Goal: Information Seeking & Learning: Learn about a topic

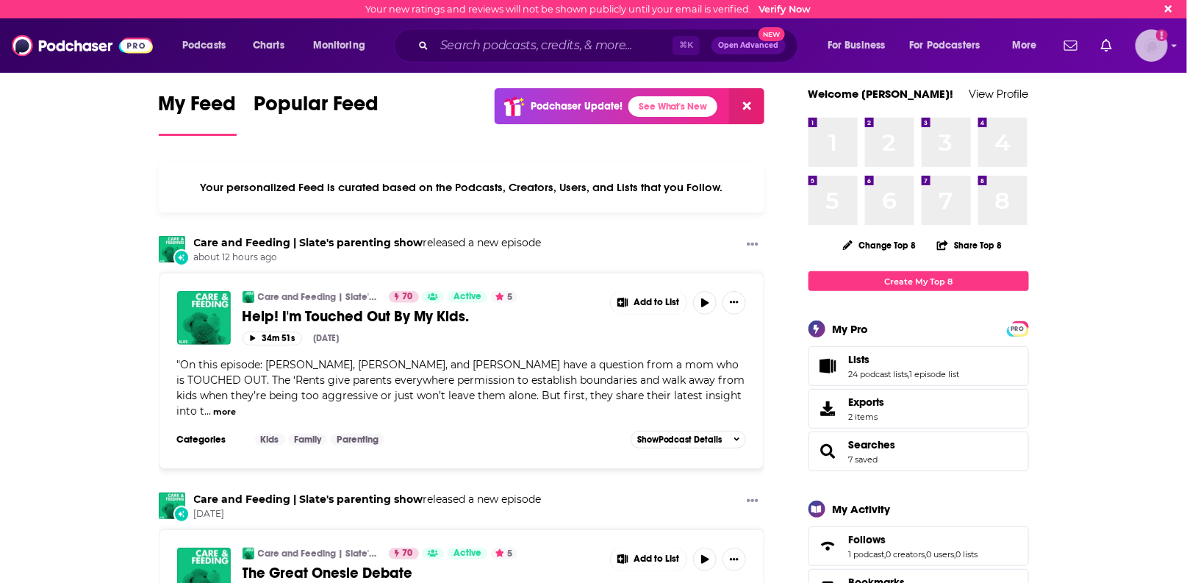
click at [1176, 41] on icon "Show profile menu" at bounding box center [1175, 45] width 6 height 9
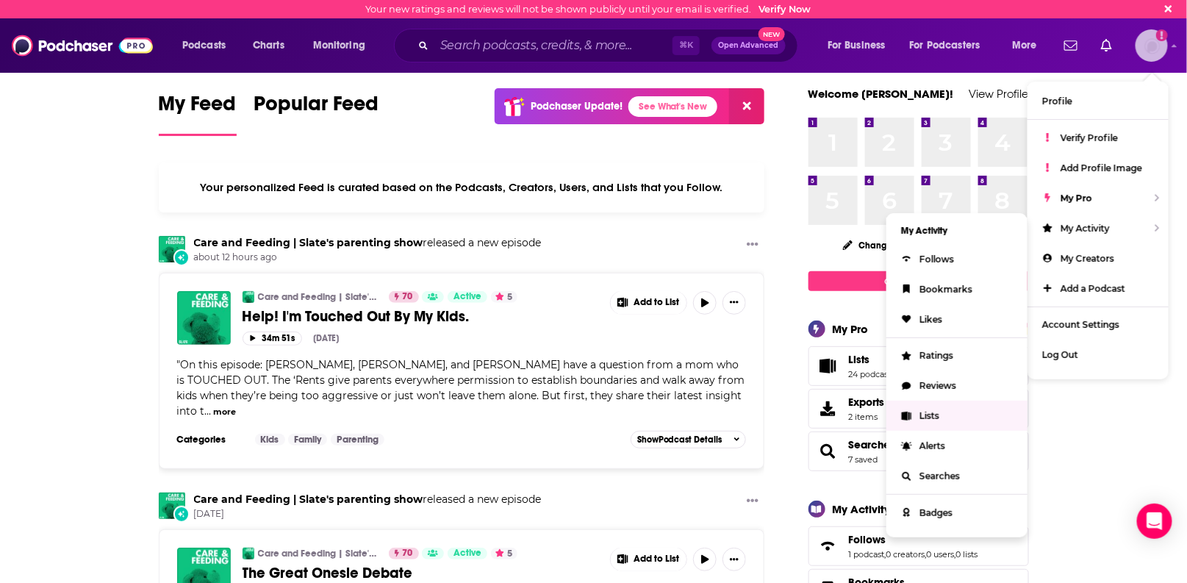
click at [933, 415] on span "Lists" at bounding box center [930, 415] width 20 height 11
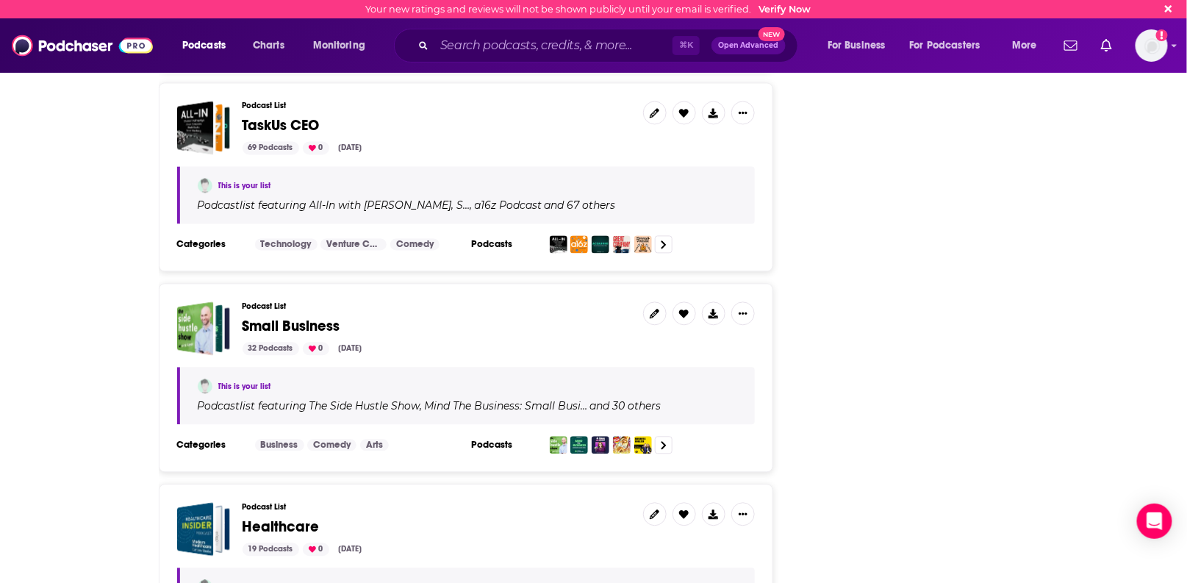
scroll to position [3218, 0]
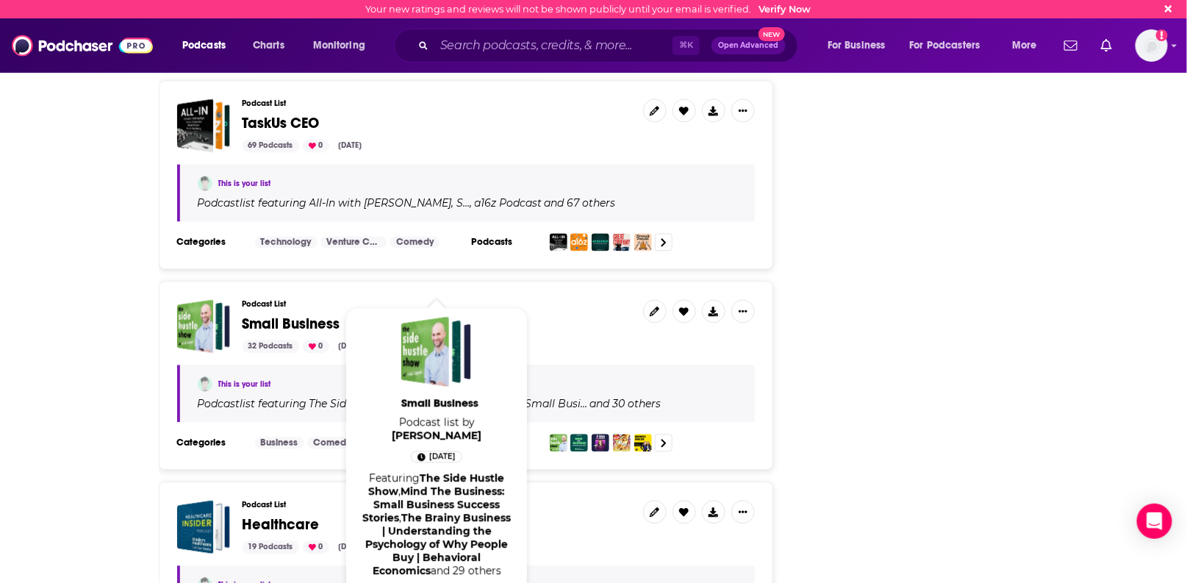
click at [274, 315] on span "Small Business" at bounding box center [292, 324] width 98 height 18
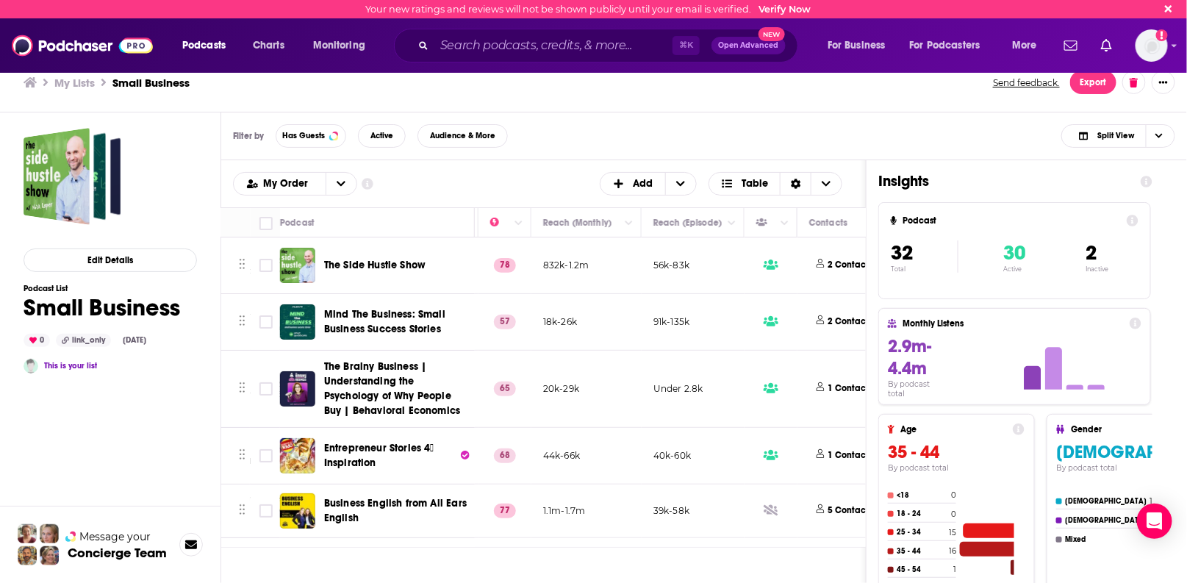
scroll to position [0, 375]
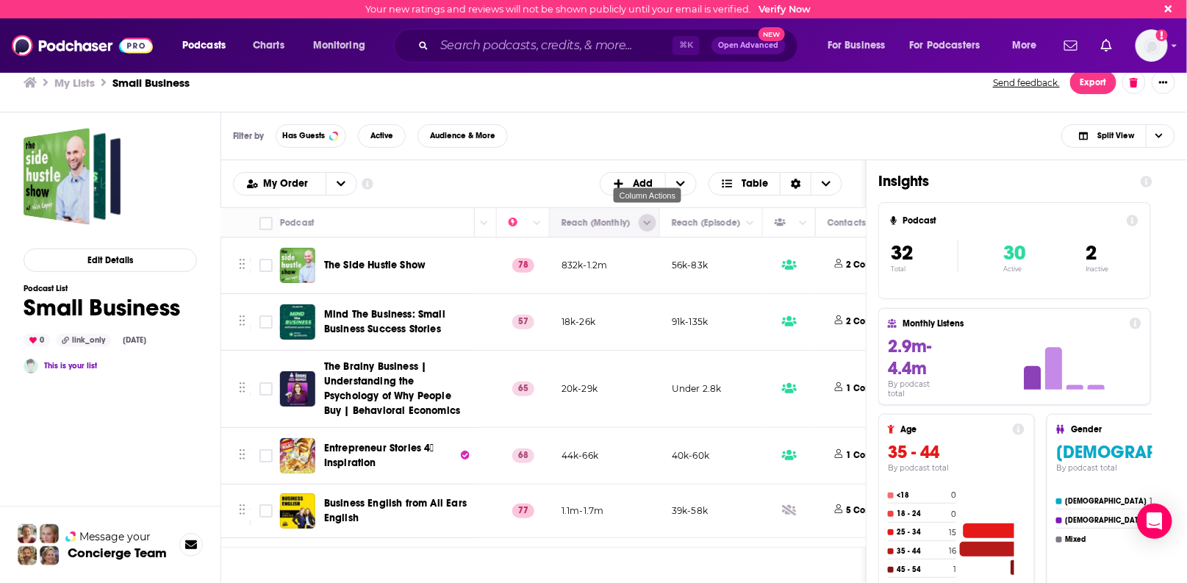
click at [642, 222] on button "Column Actions" at bounding box center [648, 223] width 18 height 18
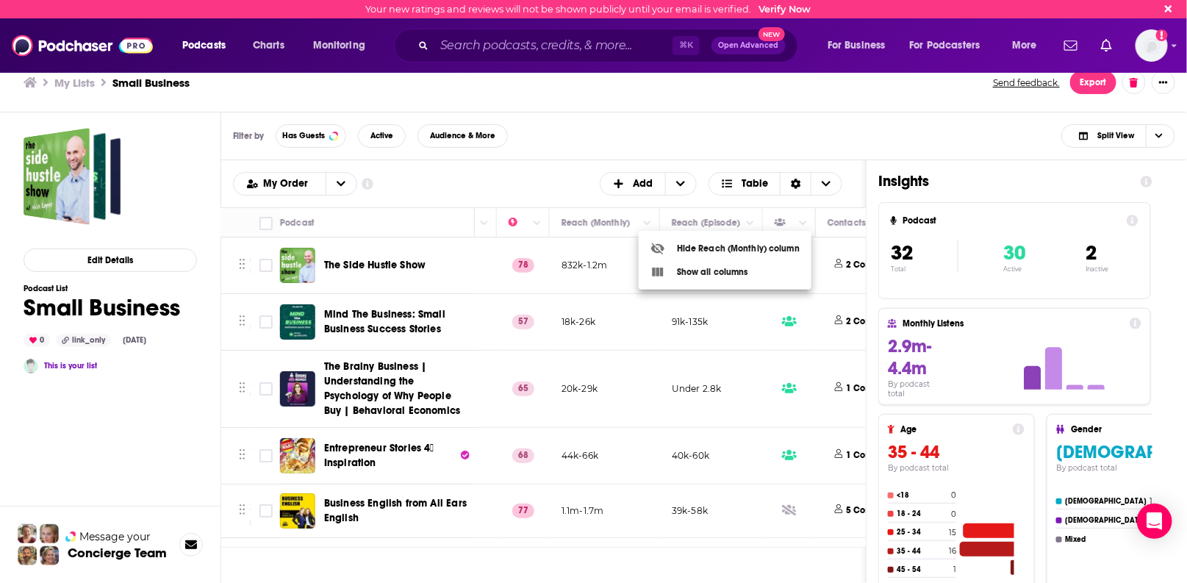
click at [732, 224] on div at bounding box center [593, 291] width 1187 height 583
click at [345, 183] on button "open menu" at bounding box center [341, 184] width 31 height 22
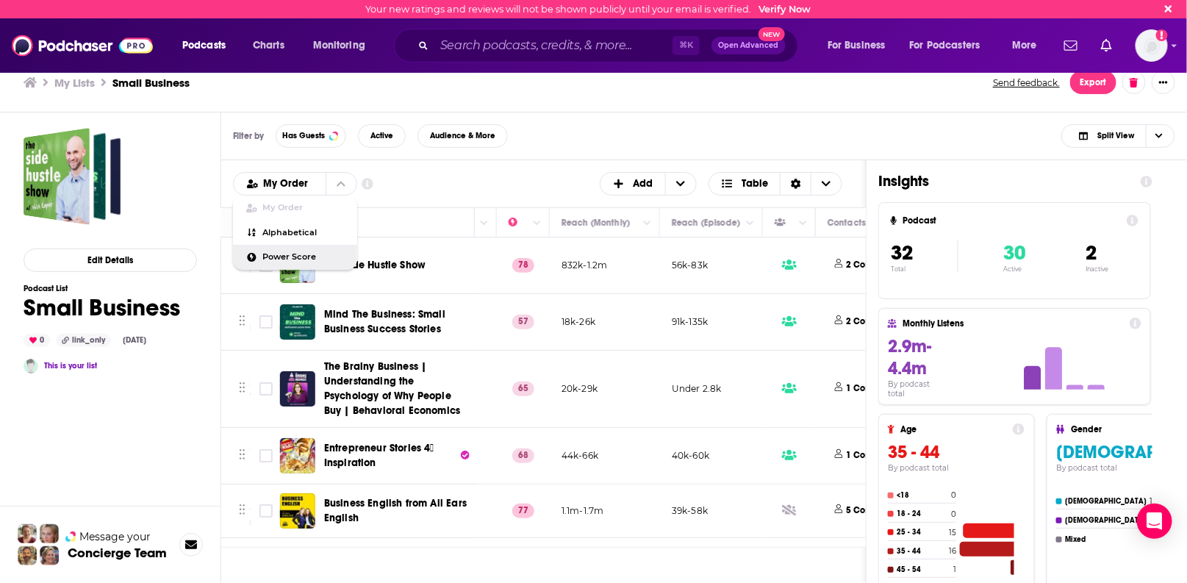
click at [293, 255] on span "Power Score" at bounding box center [304, 257] width 82 height 8
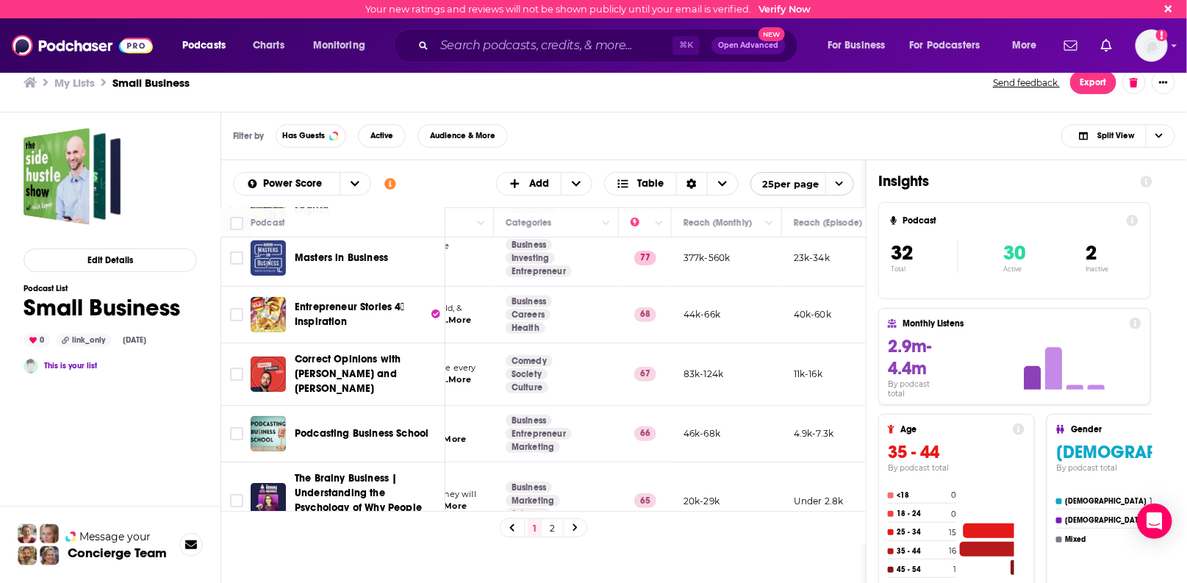
scroll to position [118, 221]
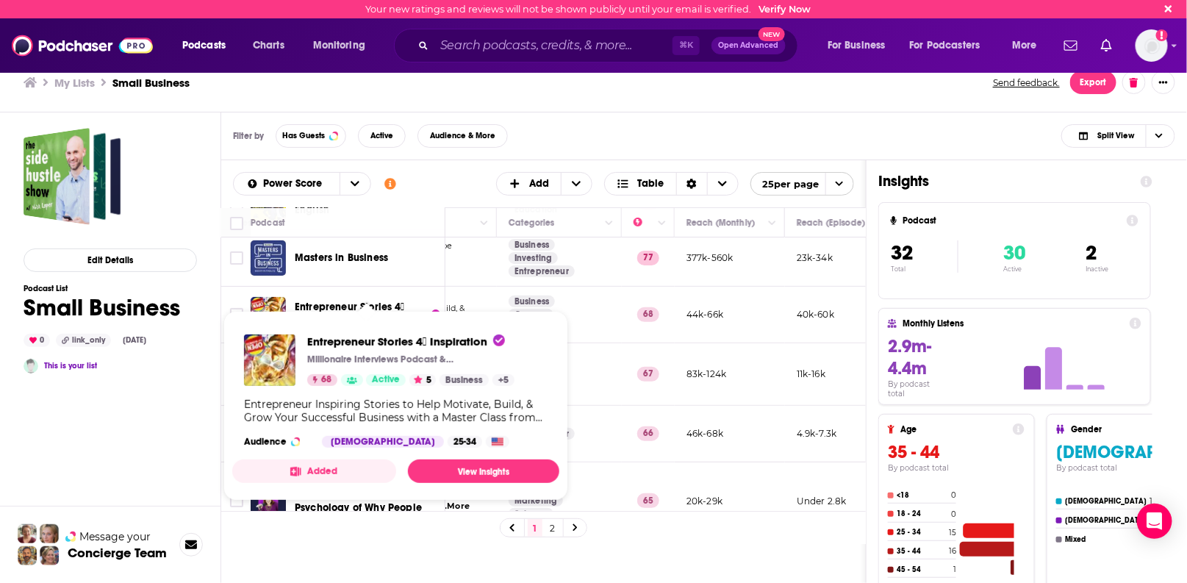
click at [324, 305] on span "Entrepreneur Stories 4⃣ Inspiration Millionaire Interviews Podcast & [PERSON_NA…" at bounding box center [396, 405] width 345 height 207
click at [322, 343] on span "Entrepreneur Stories 4⃣ Inspiration" at bounding box center [406, 342] width 198 height 14
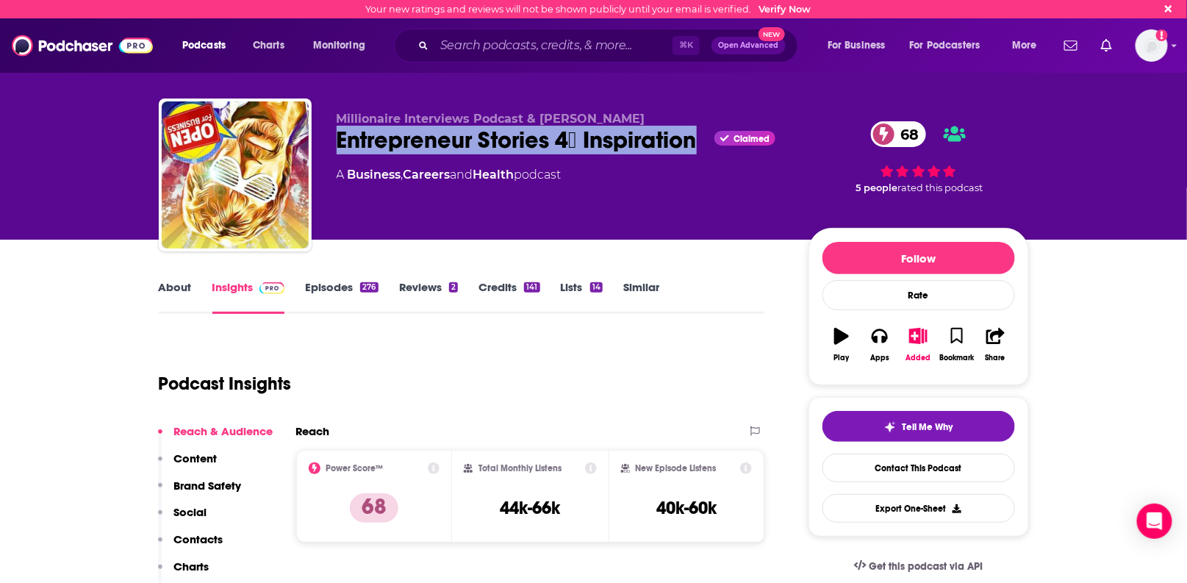
drag, startPoint x: 703, startPoint y: 139, endPoint x: 340, endPoint y: 137, distance: 363.2
click at [340, 137] on div "Entrepreneur Stories 4⃣ Inspiration Claimed 68" at bounding box center [561, 140] width 448 height 29
copy h2 "Entrepreneur Stories 4⃣ Inspiration"
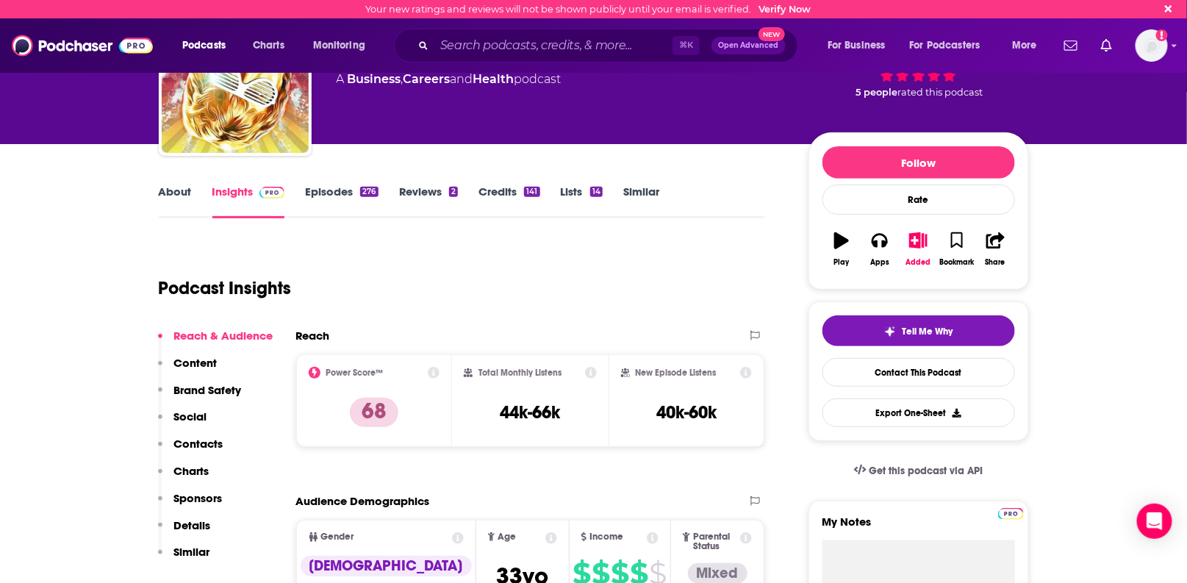
scroll to position [109, 0]
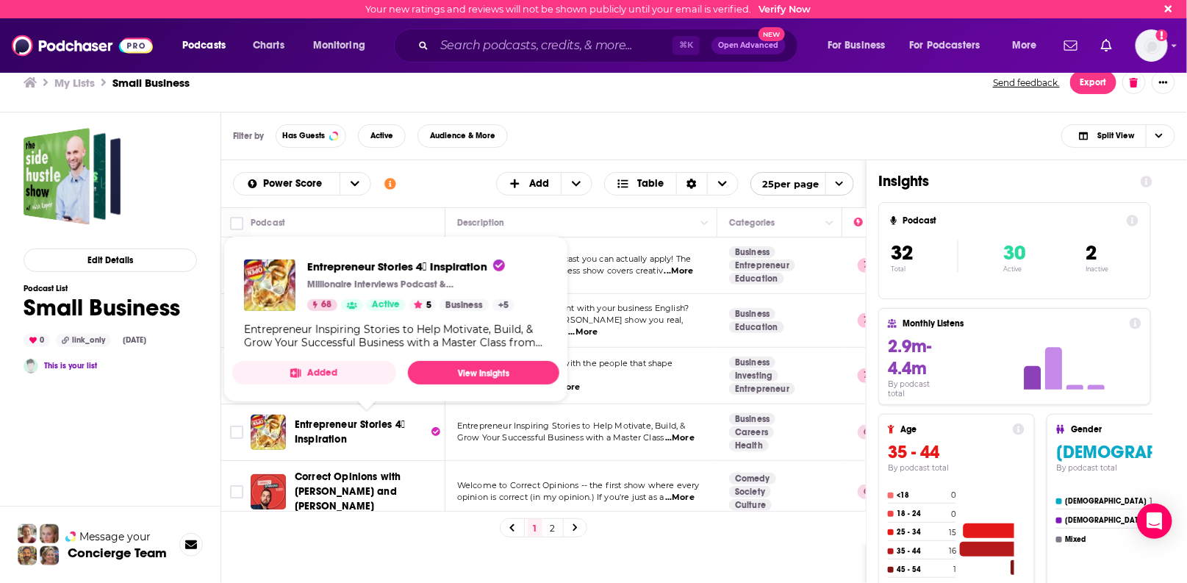
click at [335, 373] on button "Added" at bounding box center [314, 373] width 164 height 24
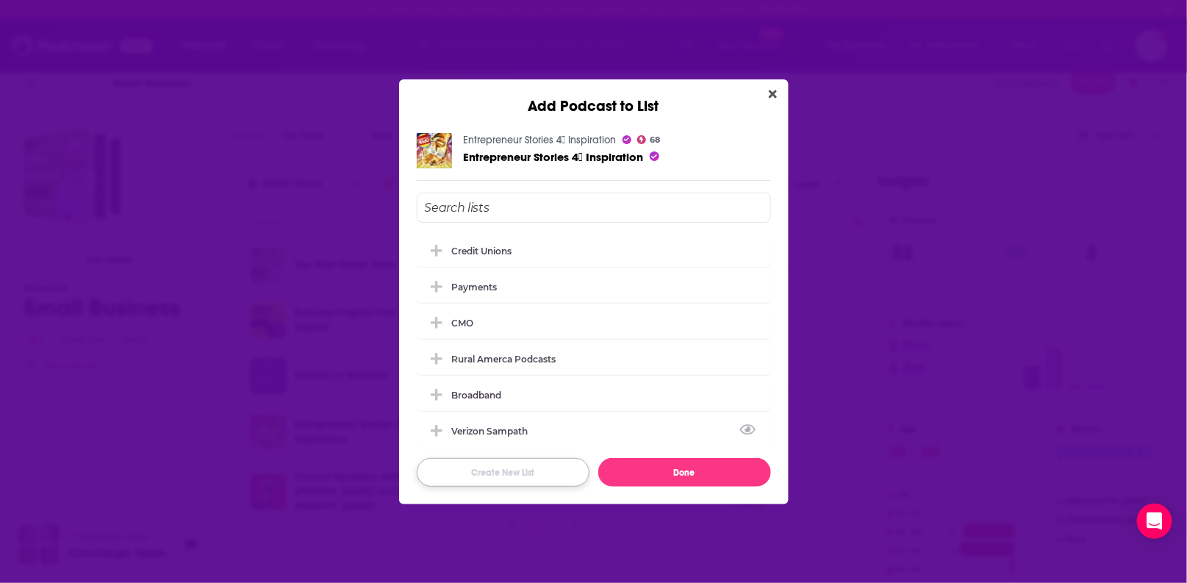
click at [498, 474] on button "Create New List" at bounding box center [503, 472] width 173 height 29
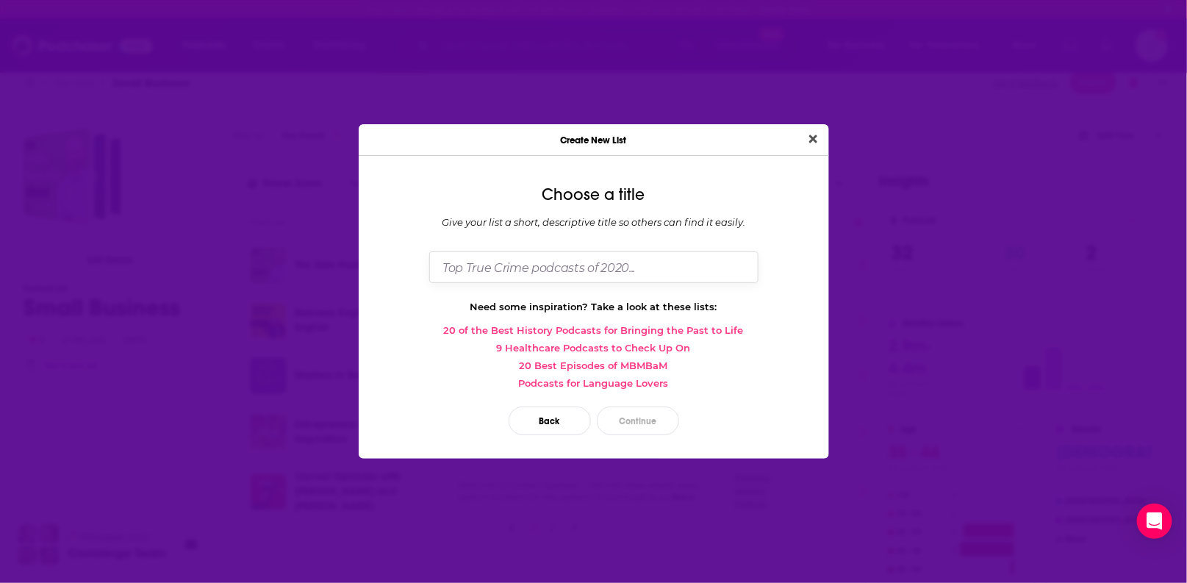
click at [502, 269] on input "Dialog" at bounding box center [593, 267] width 329 height 32
type input "SYF SMB"
click at [641, 423] on button "Continue" at bounding box center [638, 421] width 82 height 29
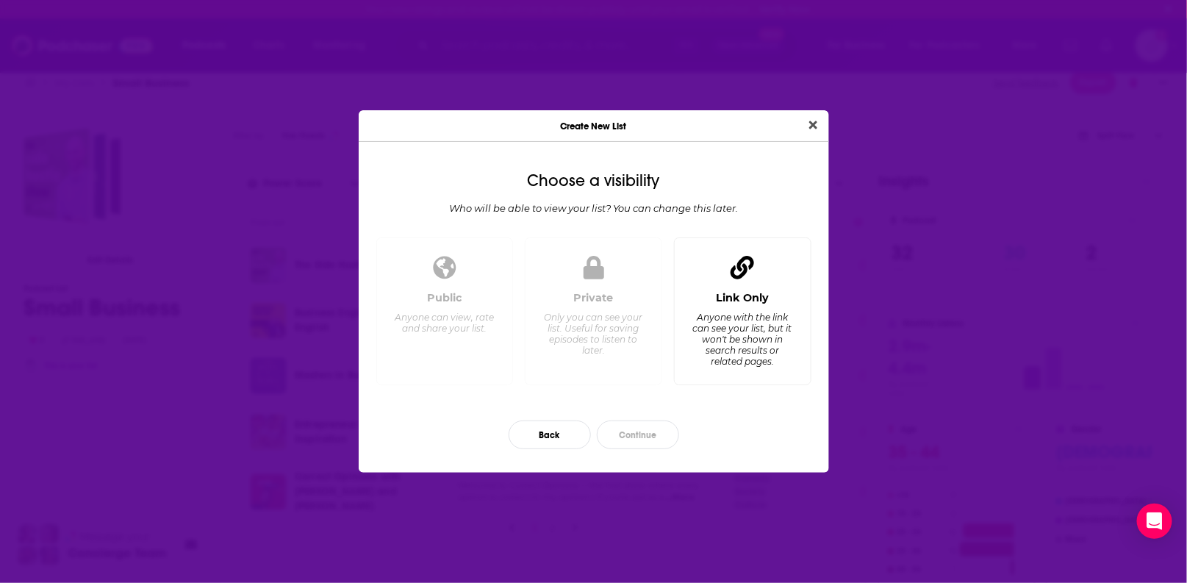
click at [740, 307] on div "Link Only Anyone with the link can see your list, but it won't be shown in sear…" at bounding box center [743, 332] width 112 height 82
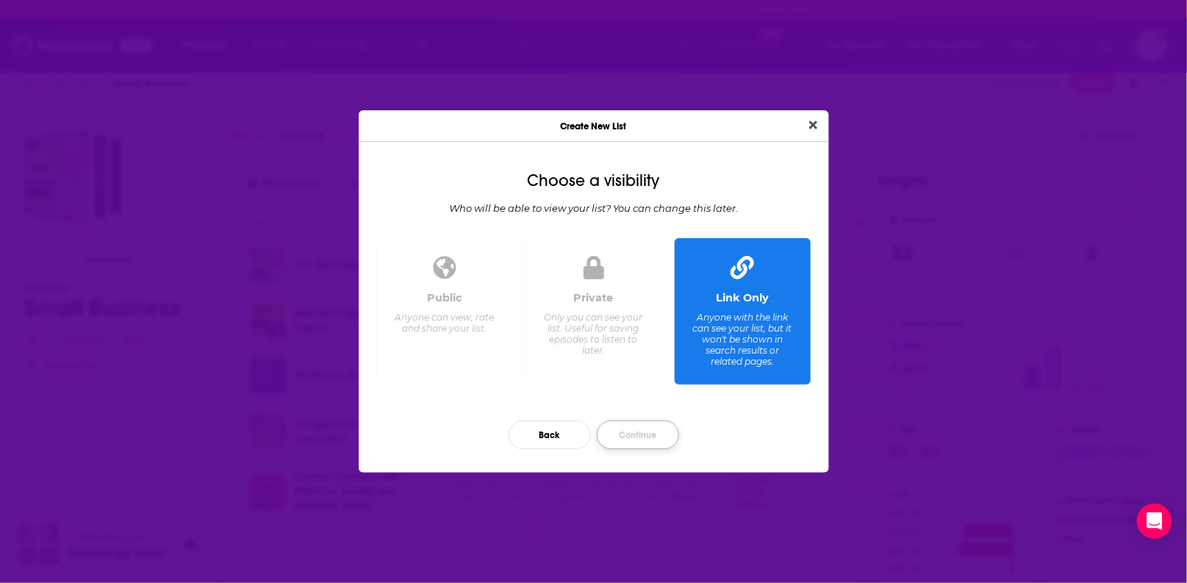
click at [629, 435] on button "Continue" at bounding box center [638, 435] width 82 height 29
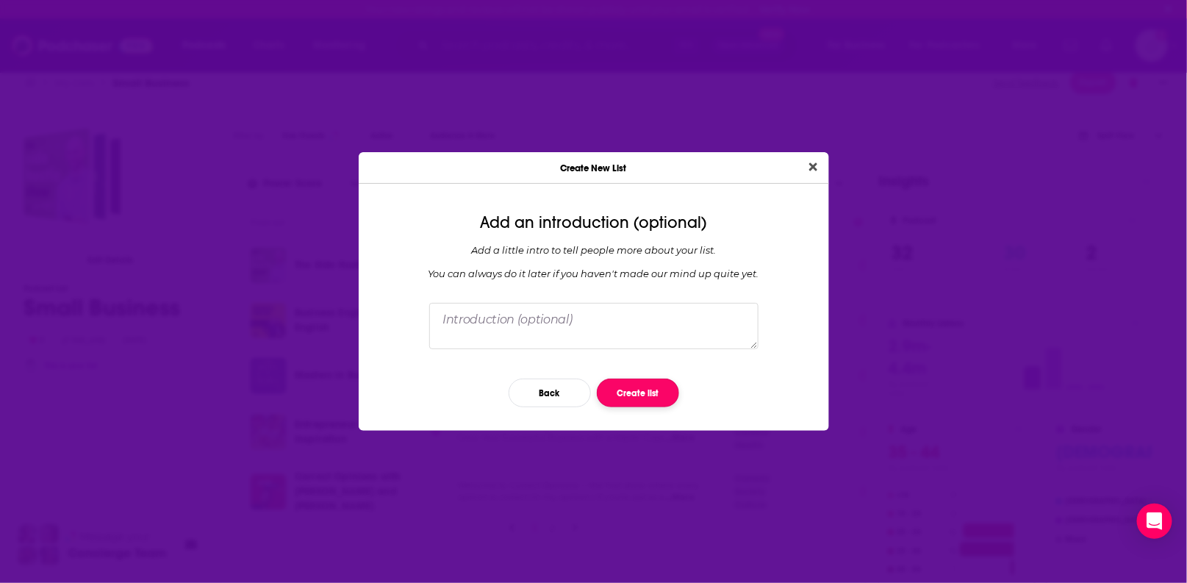
click at [634, 398] on button "Create list" at bounding box center [638, 393] width 82 height 29
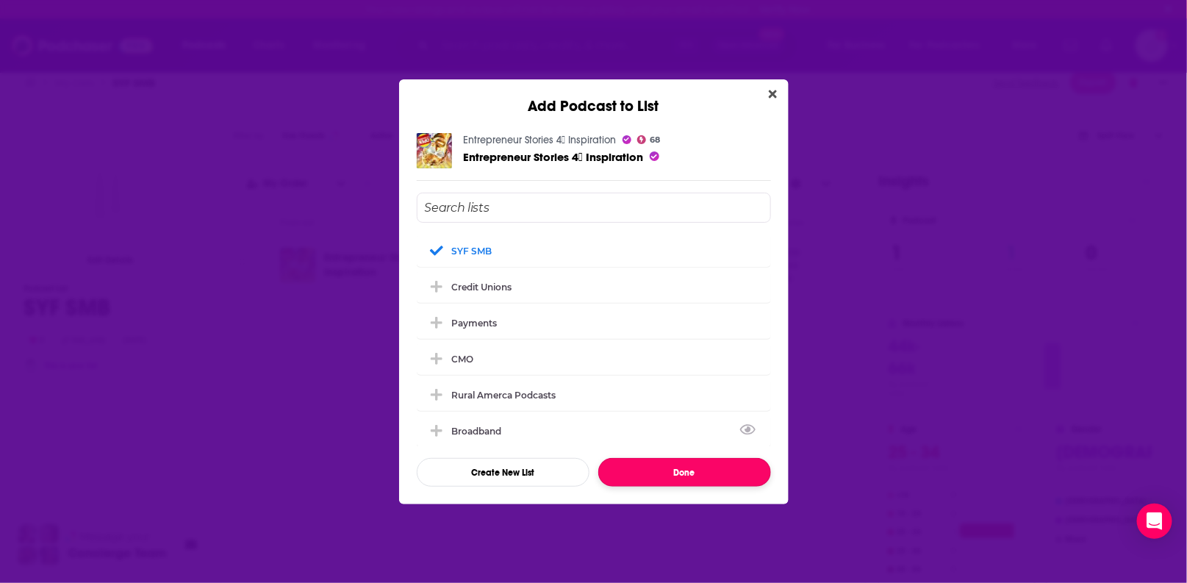
click at [674, 477] on button "Done" at bounding box center [684, 472] width 173 height 29
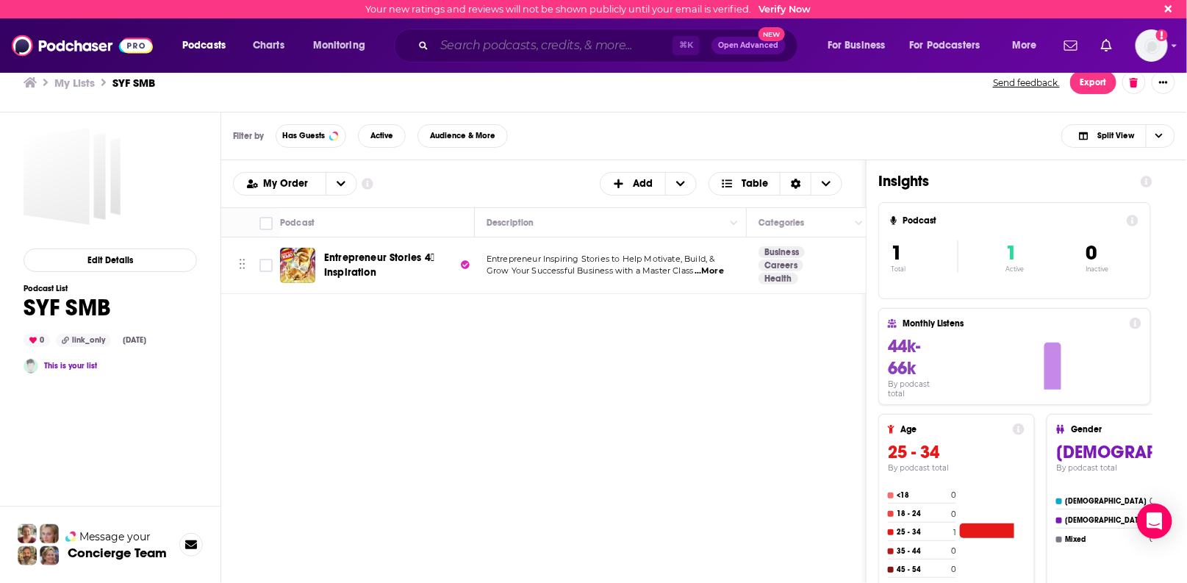
click at [450, 38] on input "Search podcasts, credits, & more..." at bounding box center [554, 46] width 238 height 24
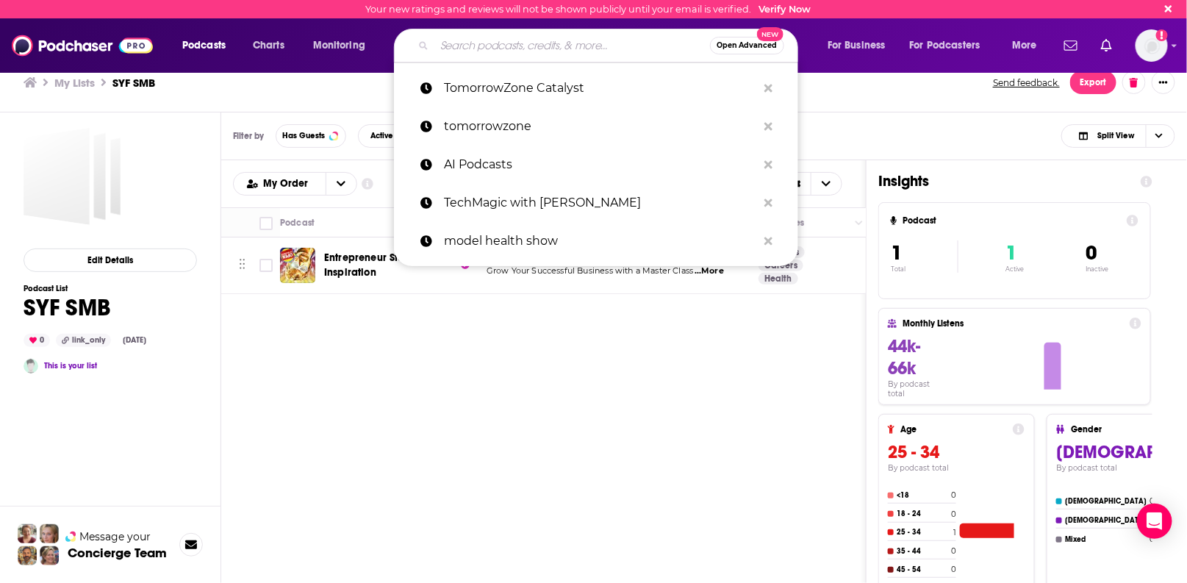
paste input "• Big Ideas for Small Business"
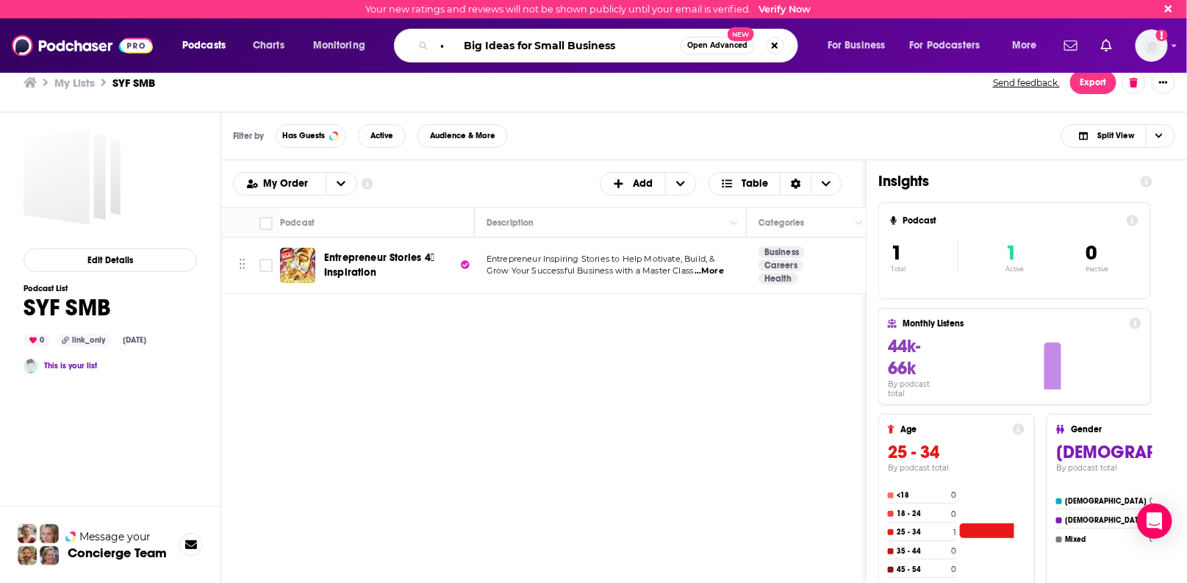
click at [465, 45] on input "• Big Ideas for Small Business" at bounding box center [558, 46] width 246 height 24
type input "Big Ideas for Small Business"
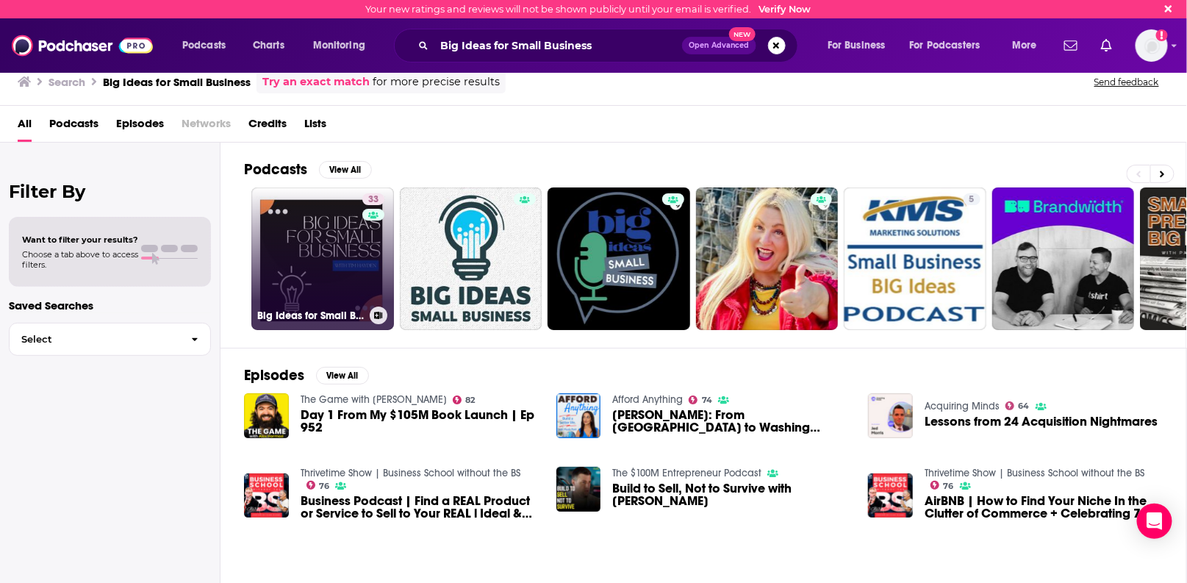
click at [357, 226] on link "33 Big Ideas for Small Business" at bounding box center [322, 258] width 143 height 143
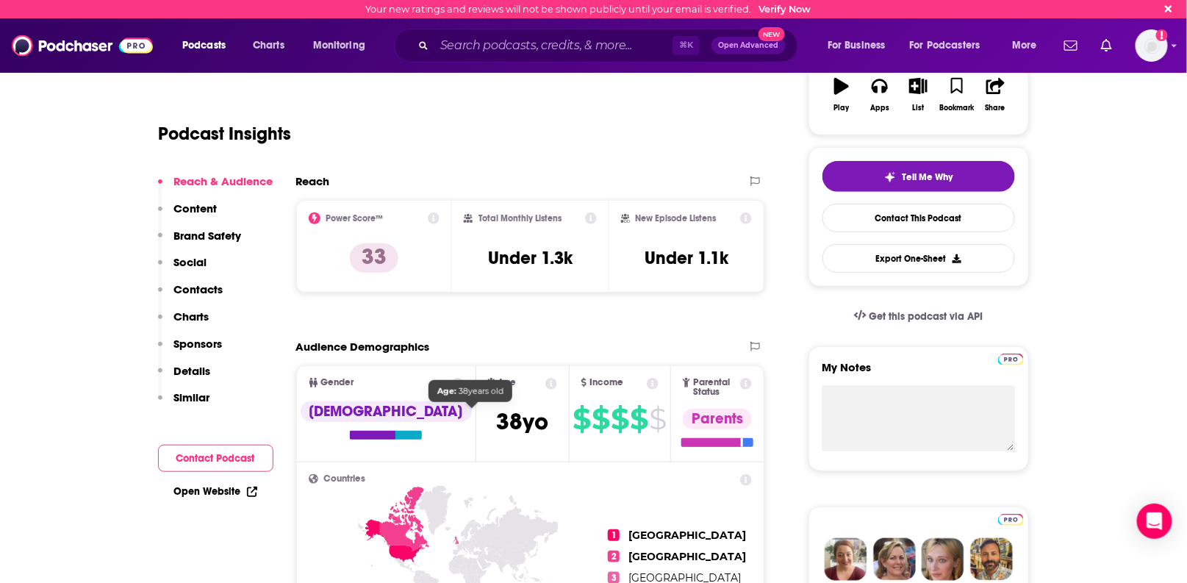
scroll to position [209, 0]
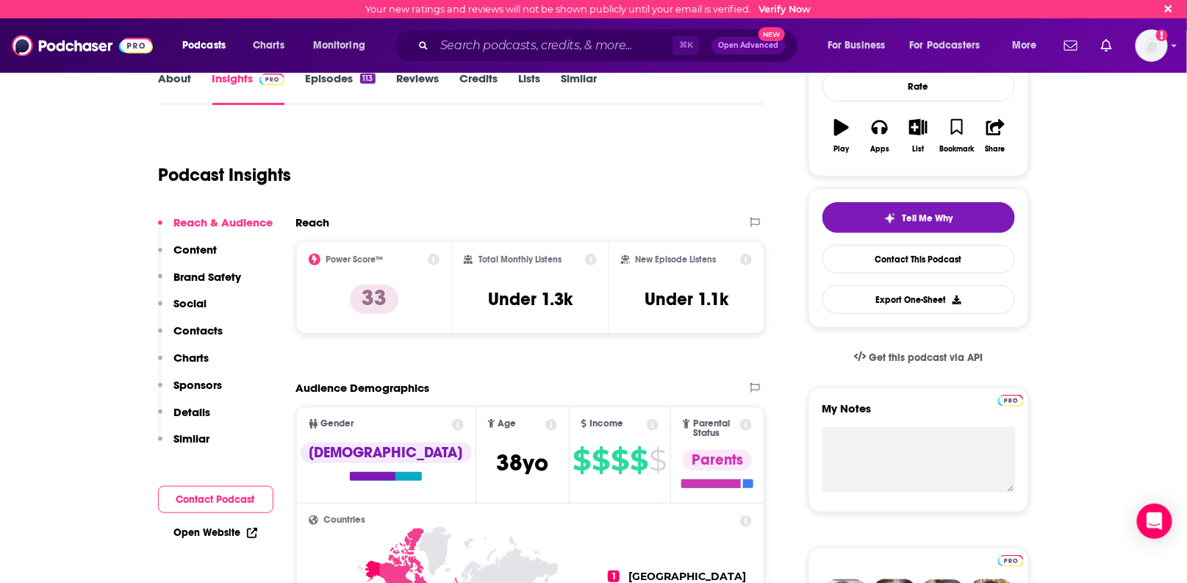
click at [193, 252] on p "Content" at bounding box center [195, 250] width 43 height 14
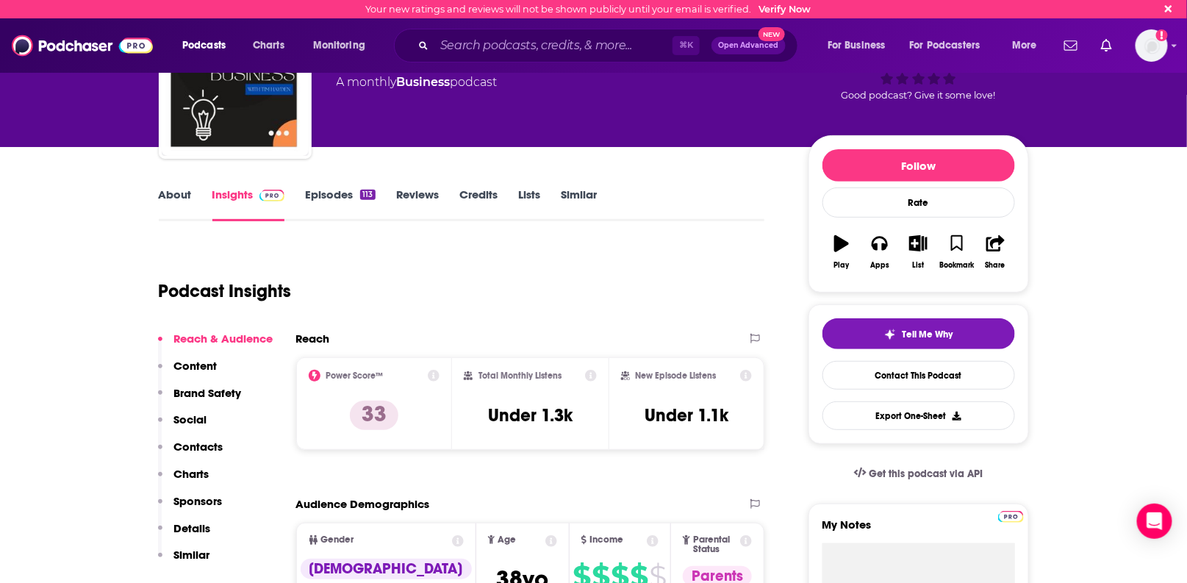
scroll to position [72, 0]
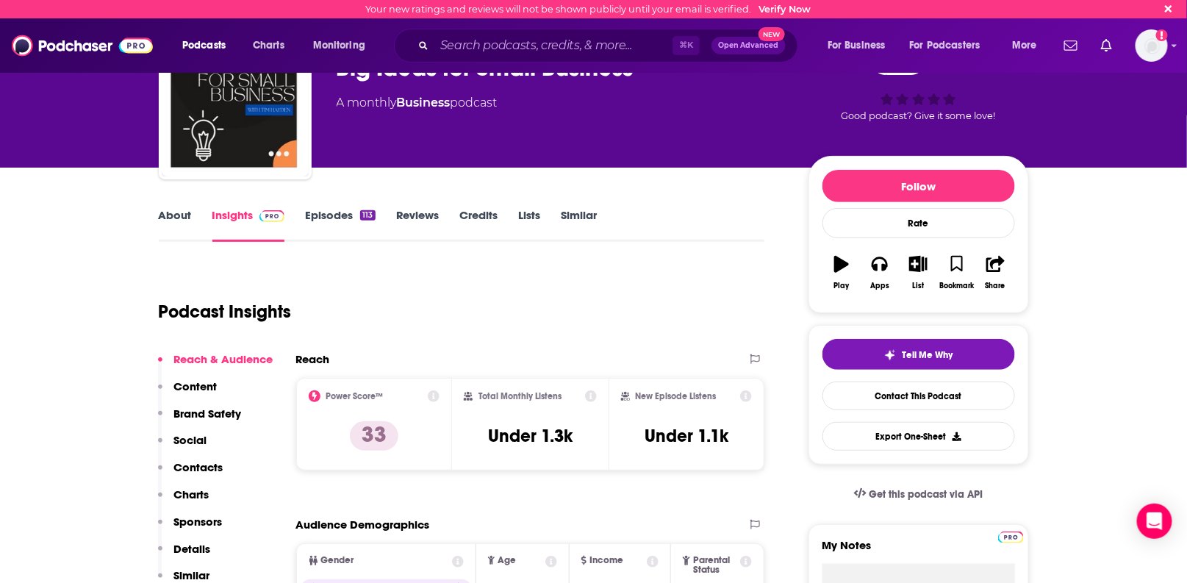
click at [169, 213] on link "About" at bounding box center [175, 225] width 33 height 34
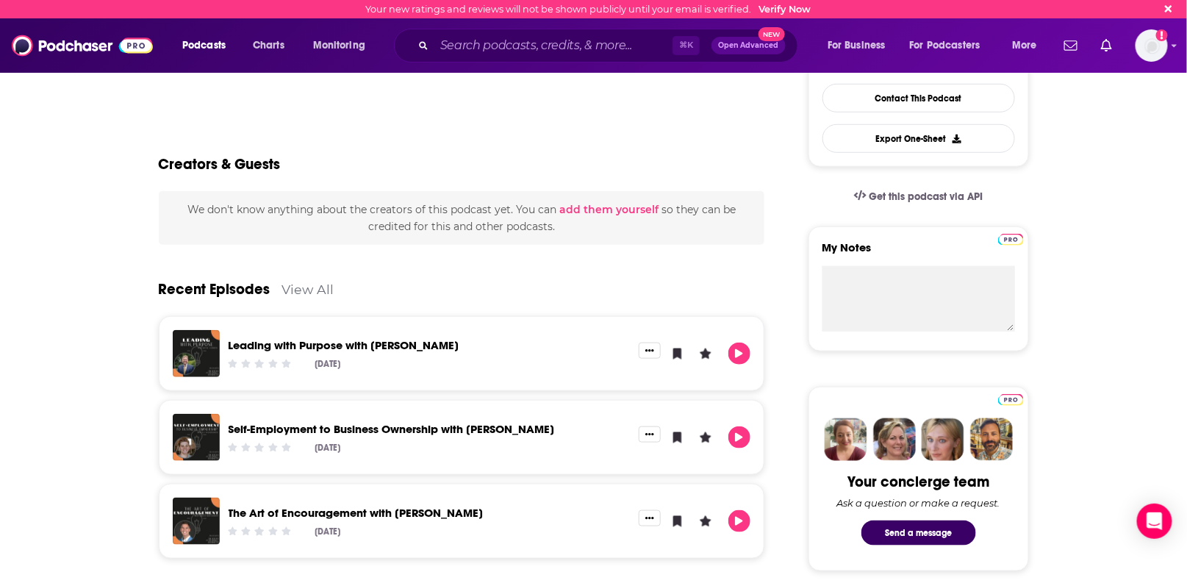
scroll to position [365, 0]
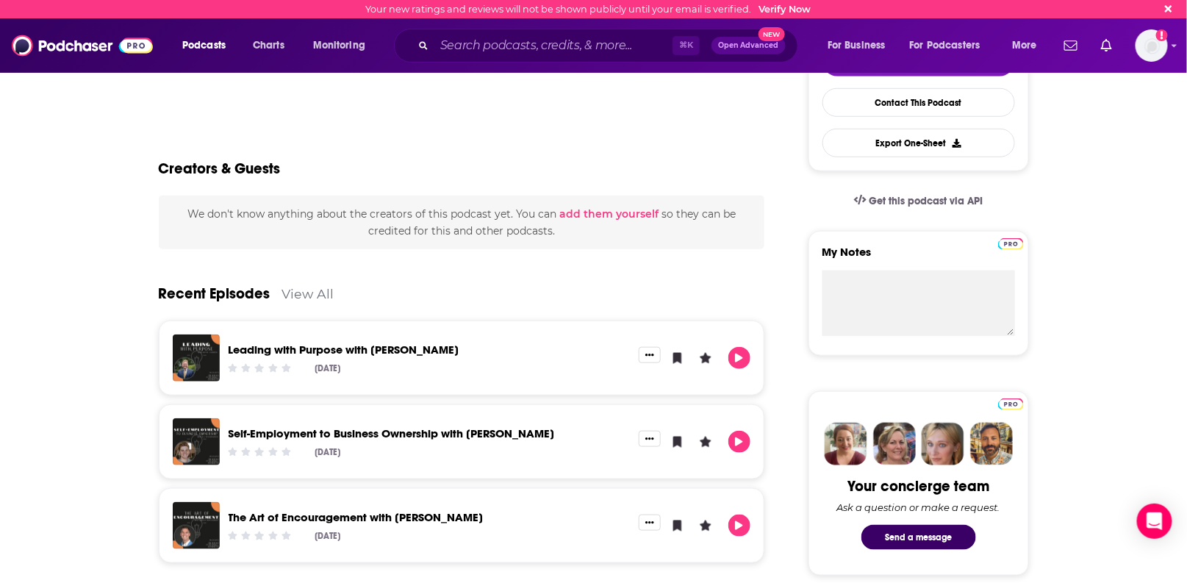
click at [317, 344] on link "Leading with Purpose with [PERSON_NAME]" at bounding box center [344, 350] width 231 height 14
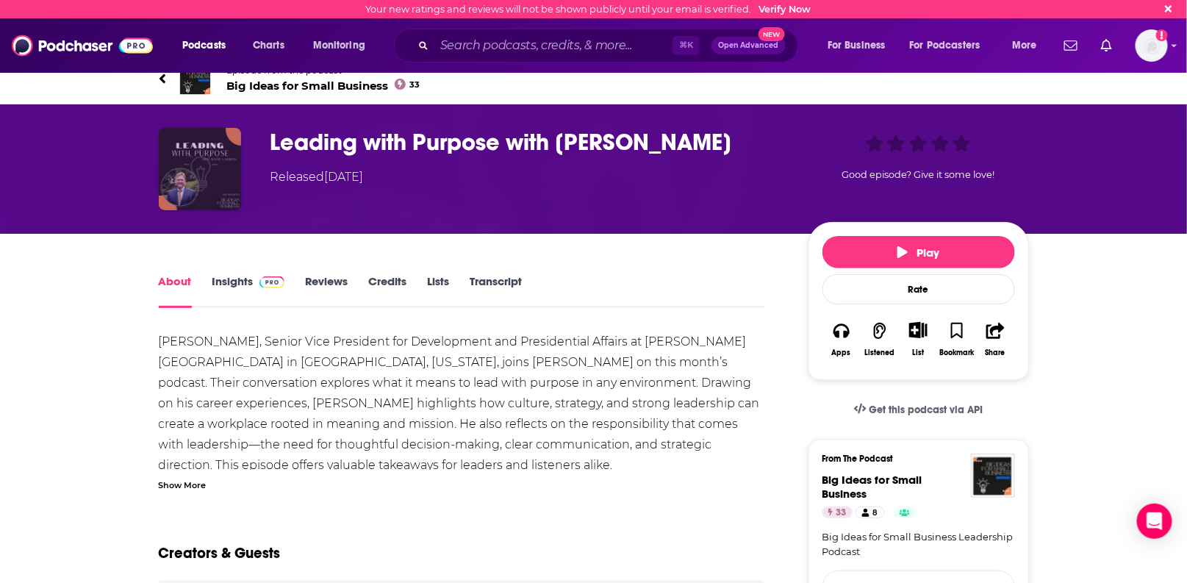
click at [204, 165] on img "Leading with Purpose with Wayne Landrith" at bounding box center [200, 169] width 82 height 82
click at [229, 282] on link "Insights" at bounding box center [248, 291] width 73 height 34
click at [309, 85] on span "Big Ideas for Small Business 33" at bounding box center [323, 86] width 193 height 14
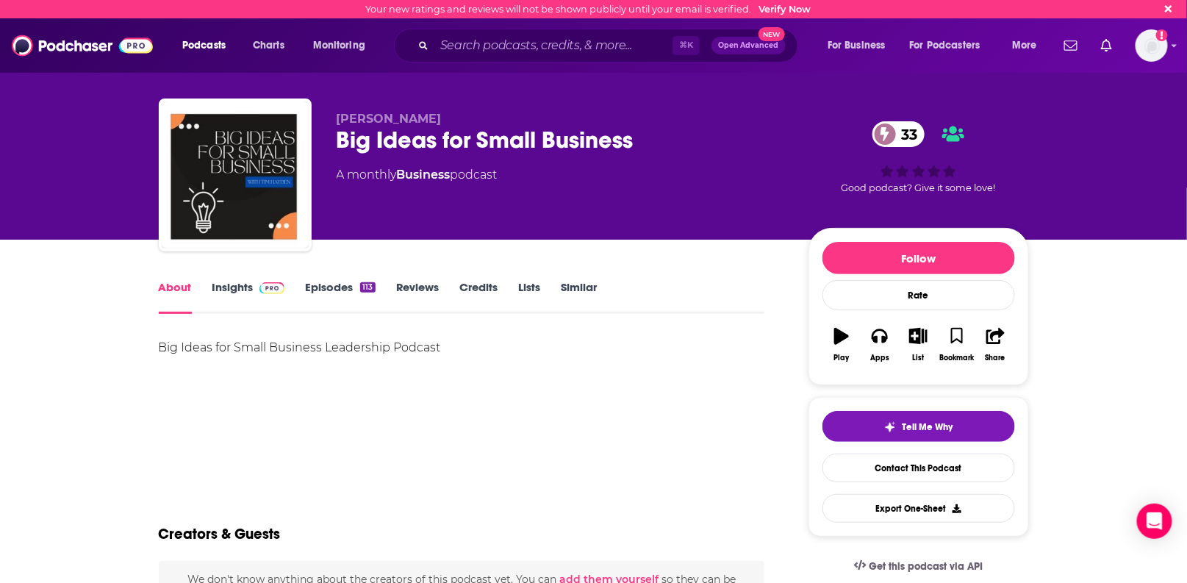
click at [168, 292] on link "About" at bounding box center [175, 297] width 33 height 34
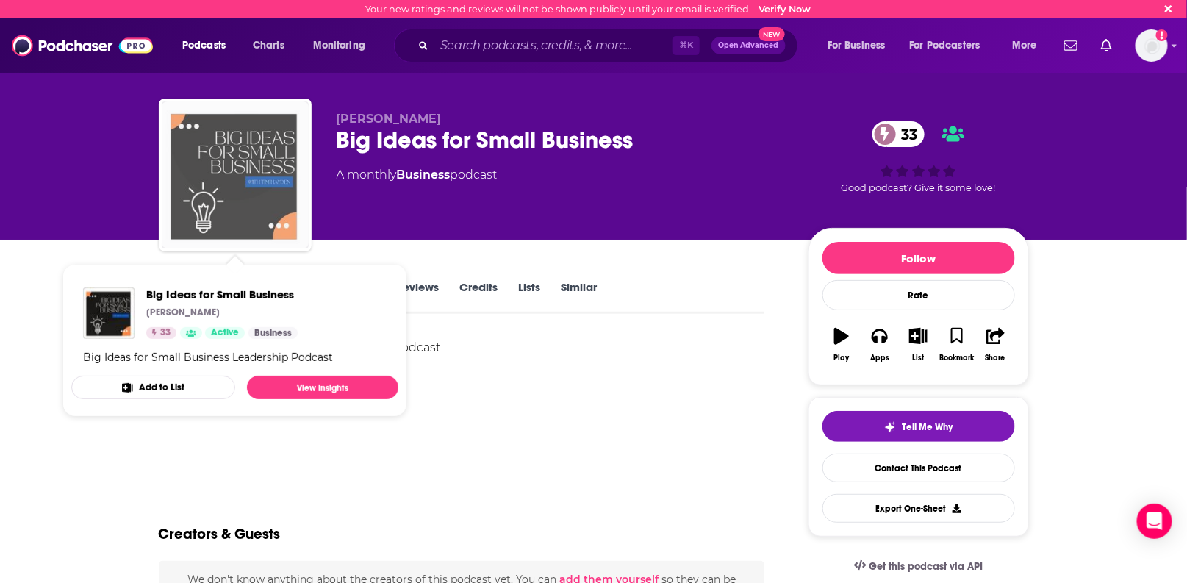
click at [240, 197] on img "Big Ideas for Small Business" at bounding box center [235, 174] width 147 height 147
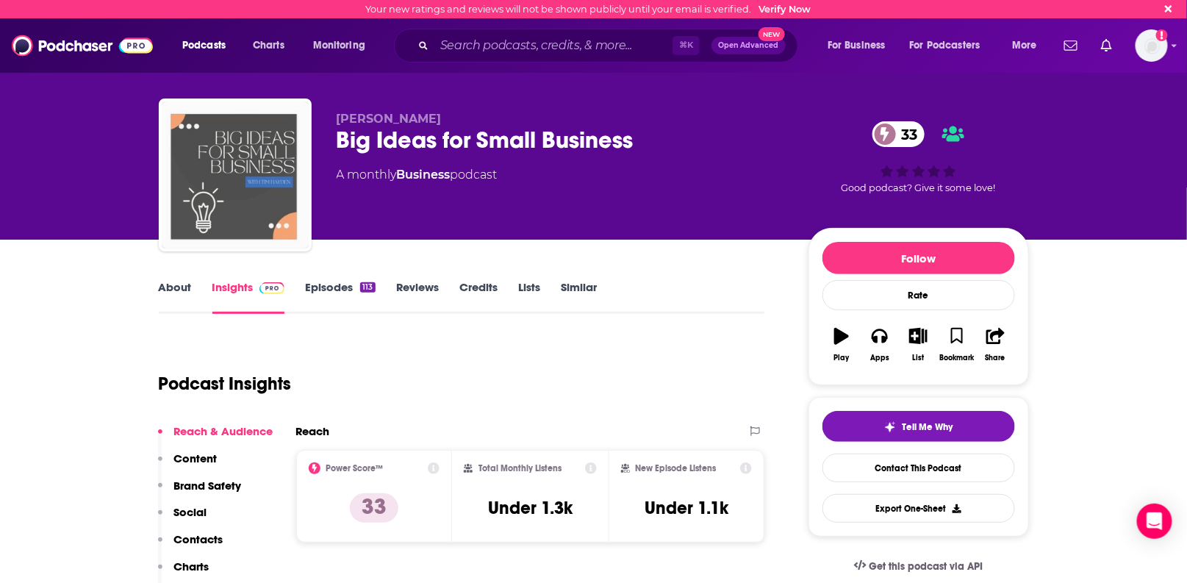
click at [253, 177] on img "Big Ideas for Small Business" at bounding box center [235, 174] width 147 height 147
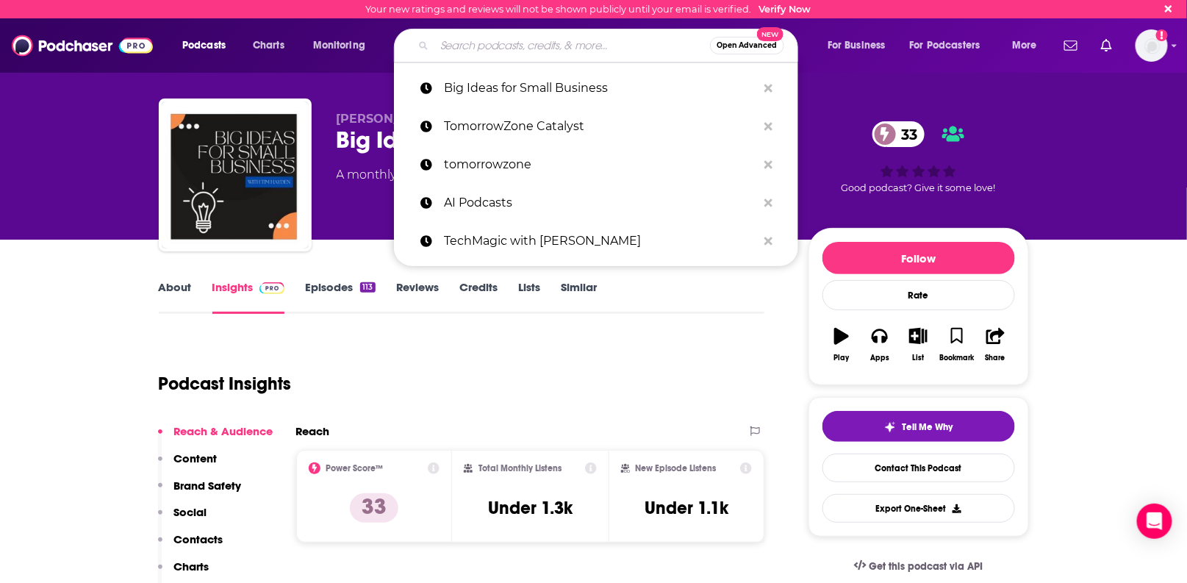
click at [453, 51] on input "Search podcasts, credits, & more..." at bounding box center [573, 46] width 276 height 24
paste input "• Grow a Small Business"
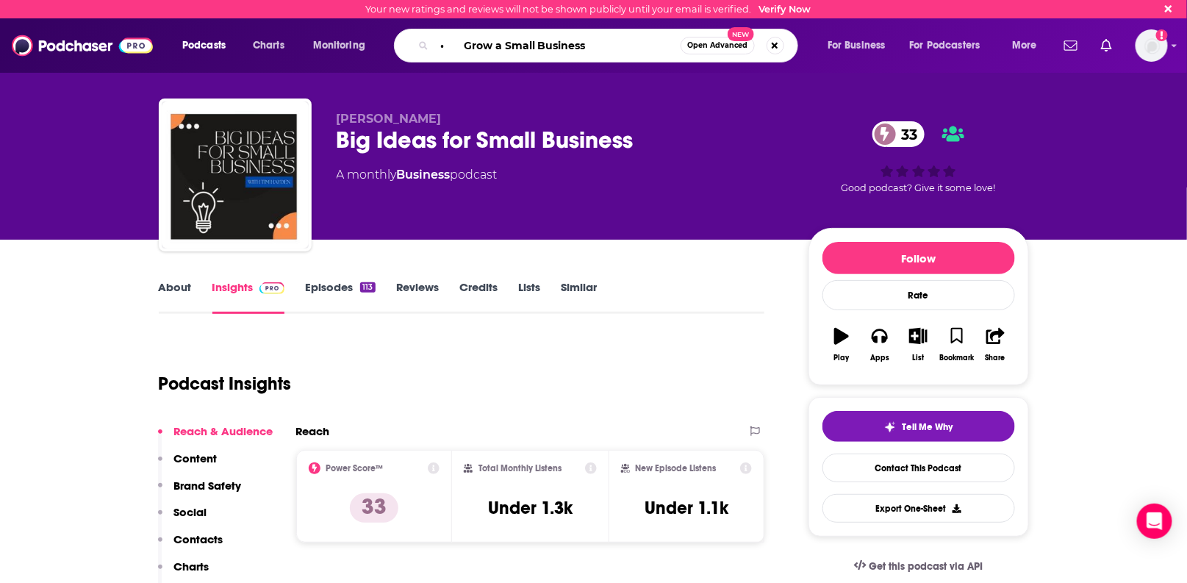
click at [463, 46] on input "• Grow a Small Business" at bounding box center [558, 46] width 246 height 24
type input "Grow a Small Business"
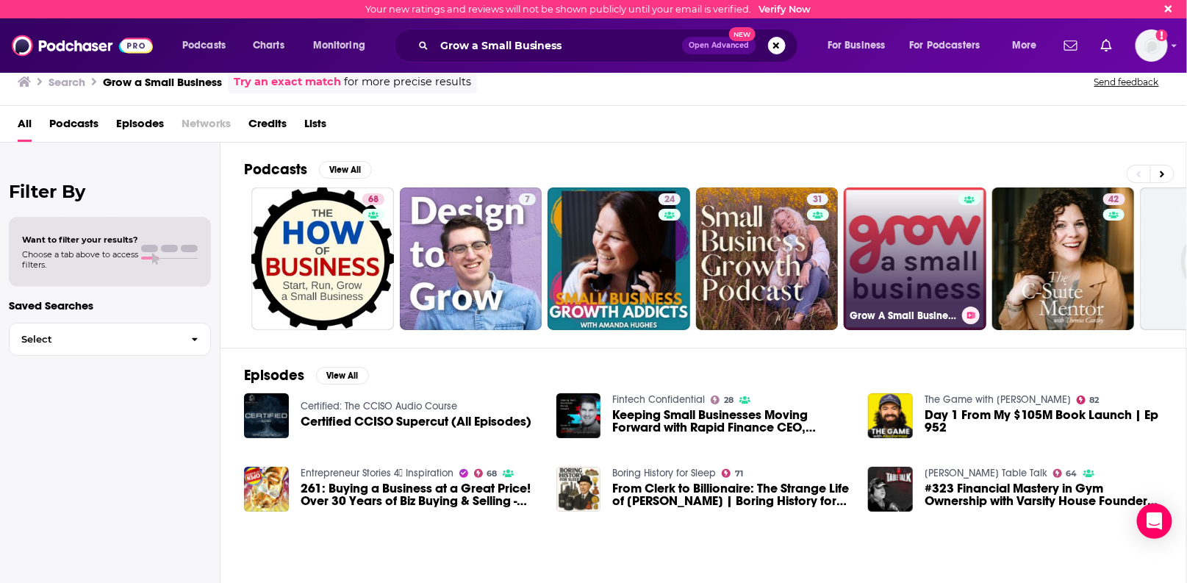
click at [901, 272] on link "Grow A Small Business Podcast" at bounding box center [915, 258] width 143 height 143
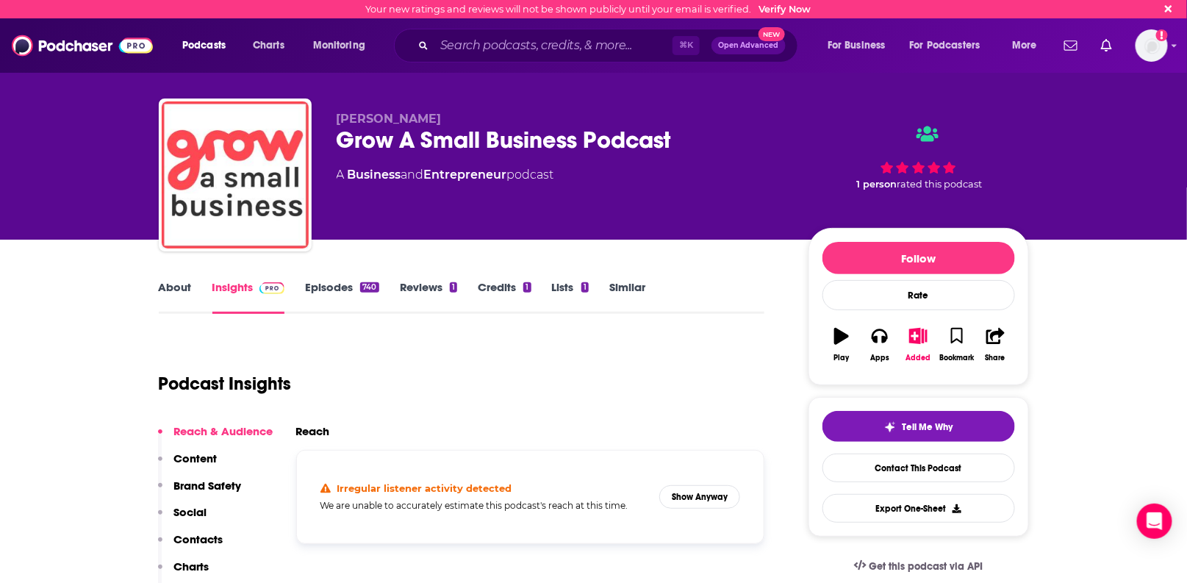
click at [329, 291] on link "Episodes 740" at bounding box center [342, 297] width 74 height 34
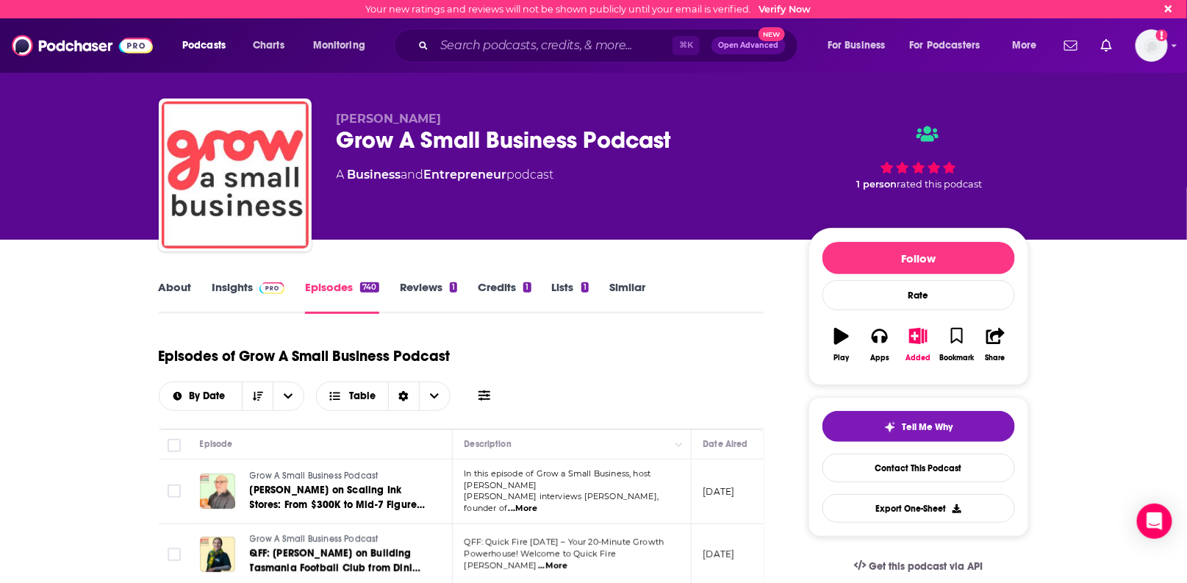
click at [232, 288] on link "Insights" at bounding box center [248, 297] width 73 height 34
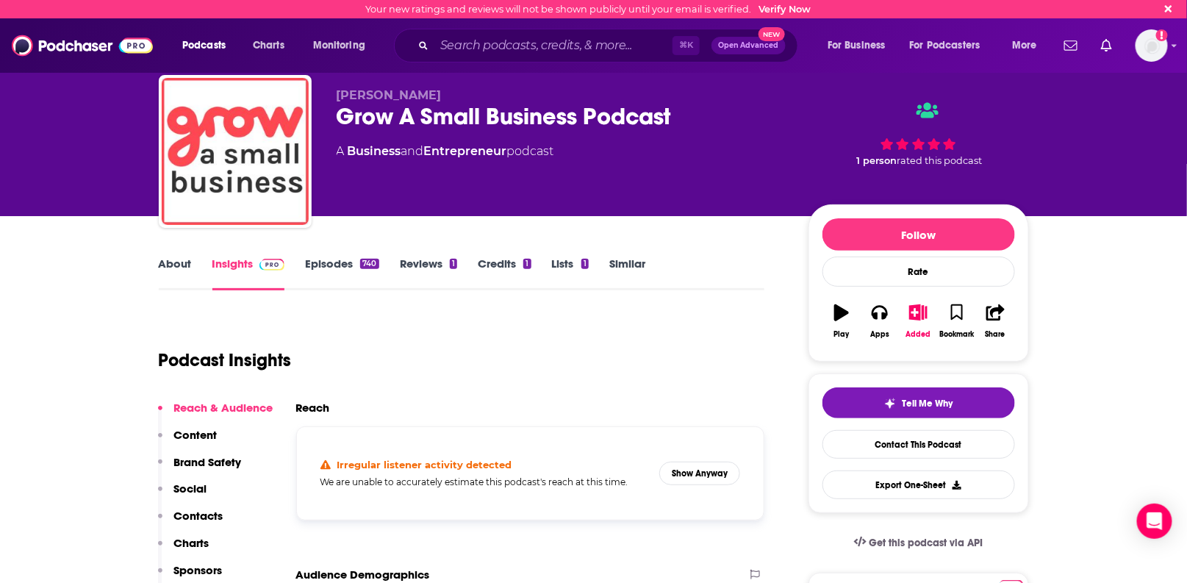
scroll to position [25, 0]
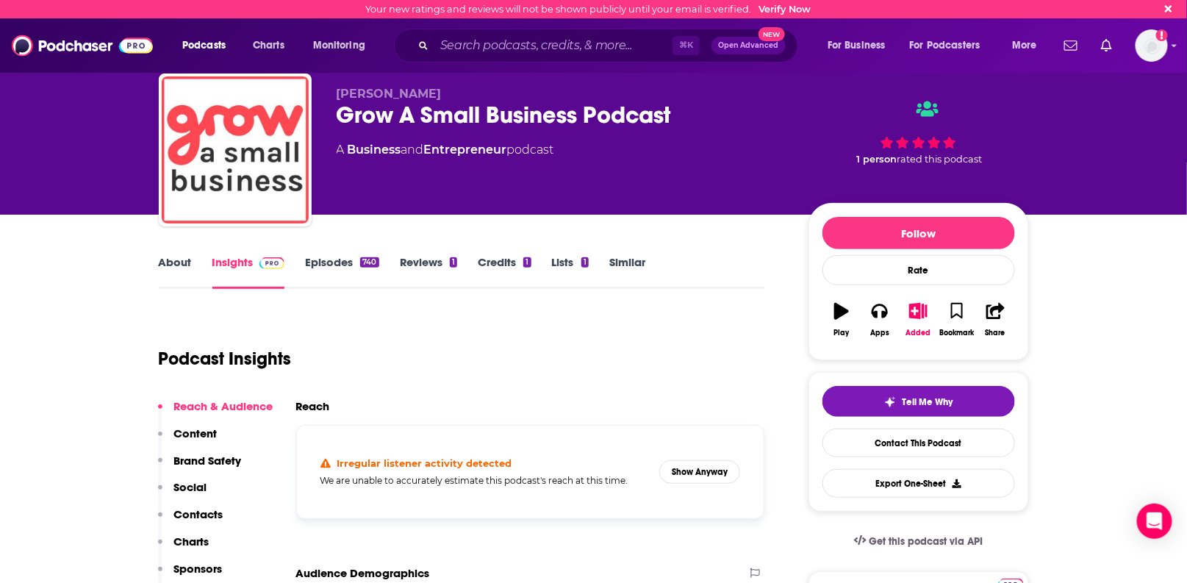
click at [323, 261] on link "Episodes 740" at bounding box center [342, 272] width 74 height 34
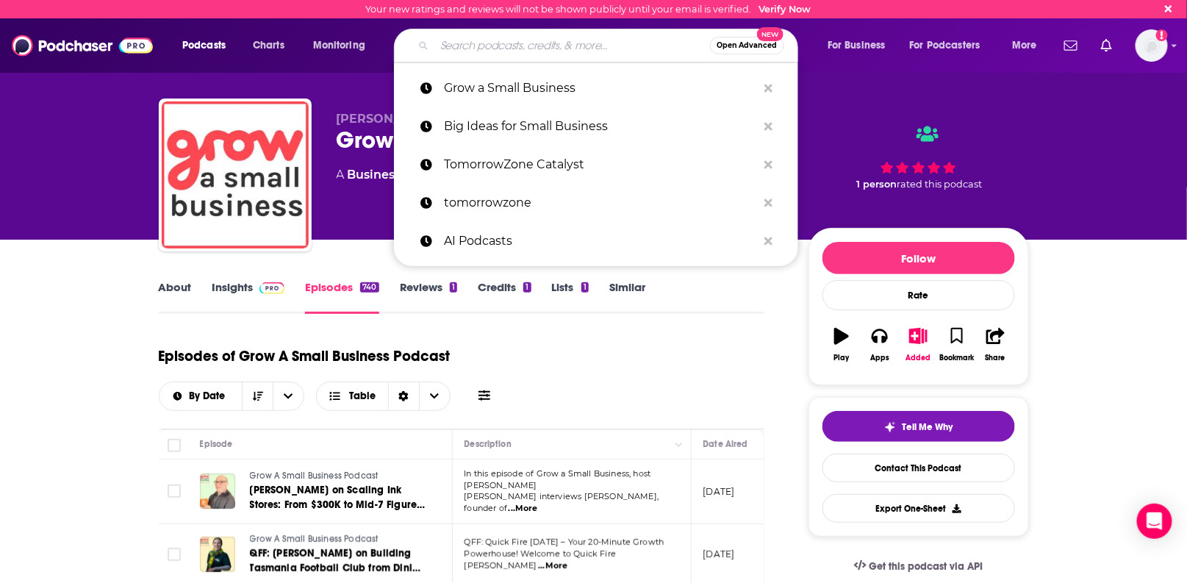
click at [551, 48] on input "Search podcasts, credits, & more..." at bounding box center [573, 46] width 276 height 24
paste input "• Mind The Business: Small Business Success Stories"
type input "• Mind The Business: Small Business Success Stories"
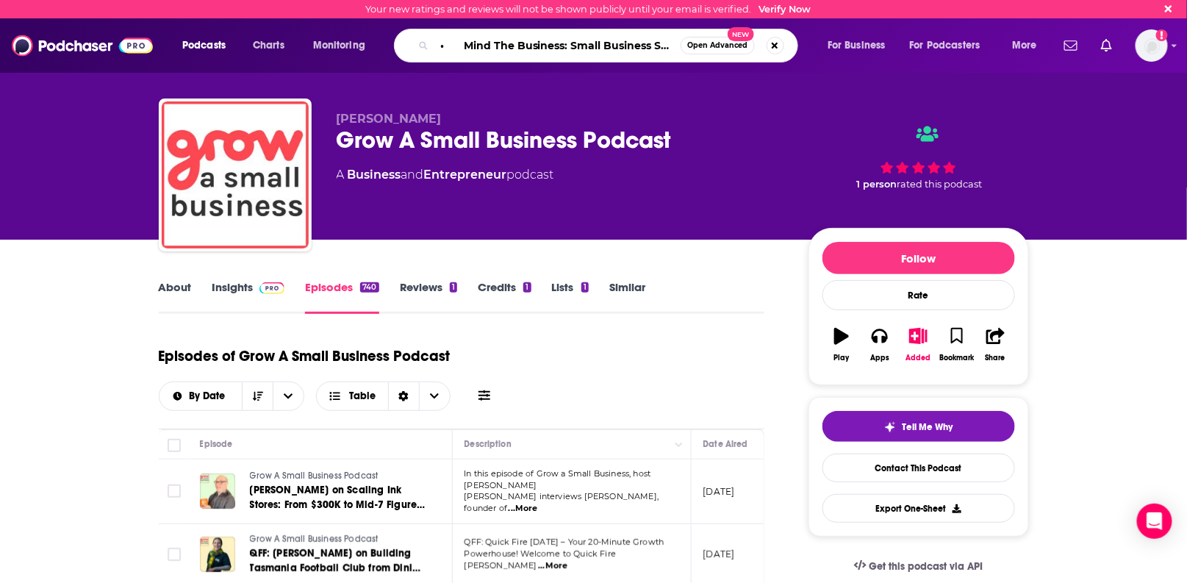
scroll to position [0, 62]
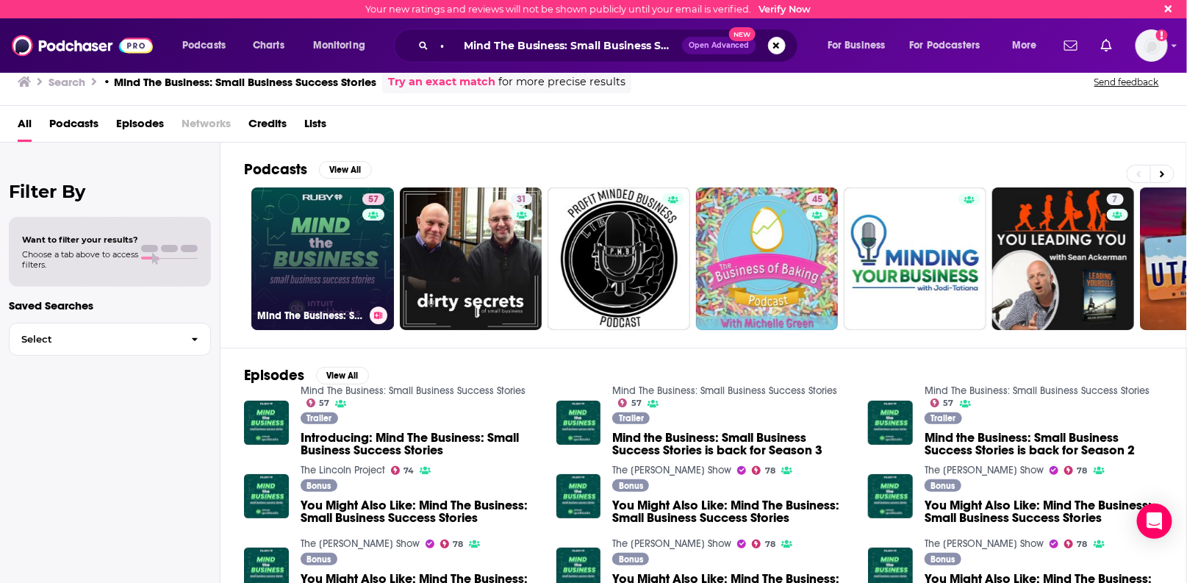
click at [312, 261] on link "57 Mind The Business: Small Business Success Stories" at bounding box center [322, 258] width 143 height 143
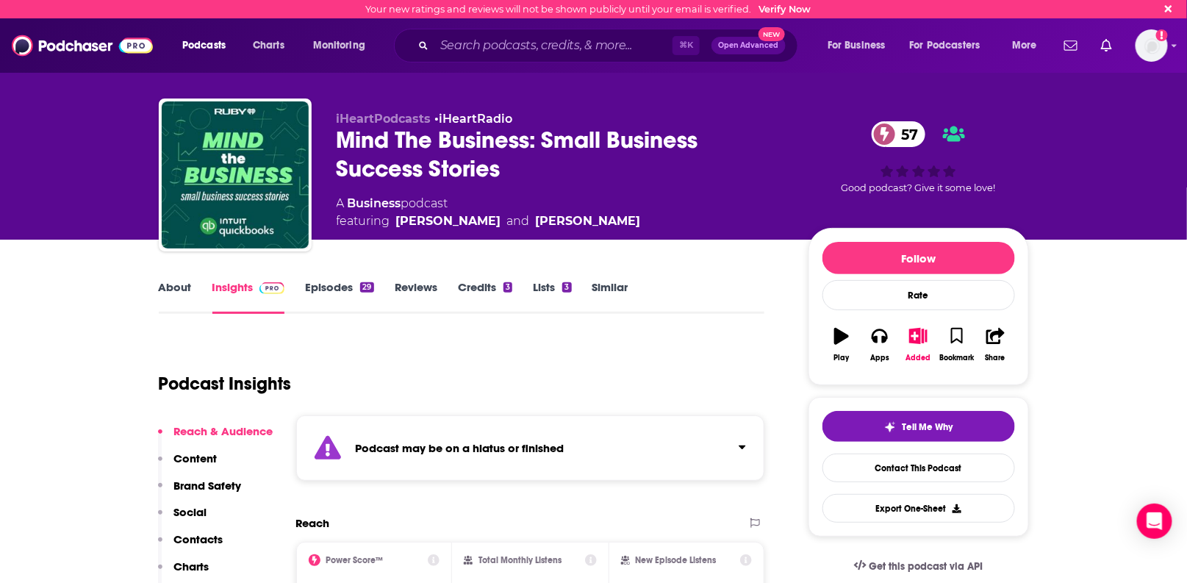
click at [326, 286] on link "Episodes 29" at bounding box center [339, 297] width 68 height 34
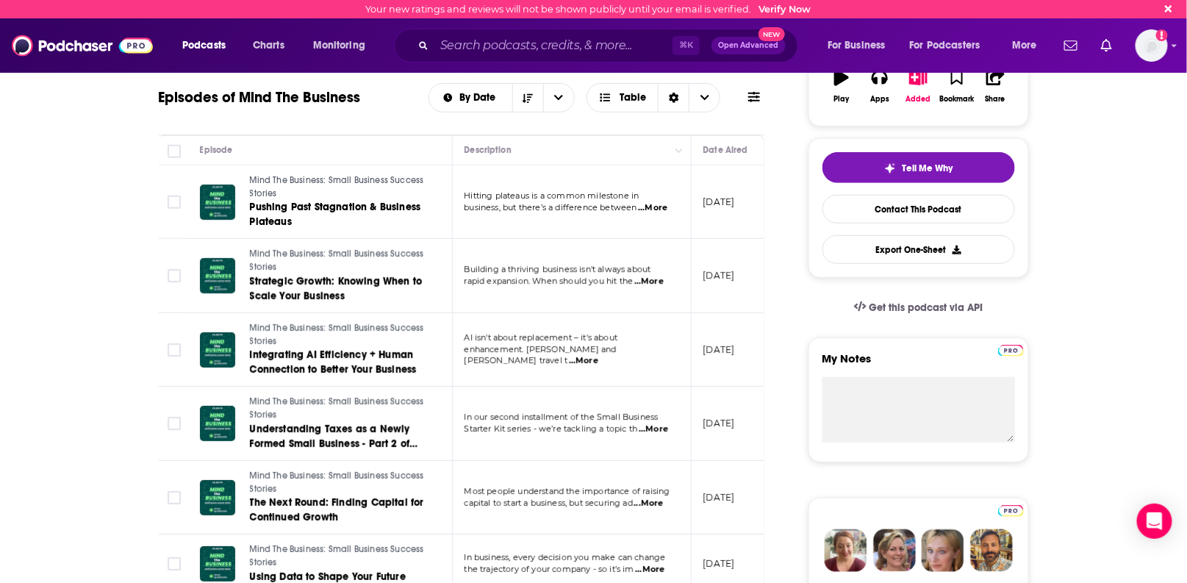
scroll to position [260, 0]
click at [473, 49] on input "Search podcasts, credits, & more..." at bounding box center [554, 46] width 238 height 24
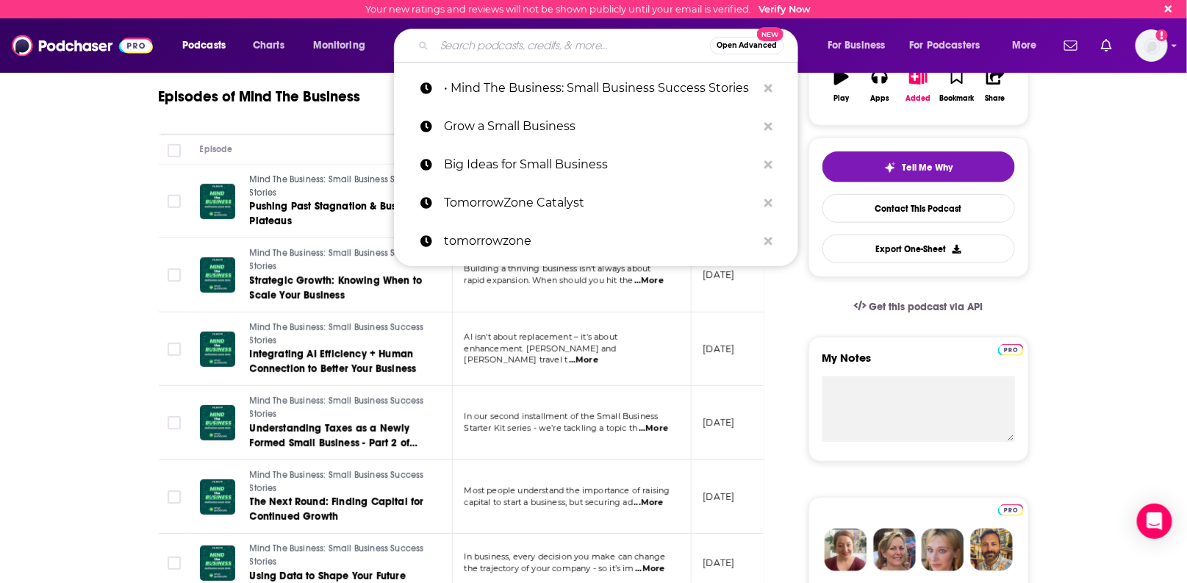
paste input "• Small Business Big Deal"
type input "• Small Business Big Deal"
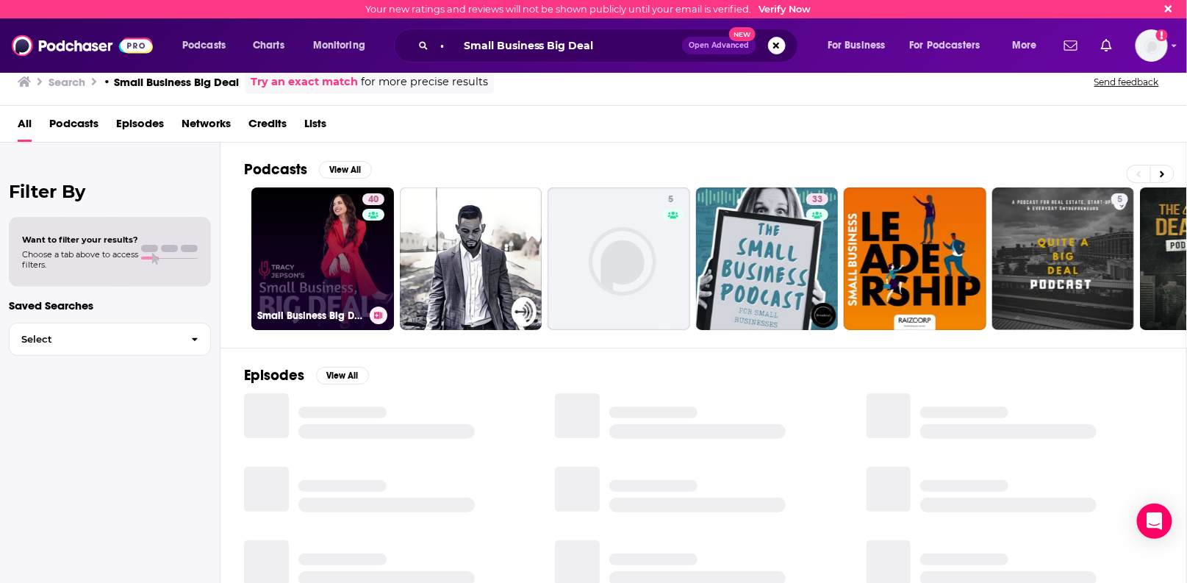
click at [335, 262] on link "40 Small Business Big Deal Podcast" at bounding box center [322, 258] width 143 height 143
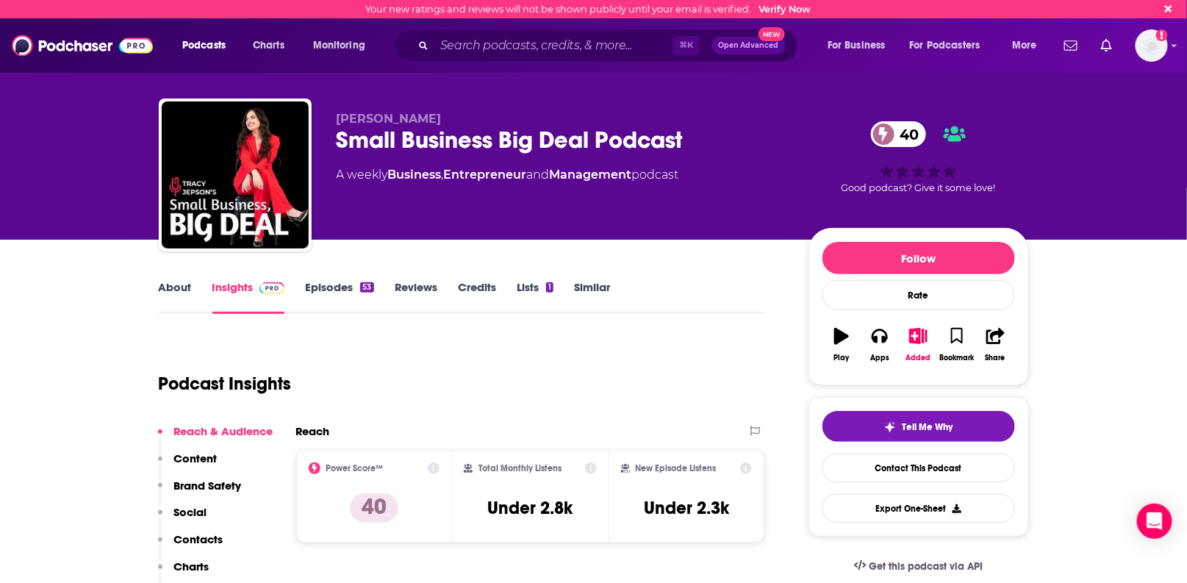
click at [335, 290] on link "Episodes 53" at bounding box center [339, 297] width 68 height 34
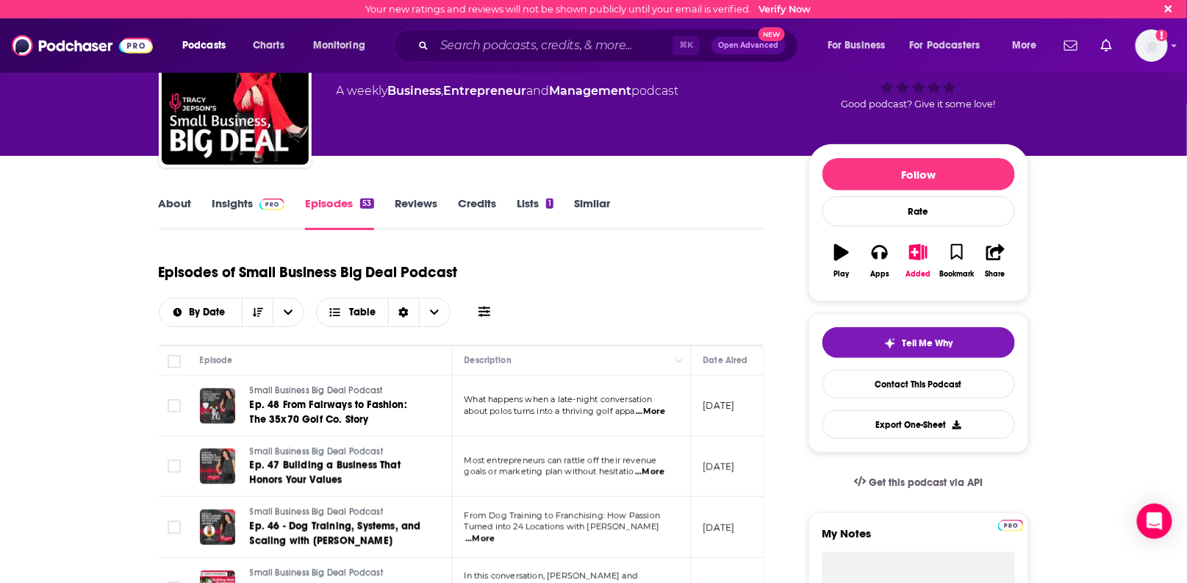
scroll to position [83, 0]
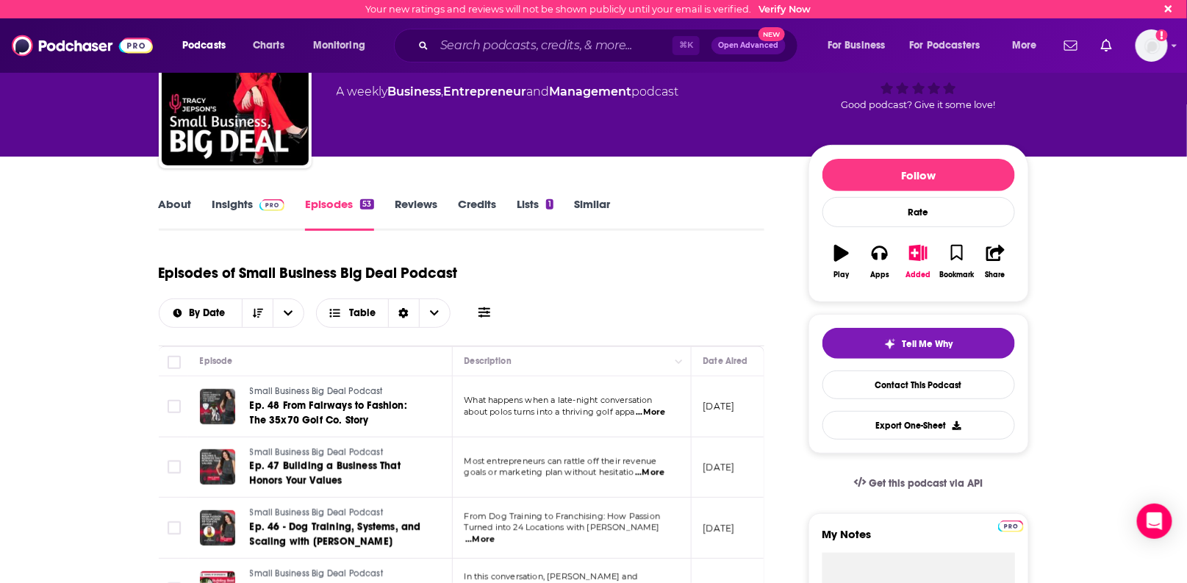
click at [180, 203] on link "About" at bounding box center [175, 214] width 33 height 34
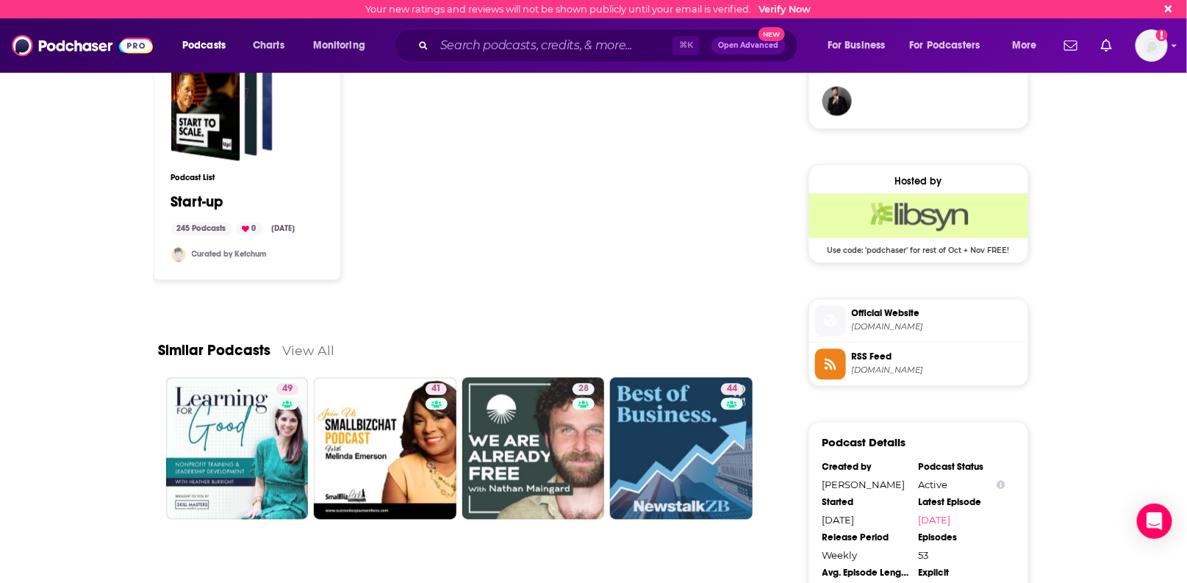
scroll to position [1071, 0]
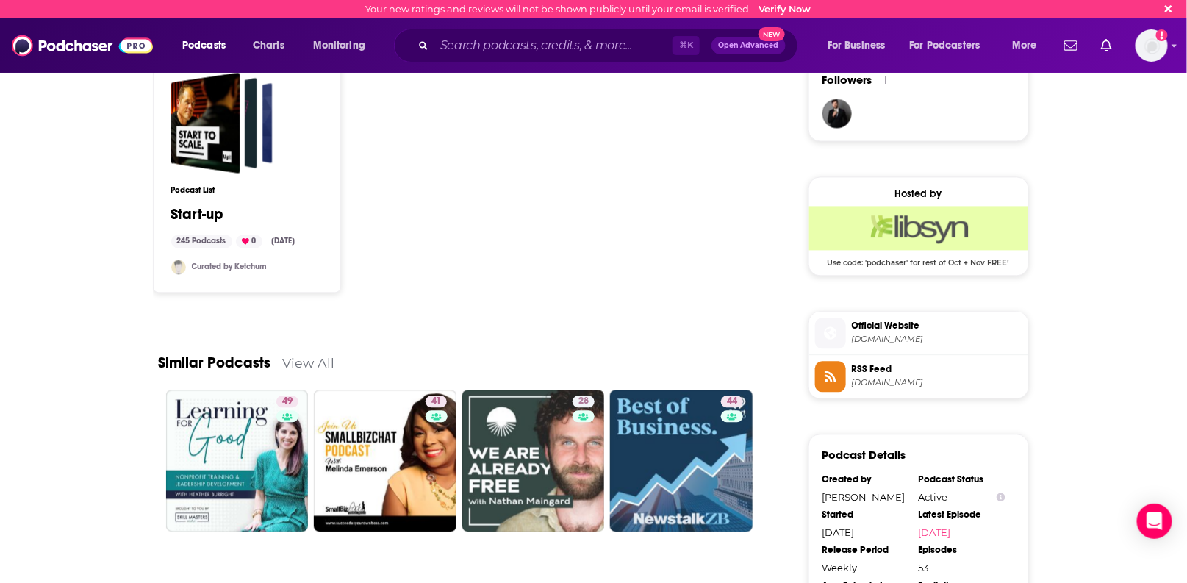
click at [886, 323] on span "Official Website" at bounding box center [937, 325] width 171 height 13
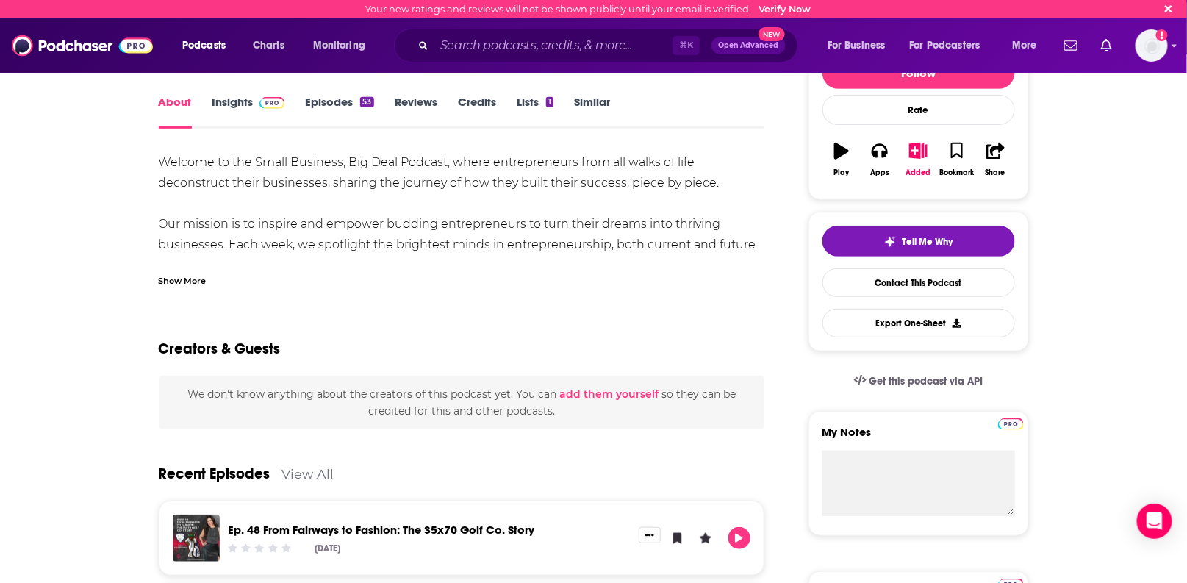
scroll to position [0, 0]
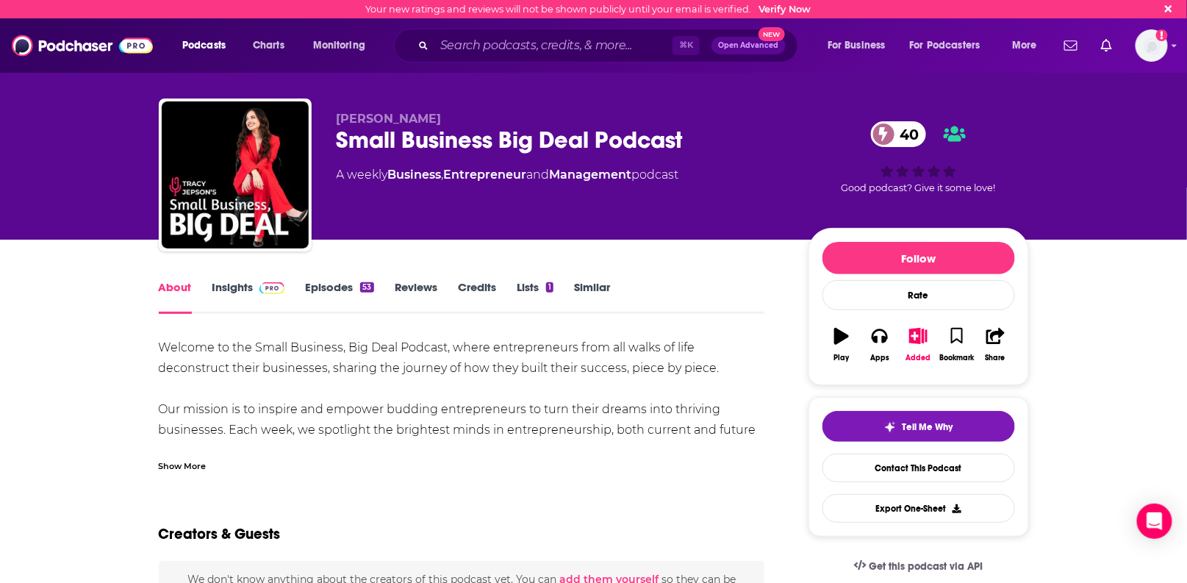
click at [229, 285] on link "Insights" at bounding box center [248, 297] width 73 height 34
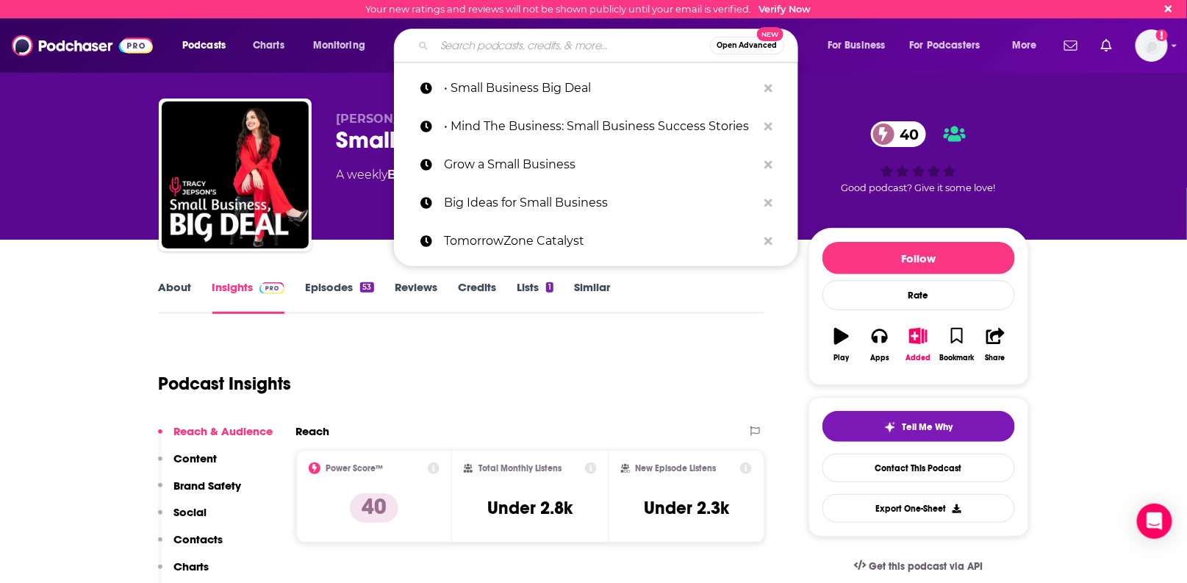
click at [469, 53] on input "Search podcasts, credits, & more..." at bounding box center [573, 46] width 276 height 24
paste input "• Small Business Made Simple"
type input "• Small Business Made Simple"
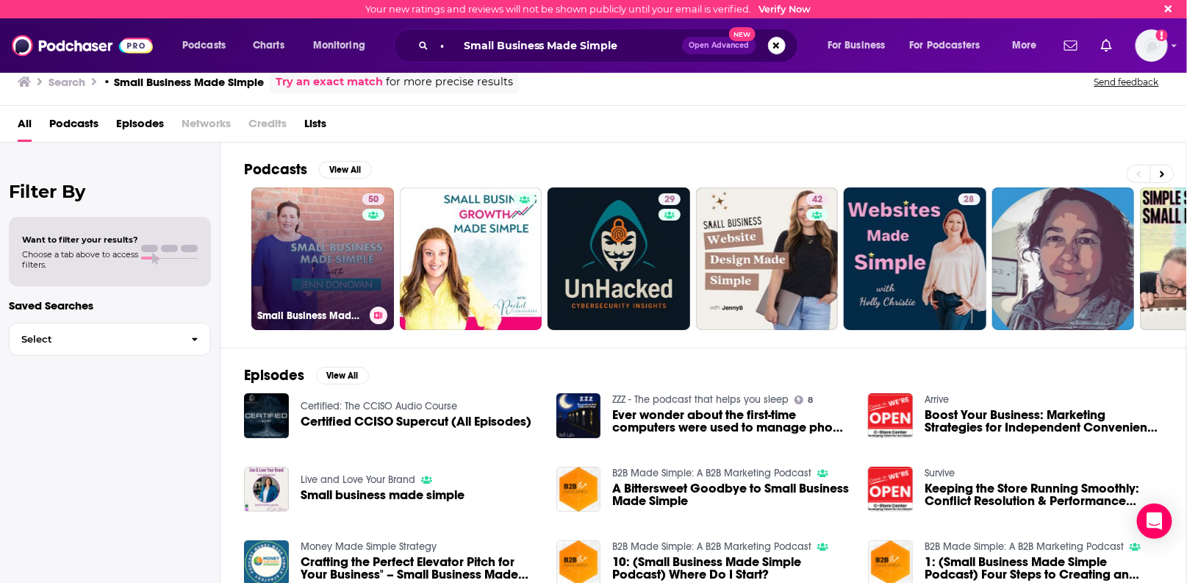
click at [330, 249] on link "50 Small Business Made Simple Podcast" at bounding box center [322, 258] width 143 height 143
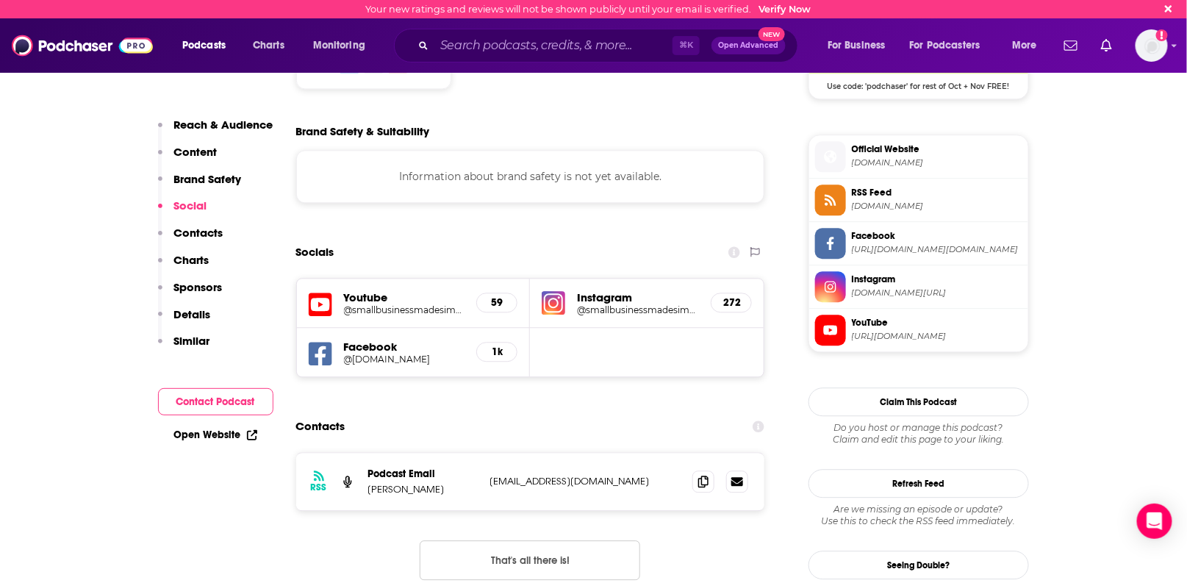
scroll to position [1265, 0]
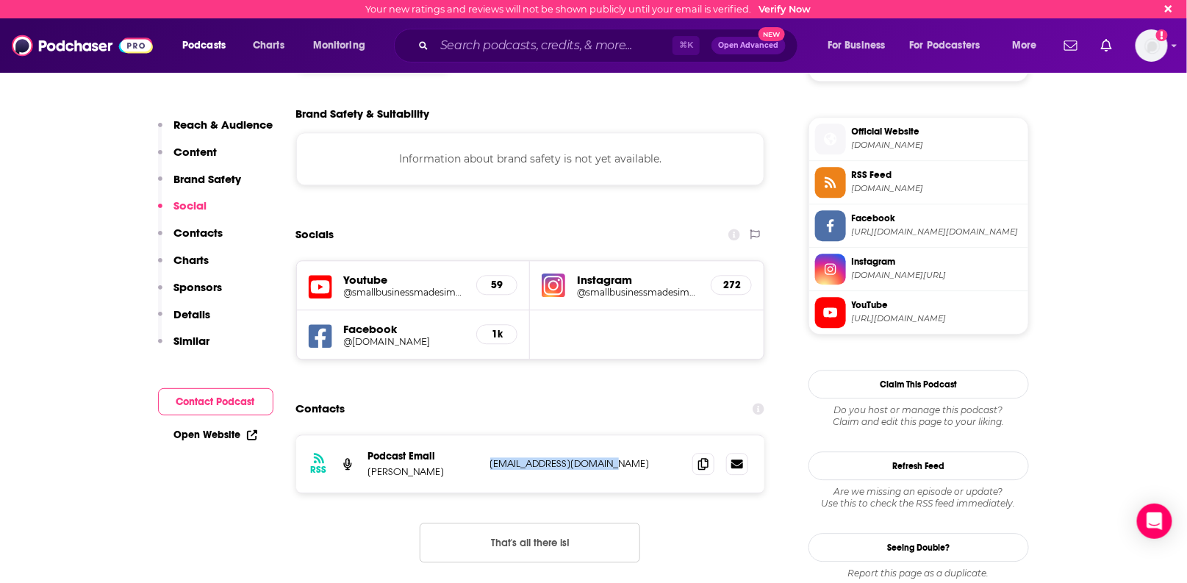
drag, startPoint x: 626, startPoint y: 435, endPoint x: 509, endPoint y: 427, distance: 117.1
click at [509, 435] on div "RSS Podcast Email [PERSON_NAME] [PERSON_NAME][EMAIL_ADDRESS][DOMAIN_NAME] [EMAI…" at bounding box center [530, 463] width 469 height 57
click at [508, 49] on input "Search podcasts, credits, & more..." at bounding box center [554, 46] width 238 height 24
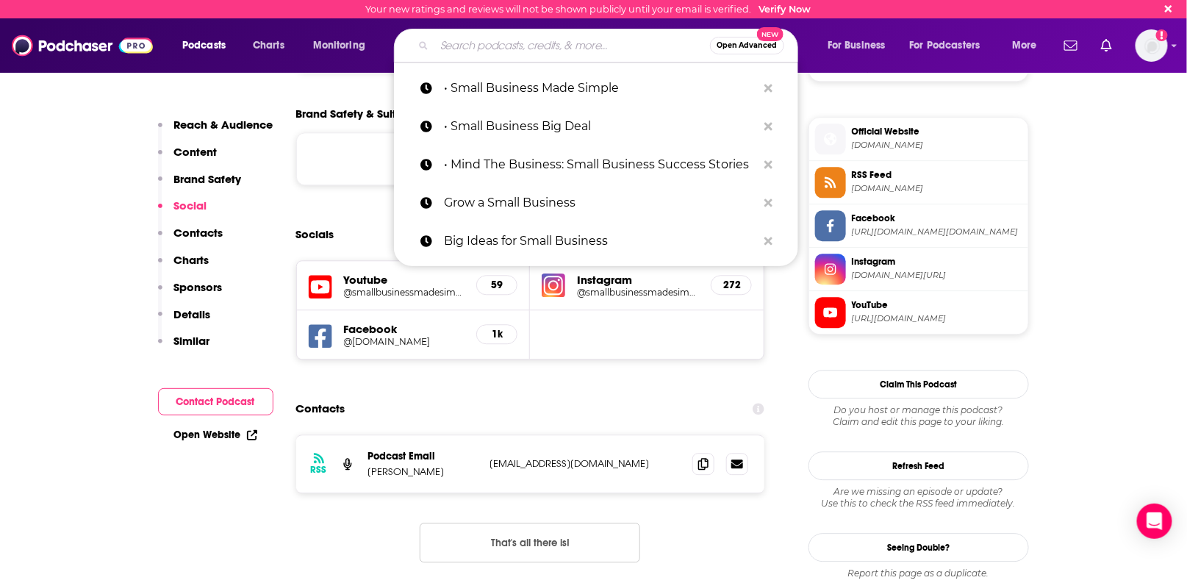
paste input "• Small Business Rundown"
type input "• Small Business Rundown"
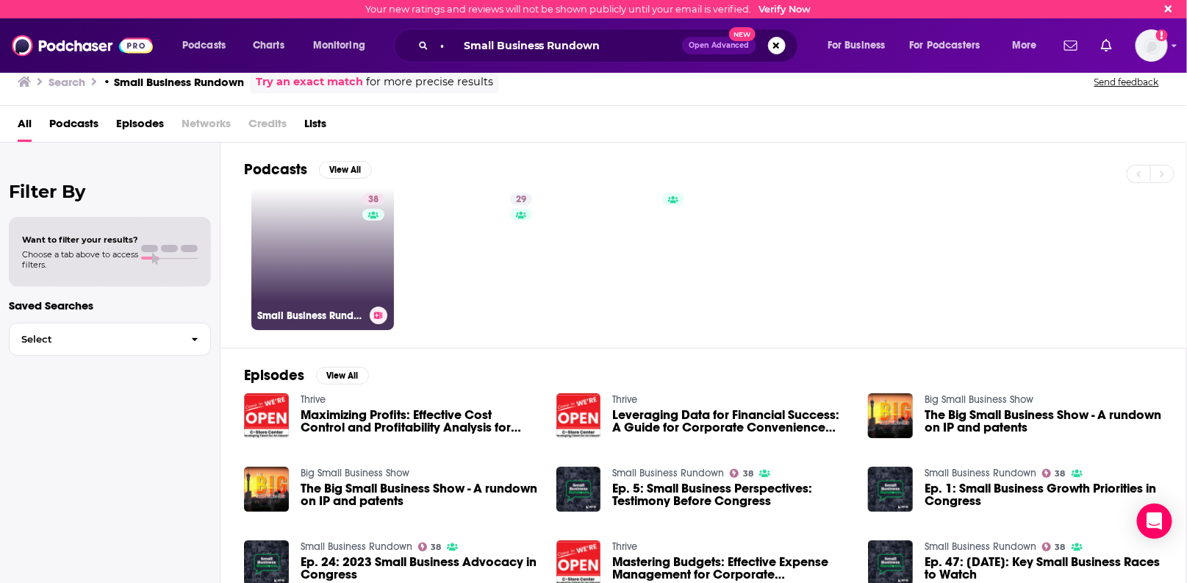
click at [346, 258] on link "38 Small Business Rundown" at bounding box center [322, 258] width 143 height 143
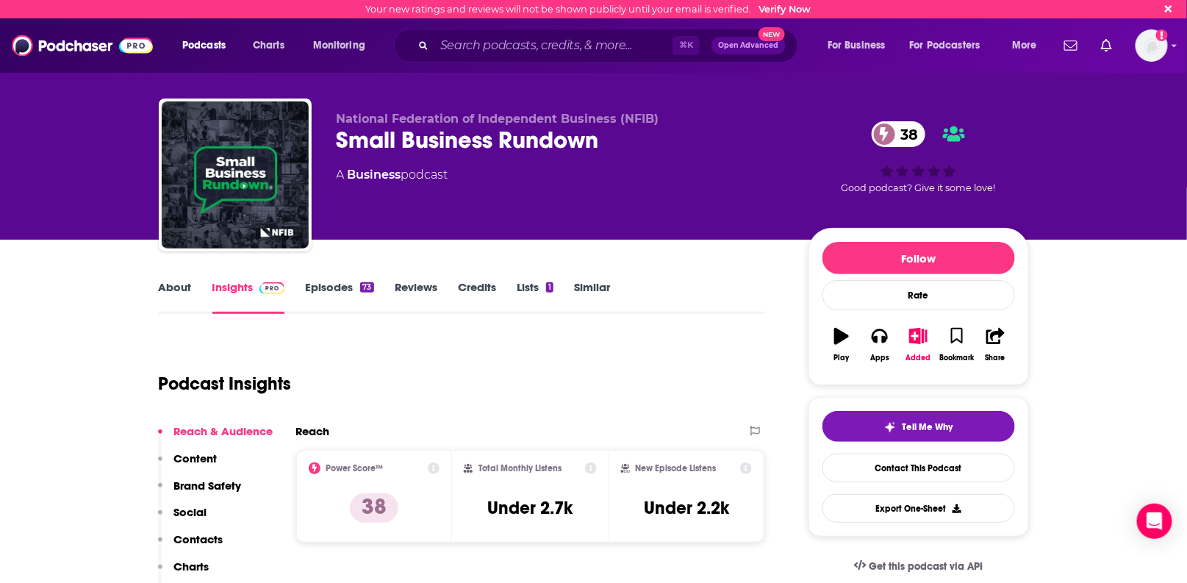
click at [344, 286] on link "Episodes 73" at bounding box center [339, 297] width 68 height 34
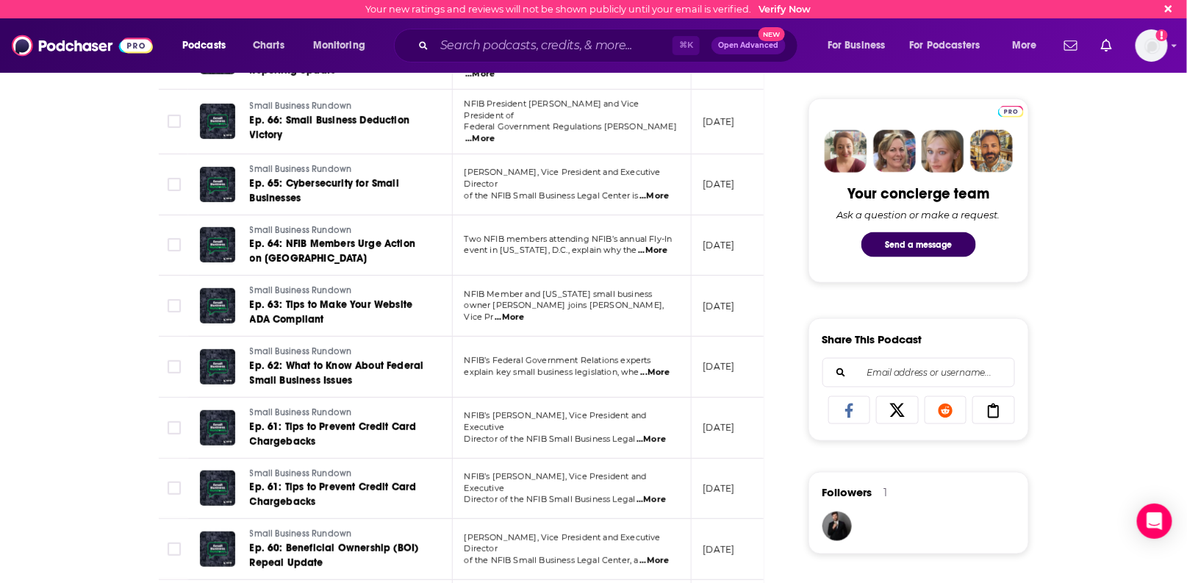
scroll to position [659, 0]
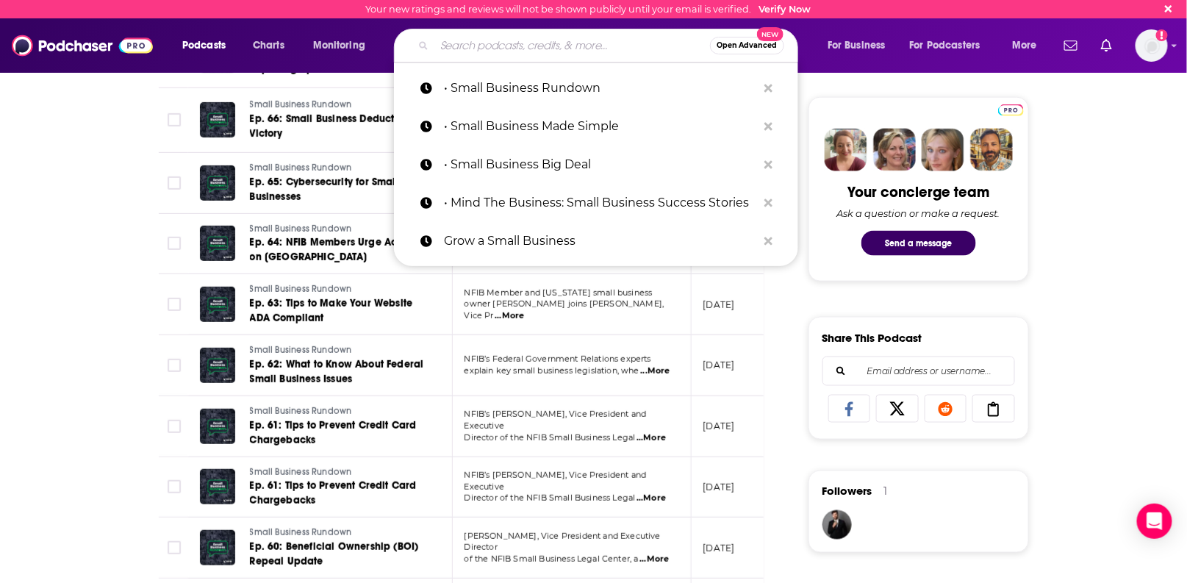
click at [454, 43] on input "Search podcasts, credits, & more..." at bounding box center [573, 46] width 276 height 24
paste input "• StartUp"
type input "• StartUp"
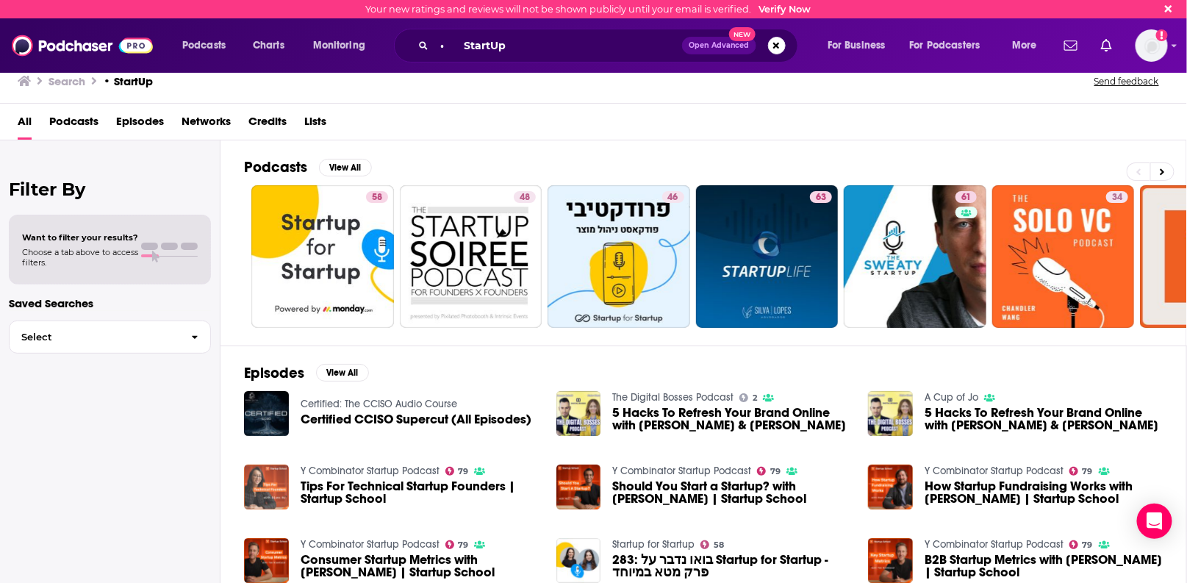
click at [264, 479] on img "Tips For Technical Startup Founders | Startup School" at bounding box center [266, 487] width 45 height 45
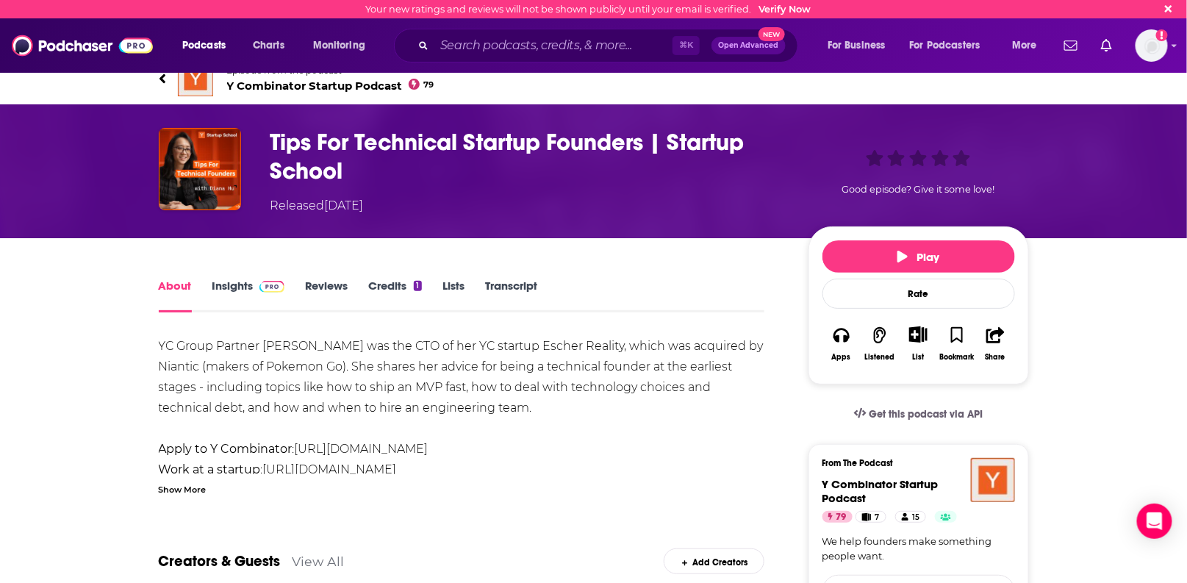
click at [327, 87] on span "Y Combinator Startup Podcast 79" at bounding box center [330, 86] width 207 height 14
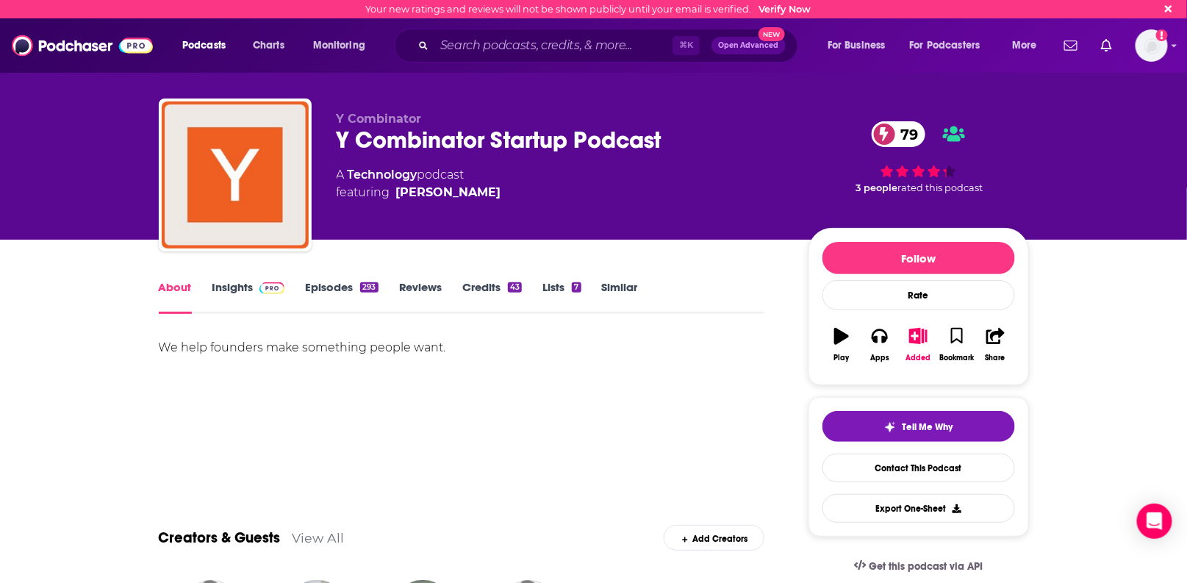
click at [243, 288] on link "Insights" at bounding box center [248, 297] width 73 height 34
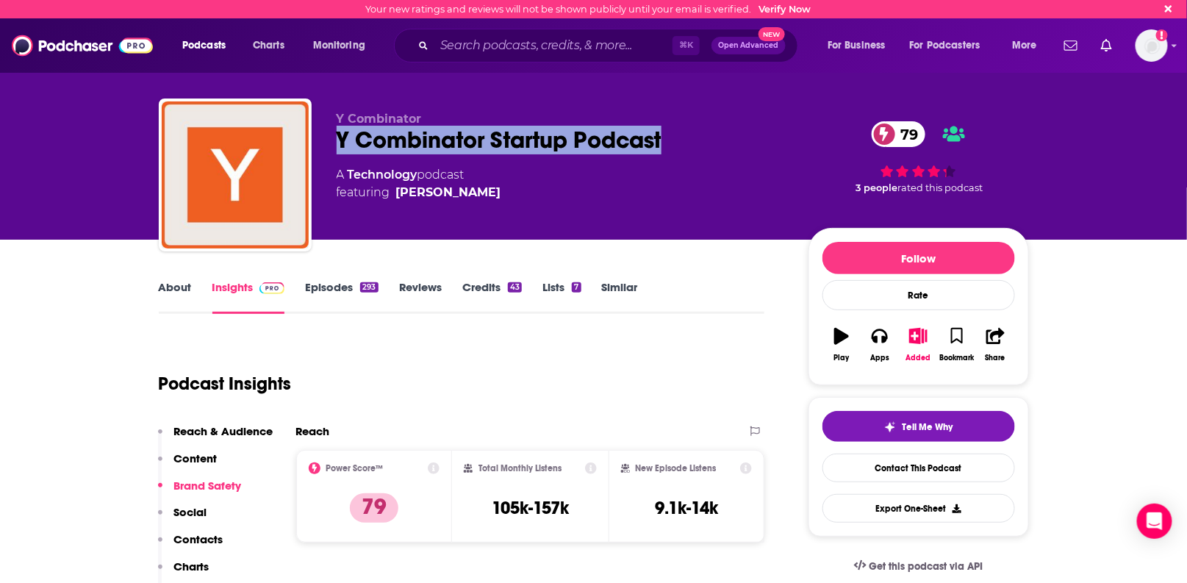
drag, startPoint x: 677, startPoint y: 142, endPoint x: 330, endPoint y: 142, distance: 347.0
click at [329, 141] on div "Y Combinator Y Combinator Startup Podcast 79 A Technology podcast featuring [PE…" at bounding box center [594, 178] width 871 height 159
copy h2 "Y Combinator Startup Podcast"
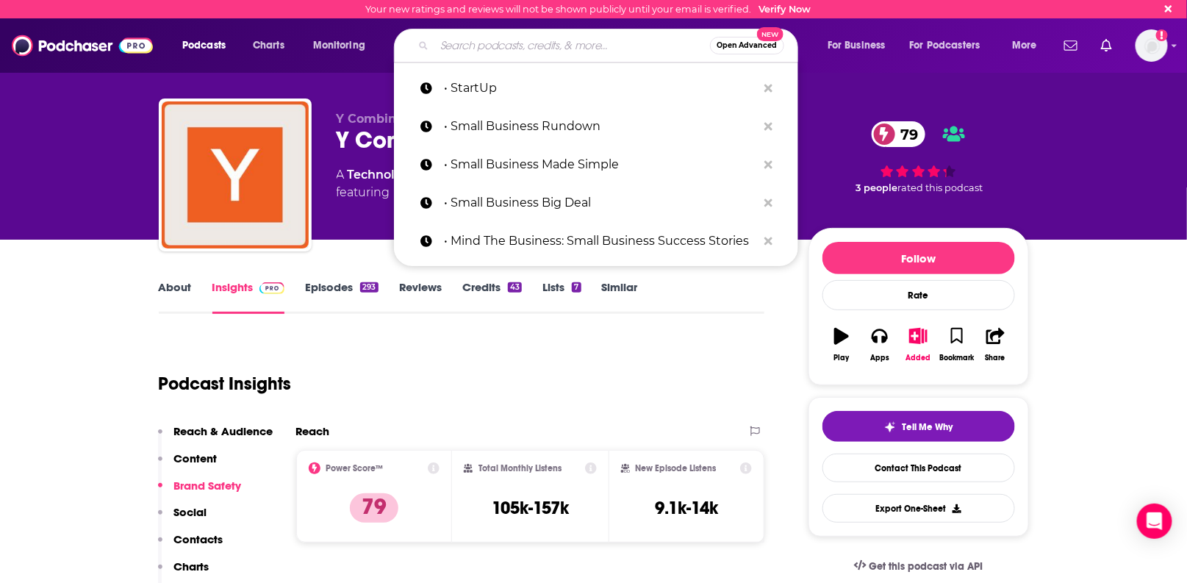
click at [464, 43] on input "Search podcasts, credits, & more..." at bounding box center [573, 46] width 276 height 24
paste input "• The Small Biz Ahead Podcast"
type input "• The Small Biz Ahead Podcast"
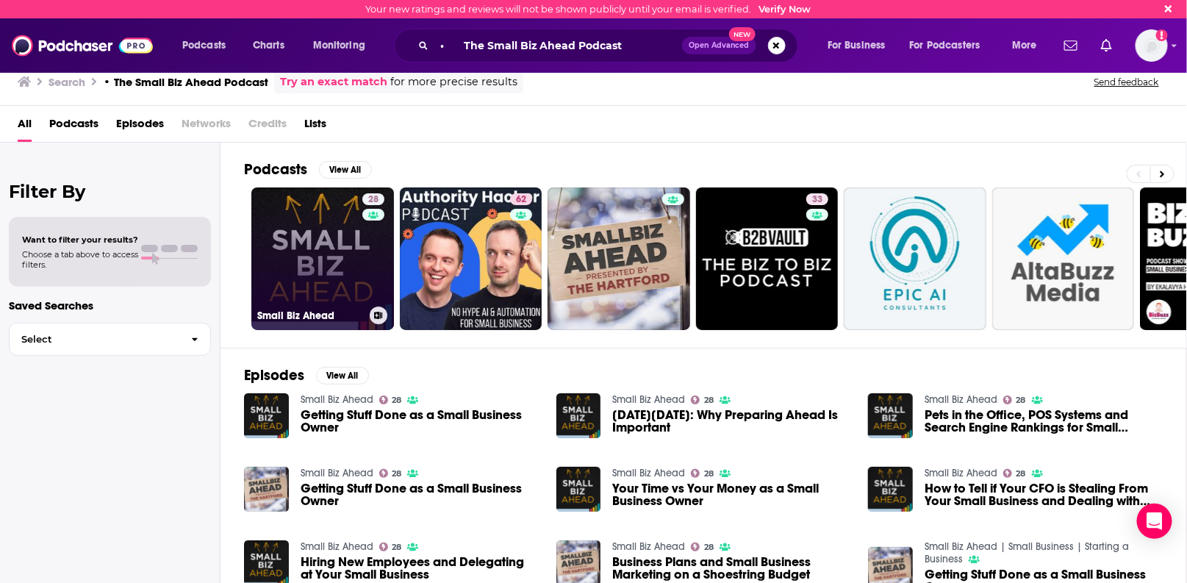
click at [301, 248] on link "28 Small Biz Ahead" at bounding box center [322, 258] width 143 height 143
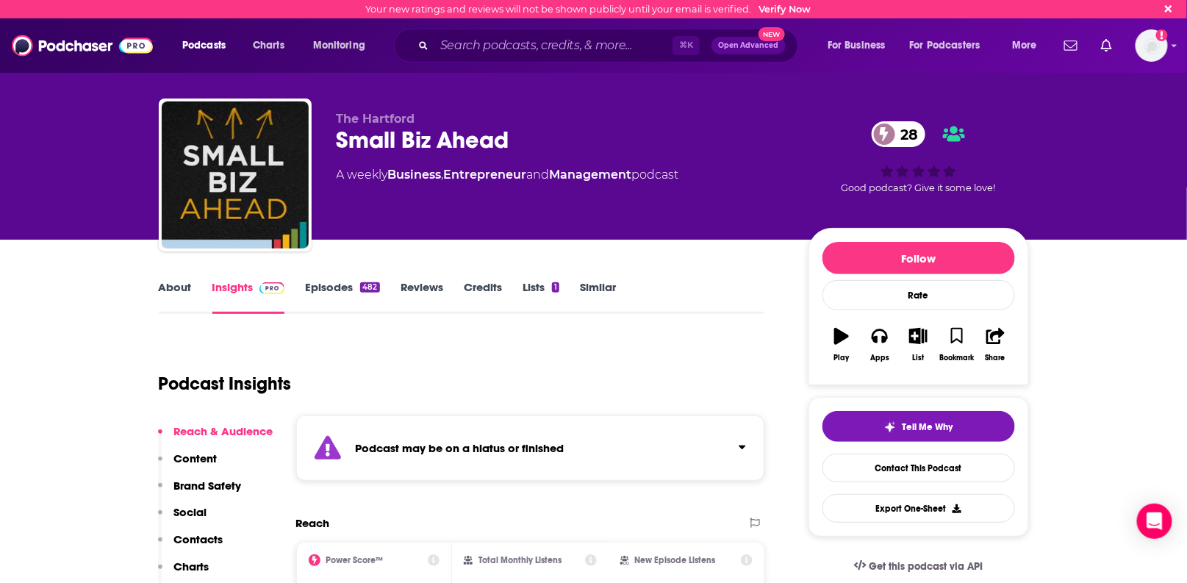
click at [337, 289] on link "Episodes 482" at bounding box center [342, 297] width 74 height 34
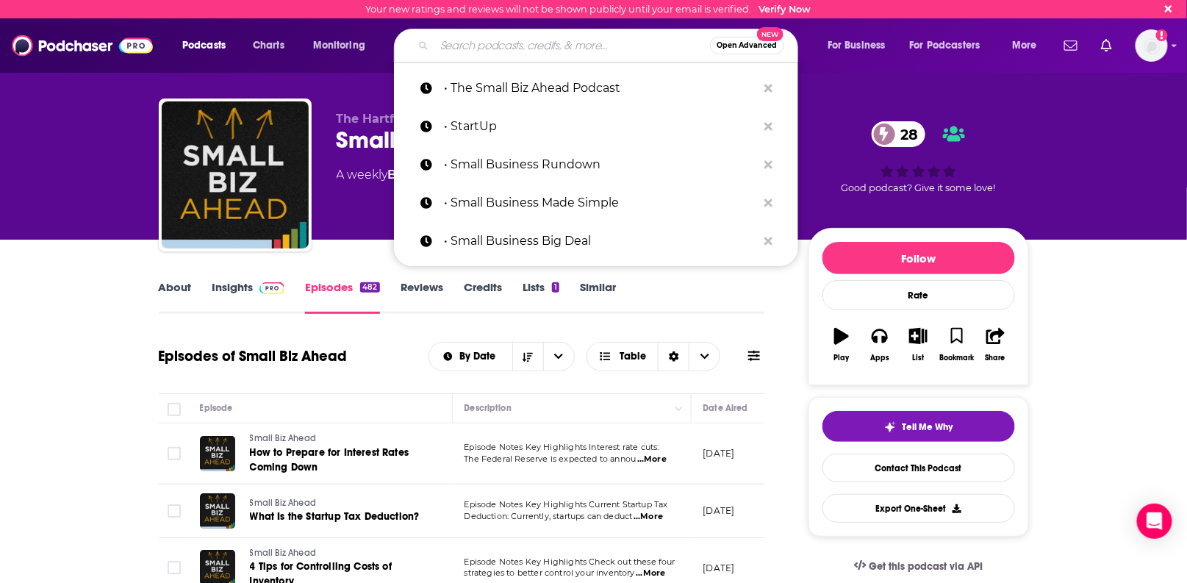
click at [458, 43] on input "Search podcasts, credits, & more..." at bounding box center [573, 46] width 276 height 24
paste input "• The Small Business Radio Show"
type input "• The Small Business Radio Show"
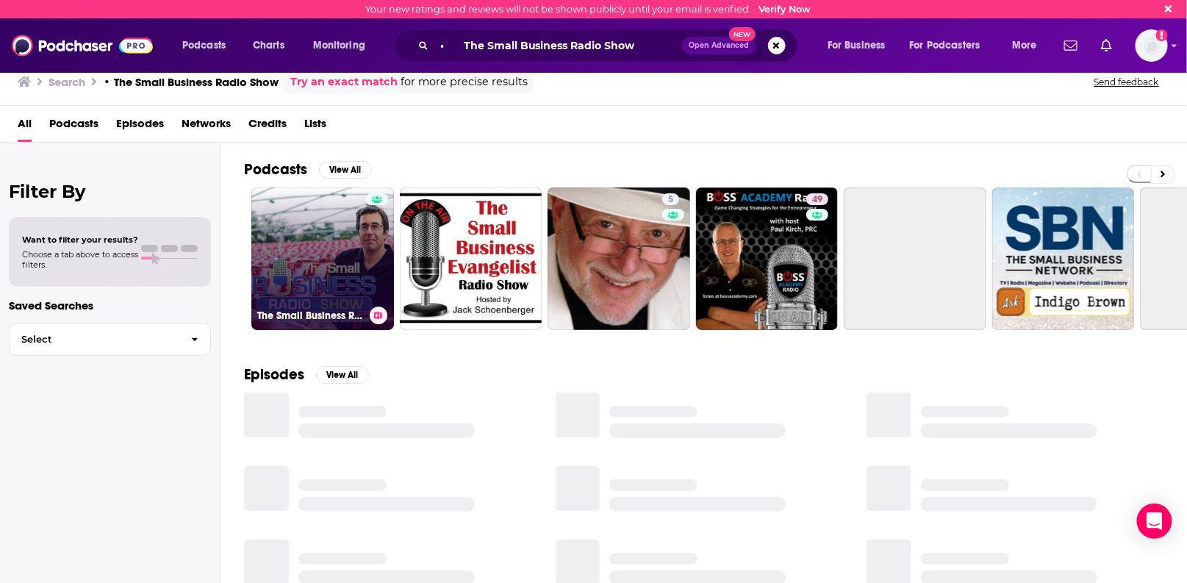
click at [294, 282] on link "The Small Business Radio Show" at bounding box center [322, 258] width 143 height 143
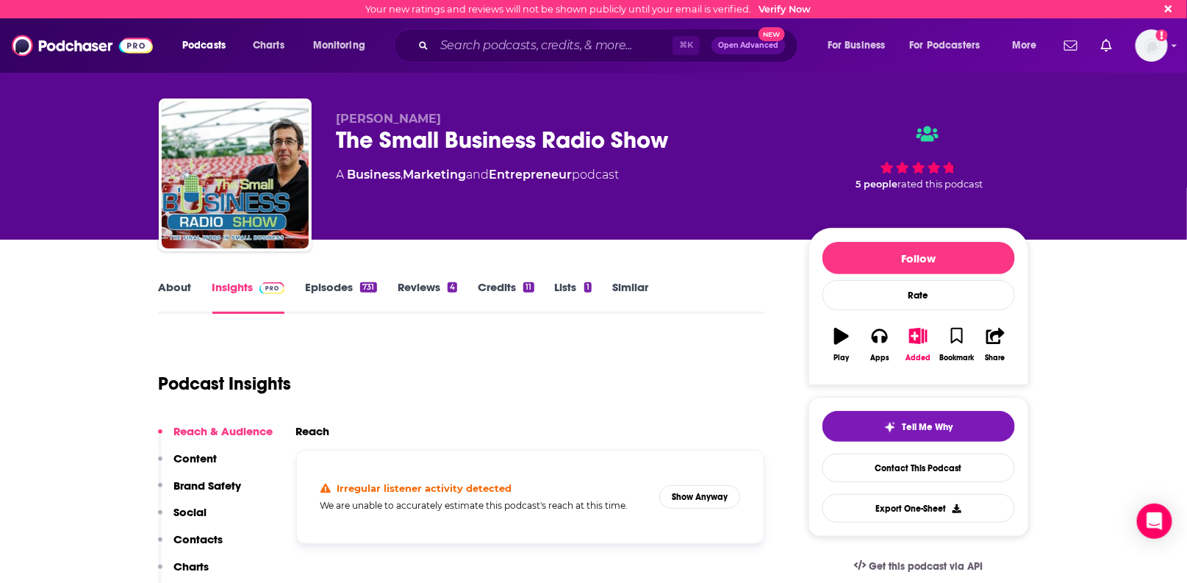
click at [325, 291] on link "Episodes 731" at bounding box center [340, 297] width 71 height 34
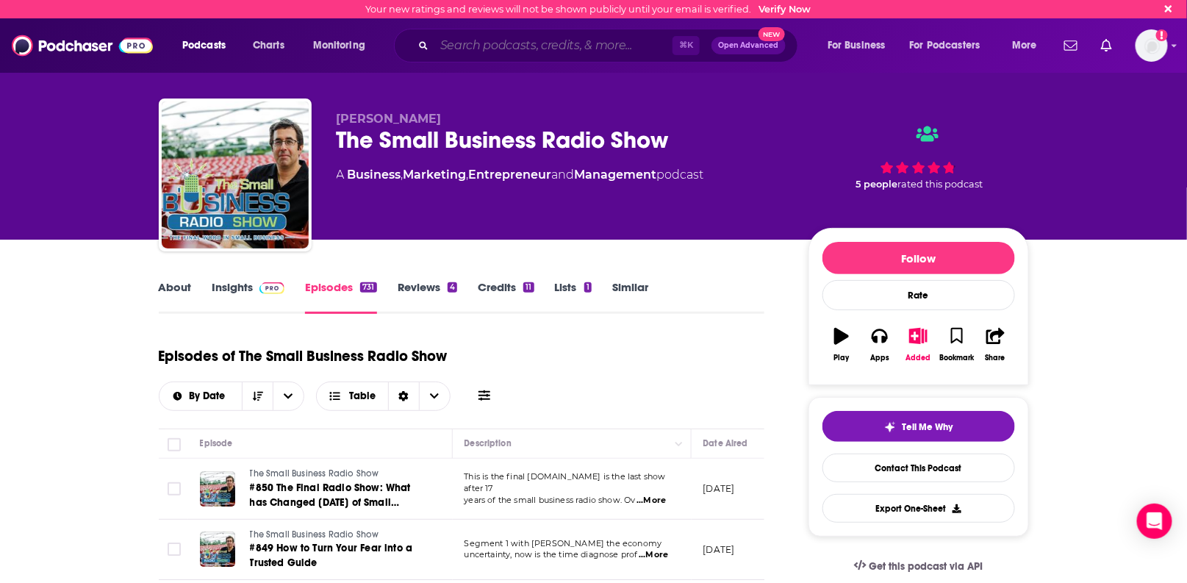
click at [457, 46] on input "Search podcasts, credits, & more..." at bounding box center [554, 46] width 238 height 24
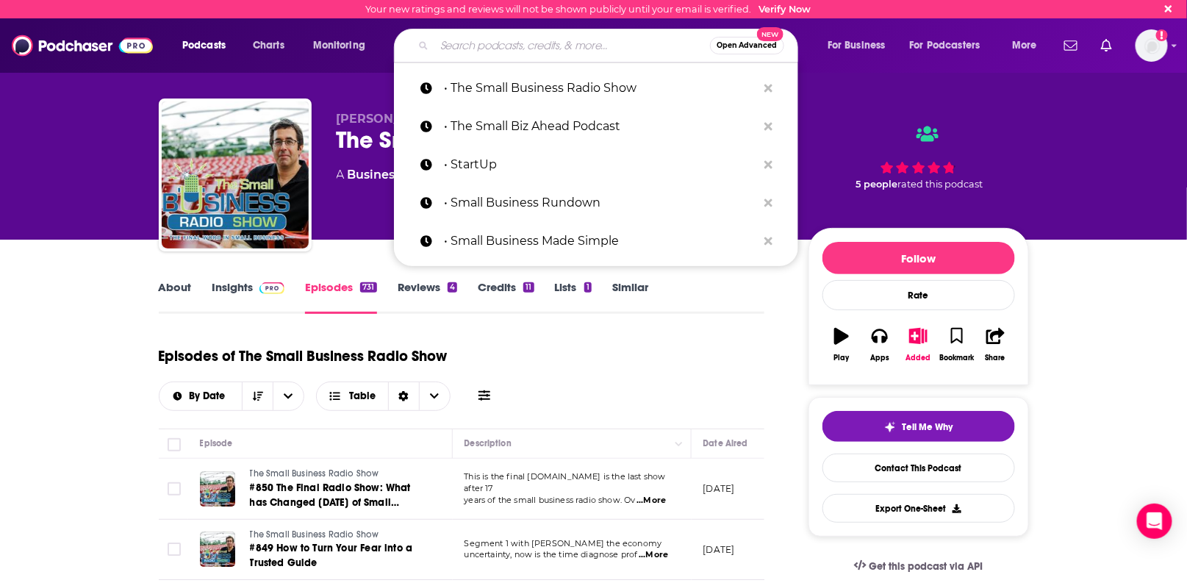
paste input "• The Small Business School Podcast"
type input "• The Small Business School Podcast"
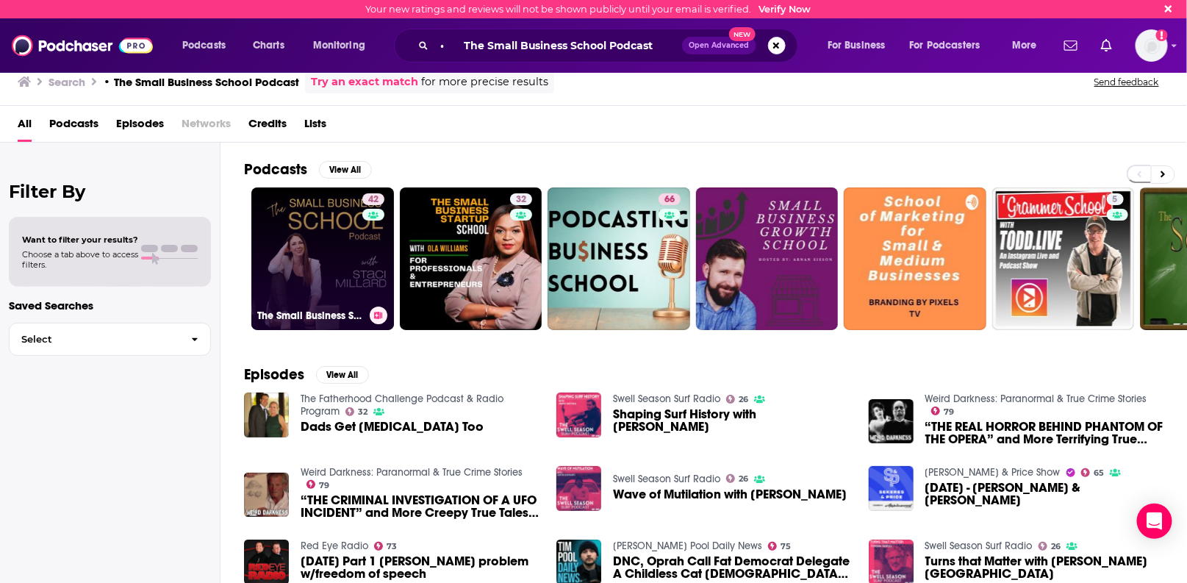
click at [362, 226] on div "42" at bounding box center [375, 249] width 26 height 113
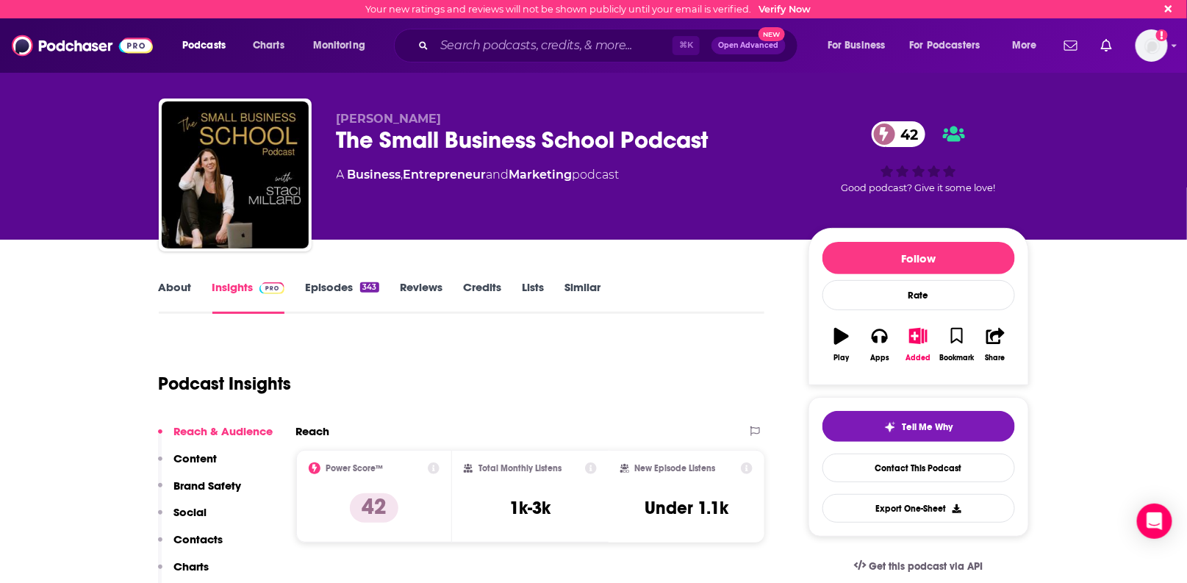
click at [328, 290] on link "Episodes 343" at bounding box center [342, 297] width 74 height 34
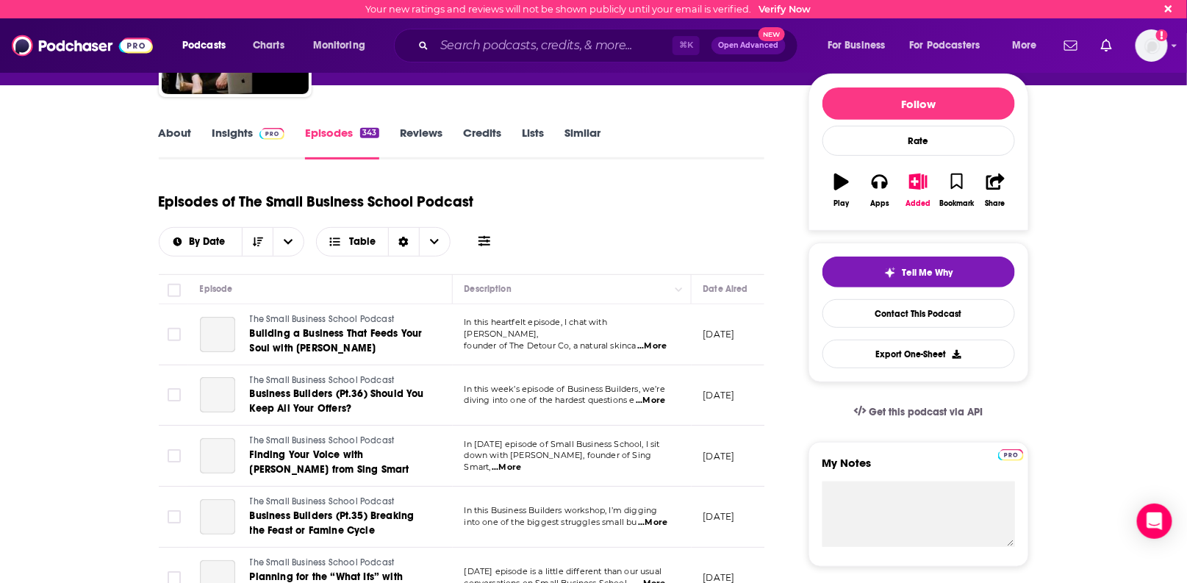
scroll to position [157, 0]
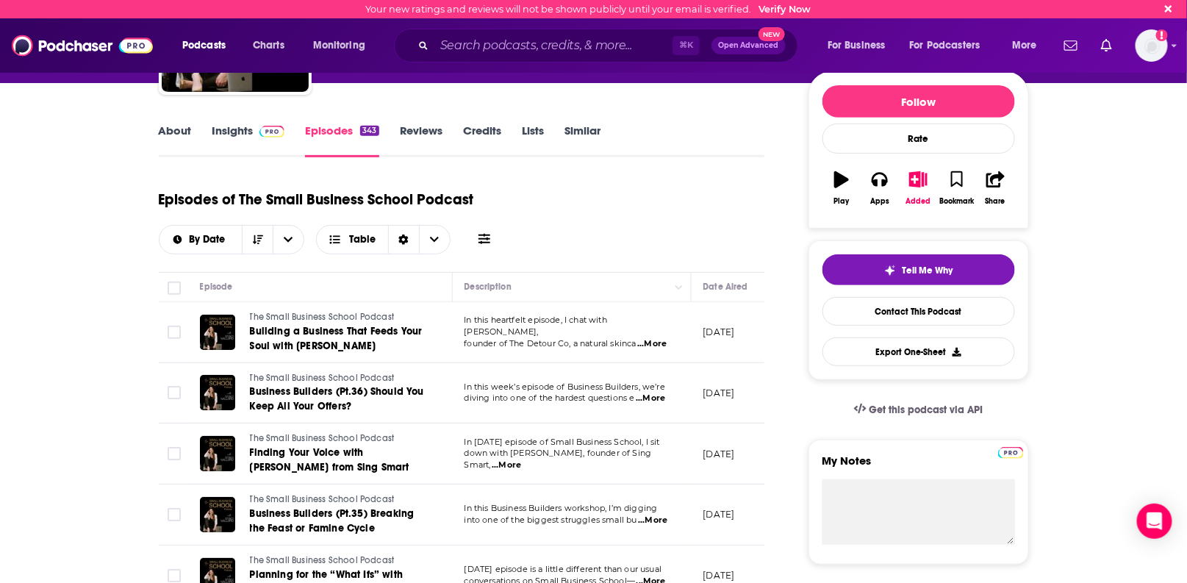
click at [657, 398] on span "...More" at bounding box center [650, 399] width 29 height 12
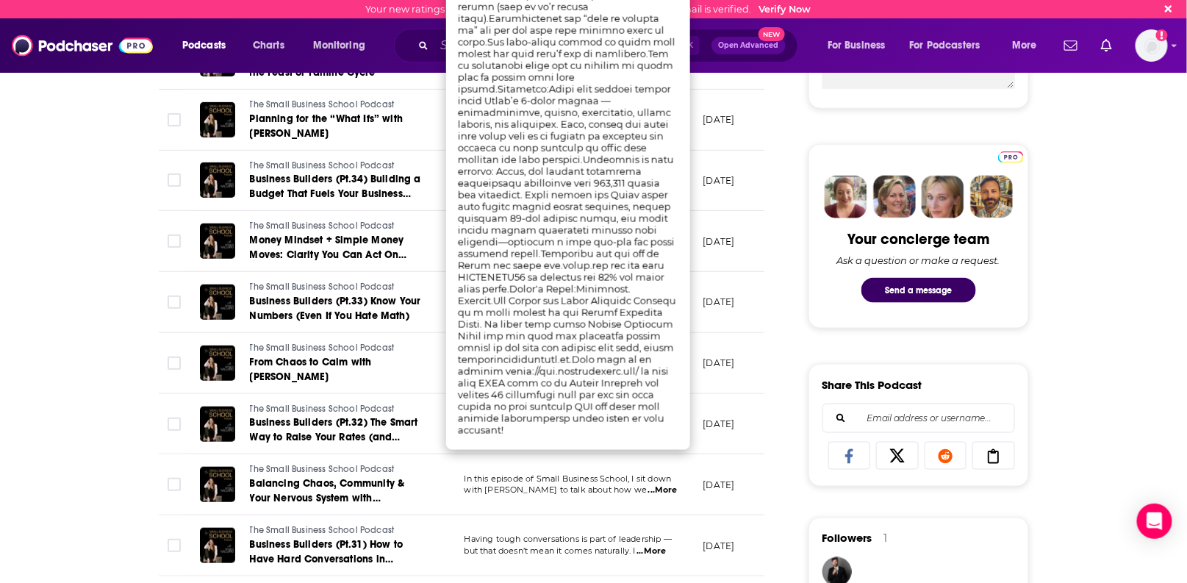
scroll to position [615, 0]
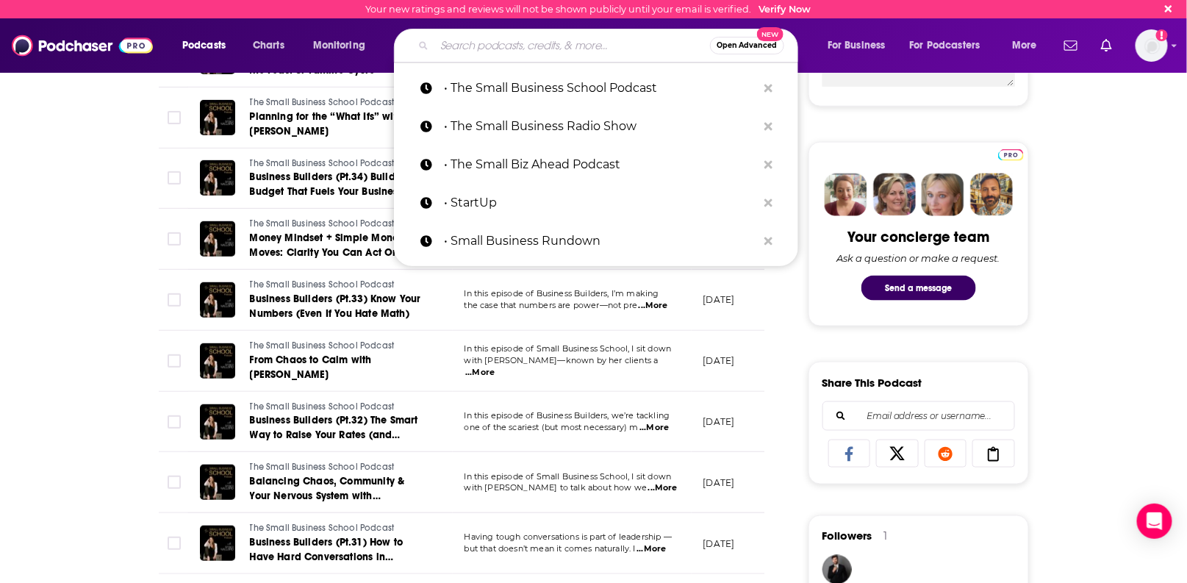
click at [451, 44] on input "Search podcasts, credits, & more..." at bounding box center [573, 46] width 276 height 24
paste input "• The Startup CEO Show"
type input "• The Startup CEO Show"
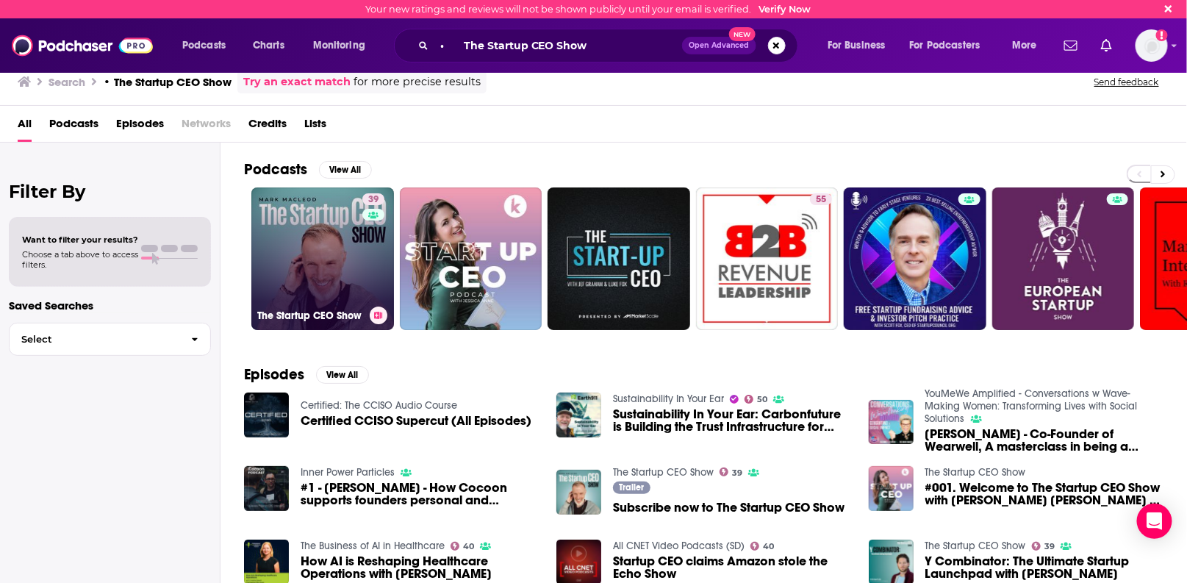
click at [344, 268] on link "39 The Startup CEO Show" at bounding box center [322, 258] width 143 height 143
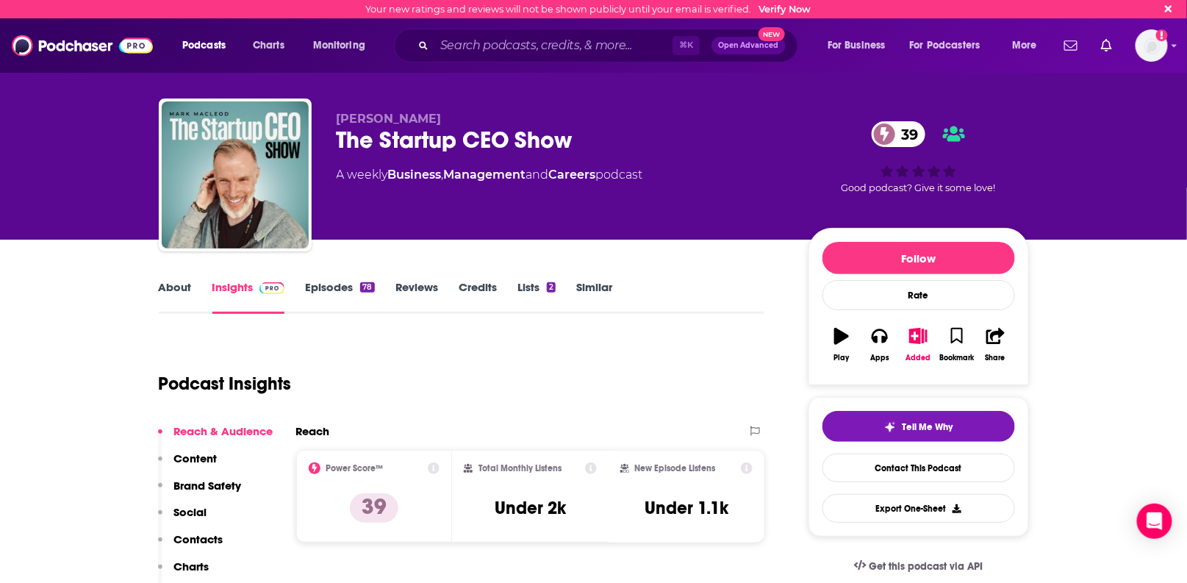
click at [334, 293] on link "Episodes 78" at bounding box center [339, 297] width 69 height 34
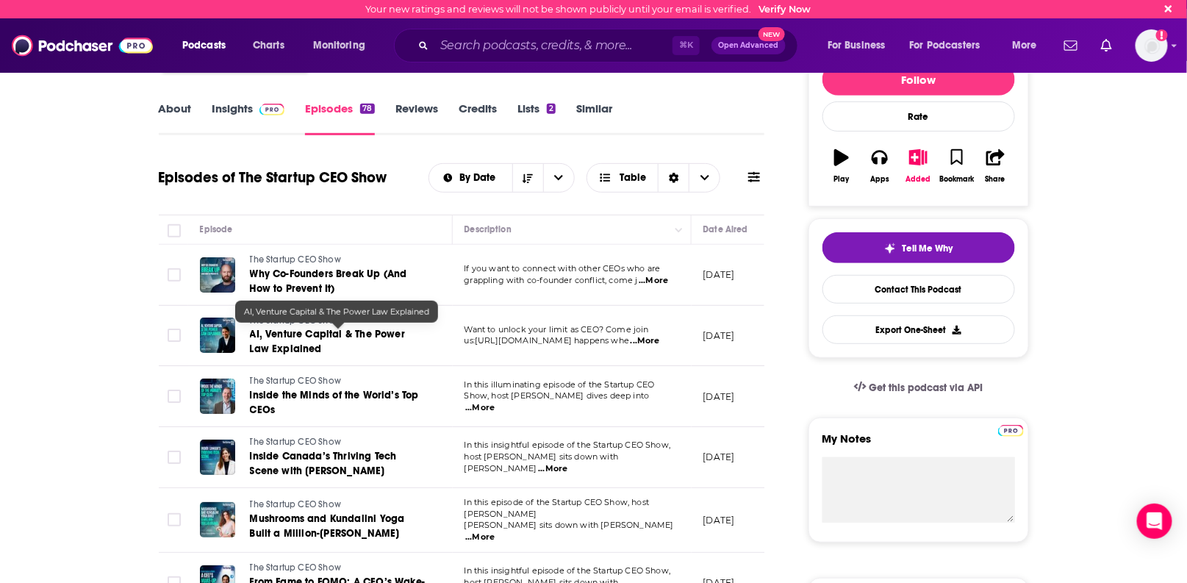
scroll to position [179, 0]
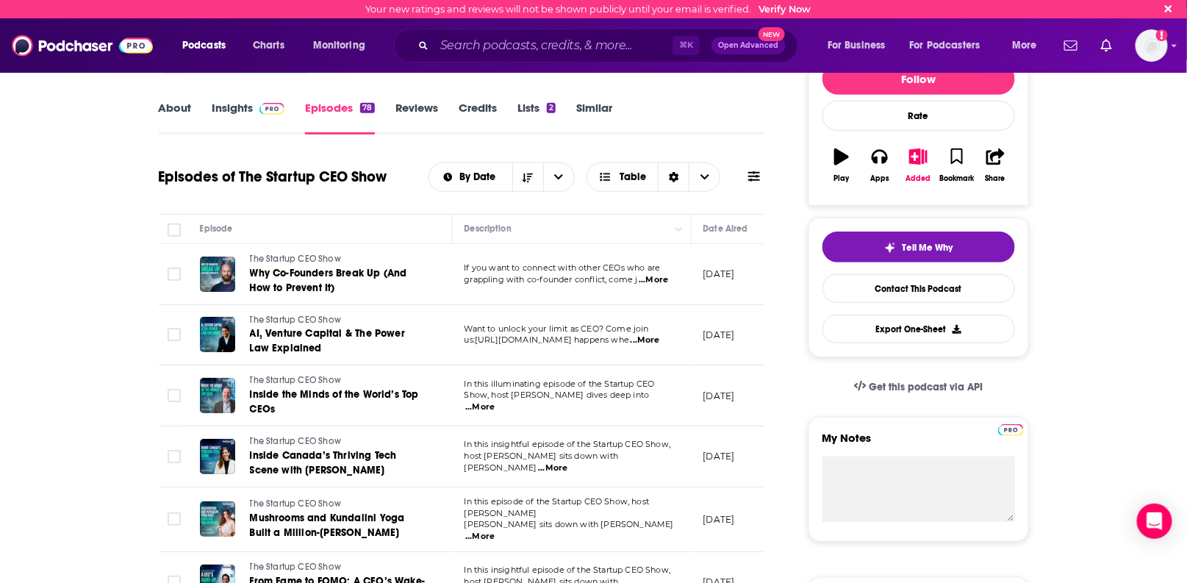
click at [495, 401] on span "...More" at bounding box center [479, 407] width 29 height 12
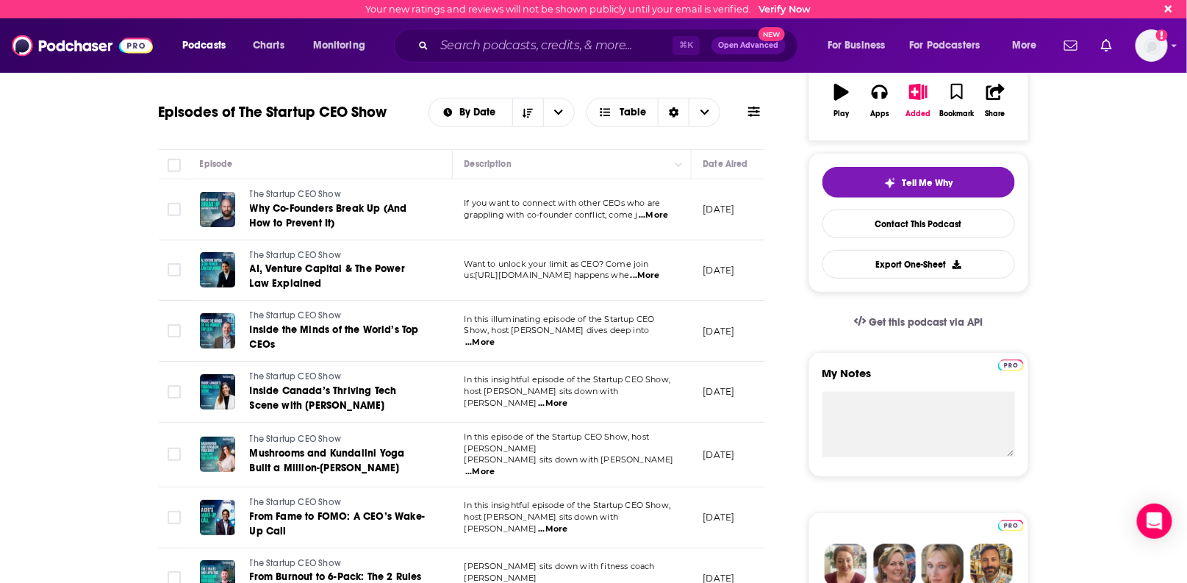
scroll to position [246, 0]
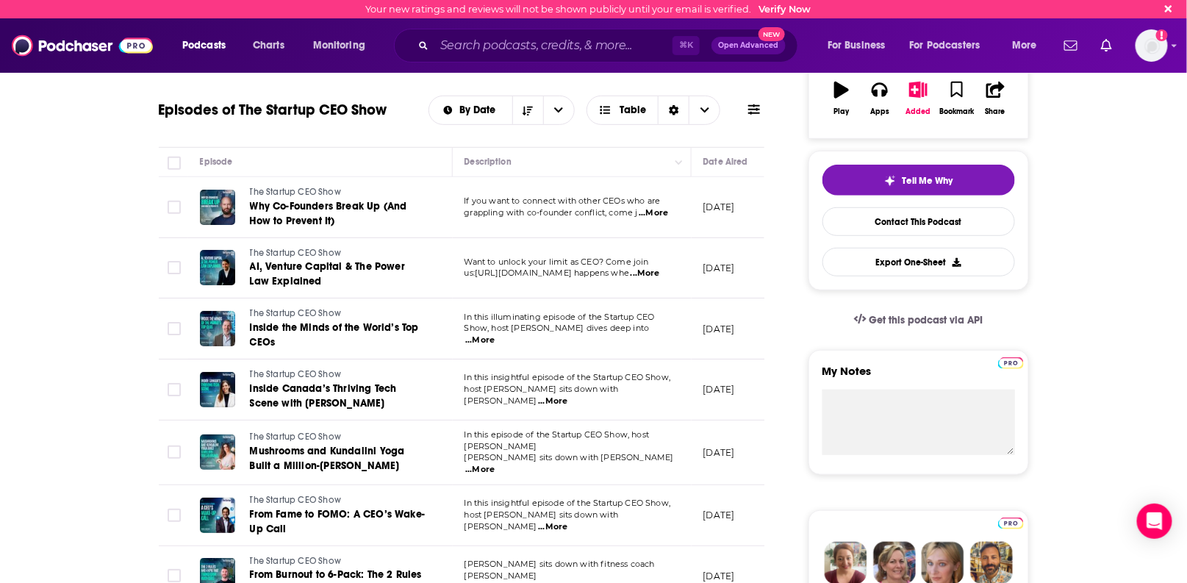
click at [568, 521] on span "...More" at bounding box center [552, 527] width 29 height 12
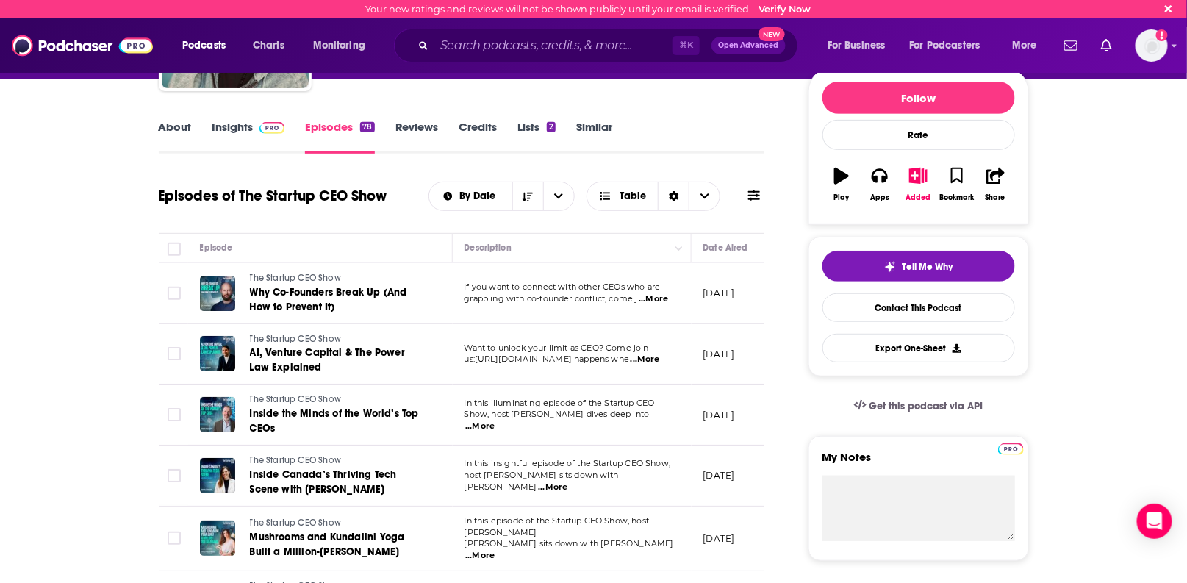
scroll to position [0, 0]
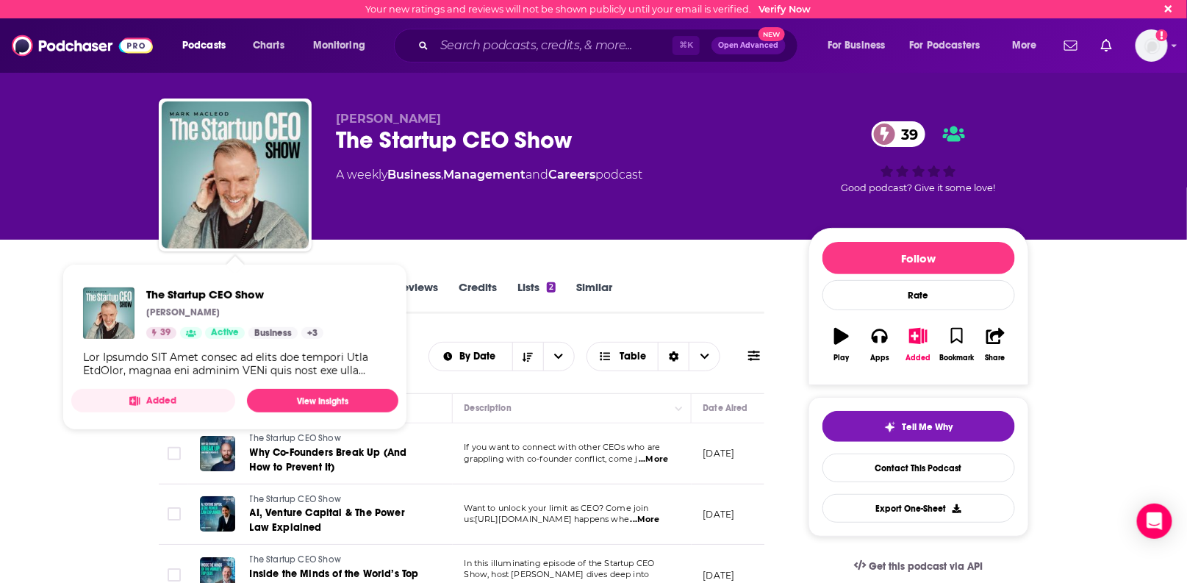
click at [451, 238] on div "Mark MacLeod The Startup CEO Show 39 A weekly Business , Management and Careers…" at bounding box center [683, 178] width 693 height 132
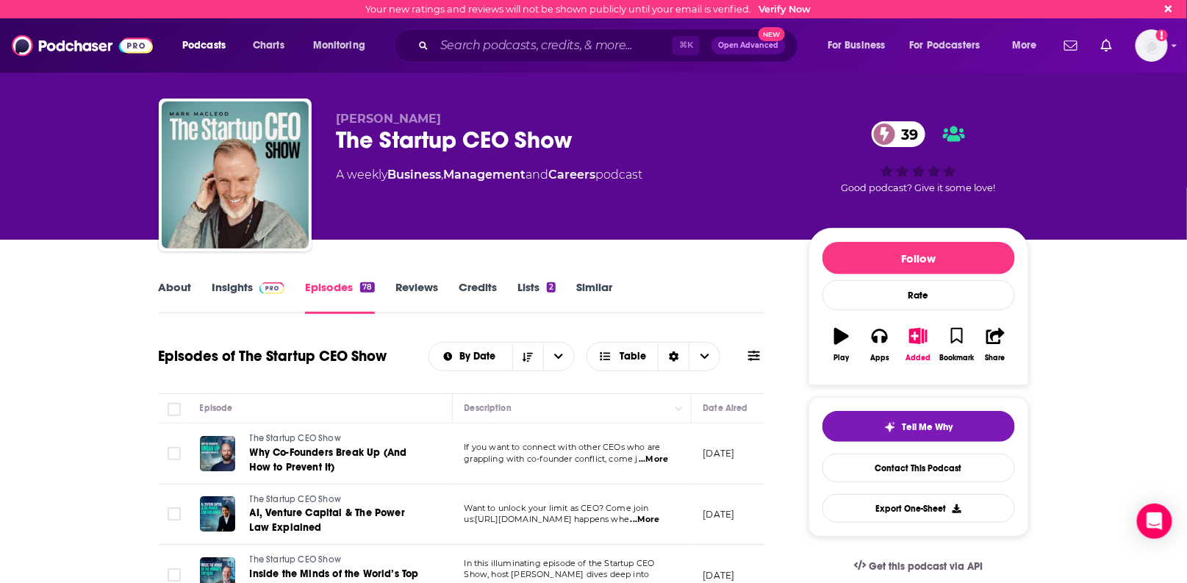
click at [243, 290] on link "Insights" at bounding box center [248, 297] width 73 height 34
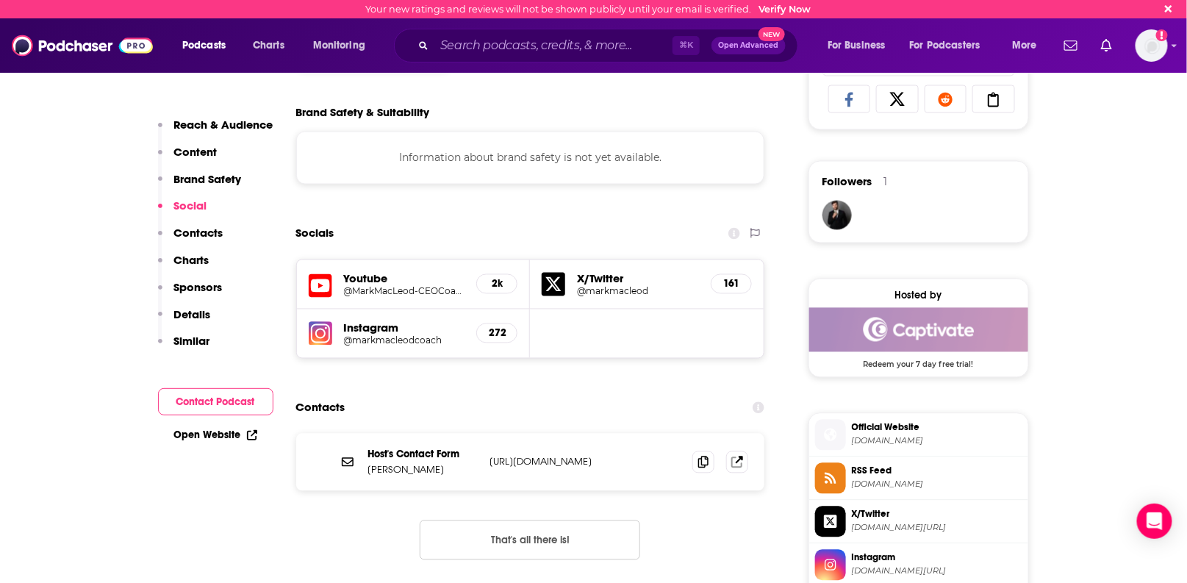
scroll to position [1019, 0]
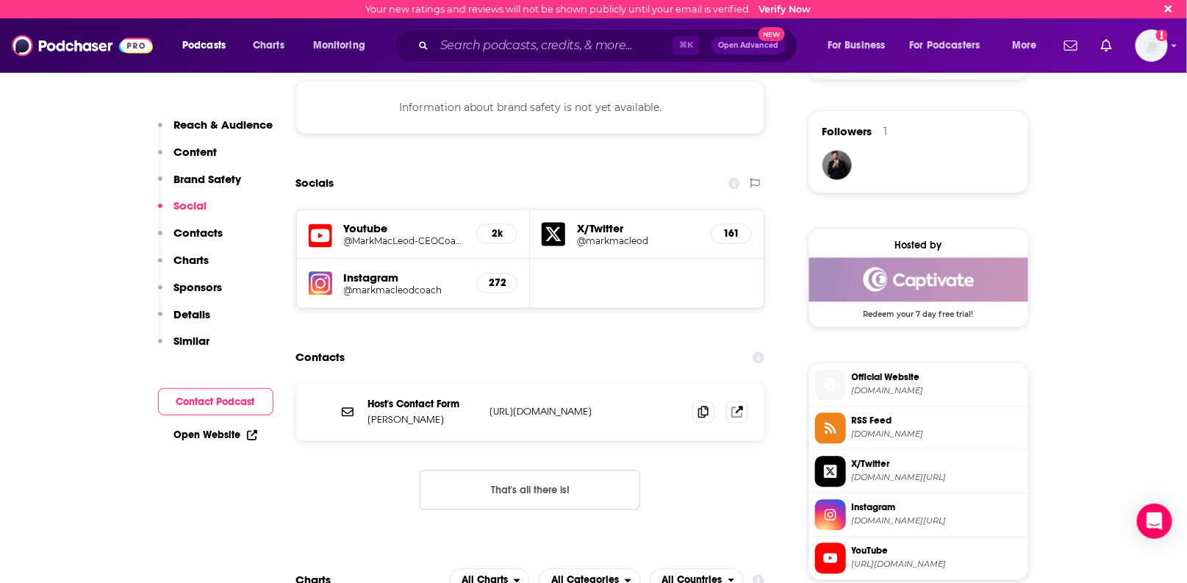
click at [542, 407] on p "https://markmacleod.me/" at bounding box center [585, 412] width 191 height 12
click at [421, 398] on p "Host's Contact Form" at bounding box center [423, 404] width 110 height 12
click at [591, 418] on div "Host's Contact Form Mark MacLeod https://markmacleod.me/ https://markmacleod.me/" at bounding box center [530, 412] width 469 height 57
click at [575, 410] on p "https://markmacleod.me/" at bounding box center [585, 412] width 191 height 12
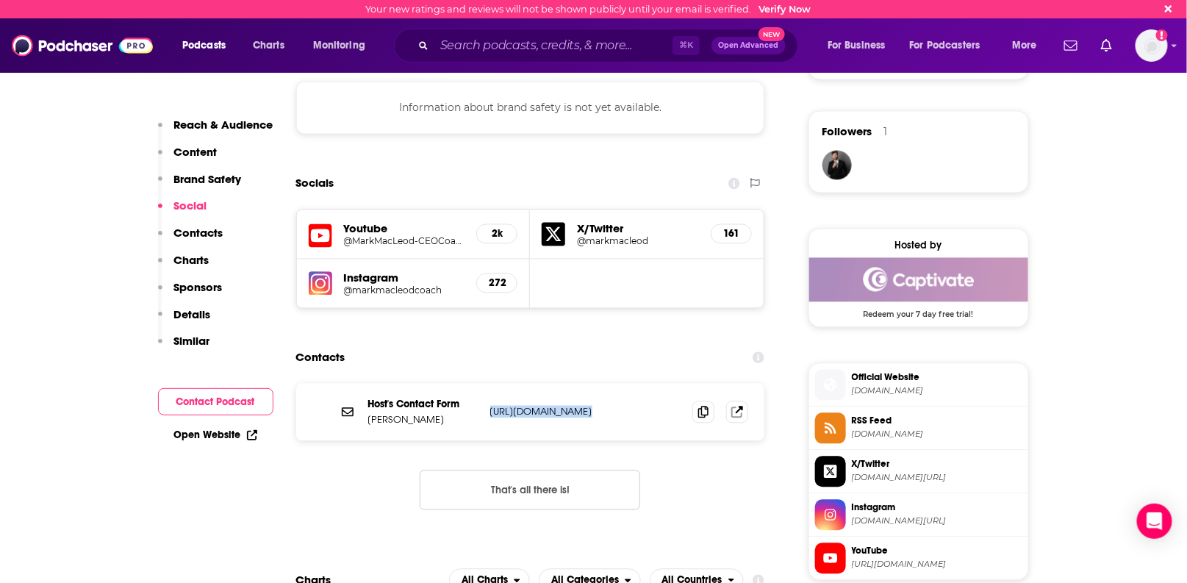
click at [575, 410] on p "https://markmacleod.me/" at bounding box center [585, 412] width 191 height 12
copy div "https://markmacleod.me/ https://markmacleod.me/"
click at [344, 412] on icon at bounding box center [348, 412] width 12 height 9
click at [344, 408] on icon at bounding box center [348, 412] width 12 height 9
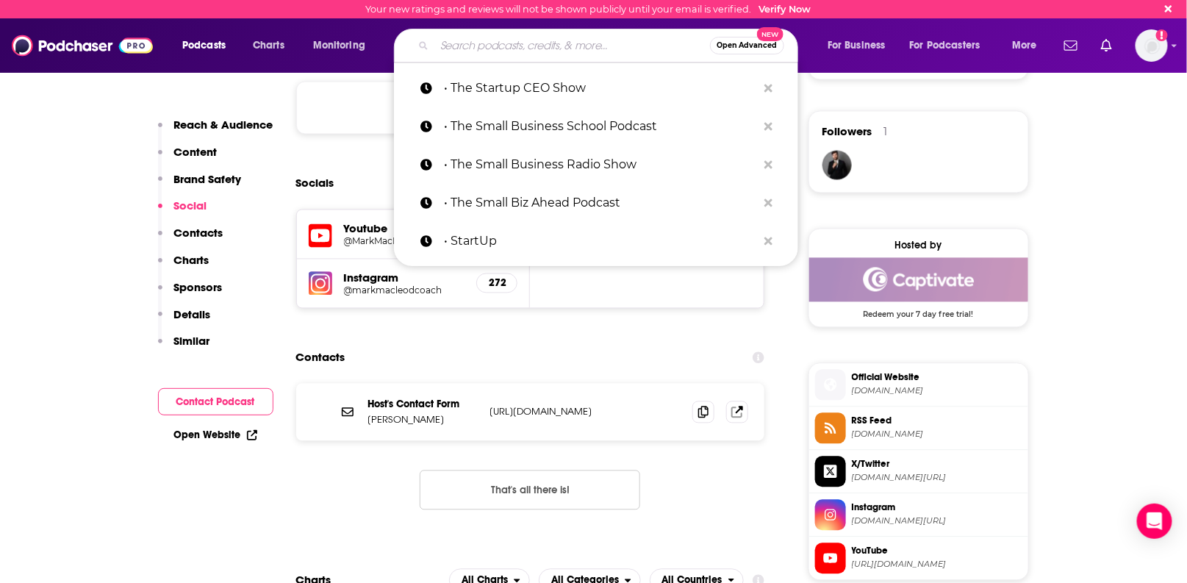
click at [484, 49] on input "Search podcasts, credits, & more..." at bounding box center [573, 46] width 276 height 24
paste input "• This is Small Business"
type input "• This is Small Business"
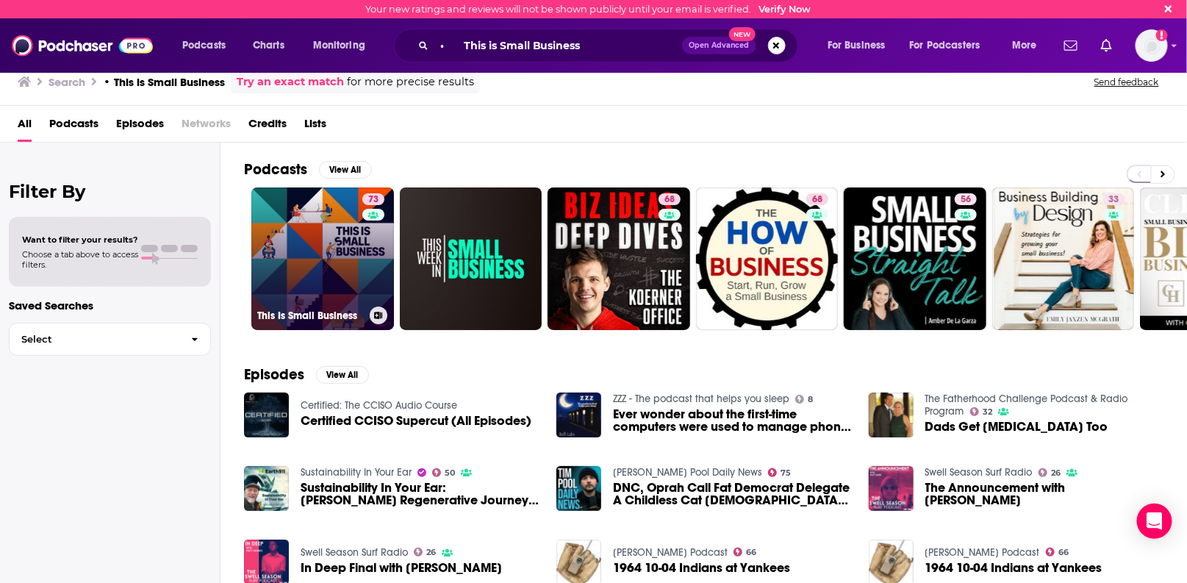
click at [311, 253] on link "73 This Is Small Business" at bounding box center [322, 258] width 143 height 143
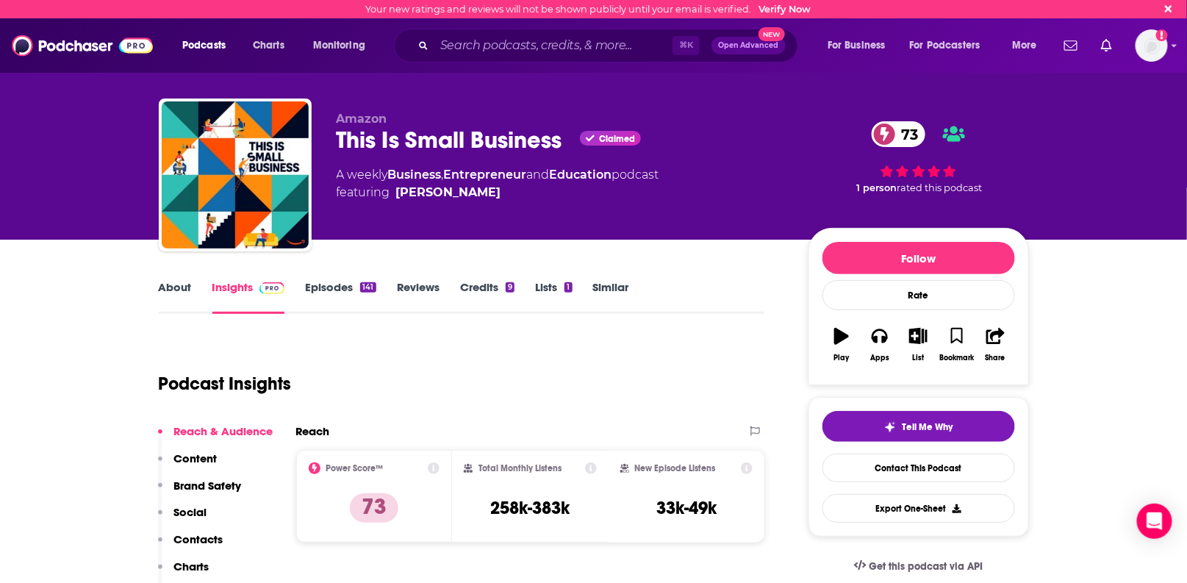
click at [326, 290] on link "Episodes 141" at bounding box center [340, 297] width 71 height 34
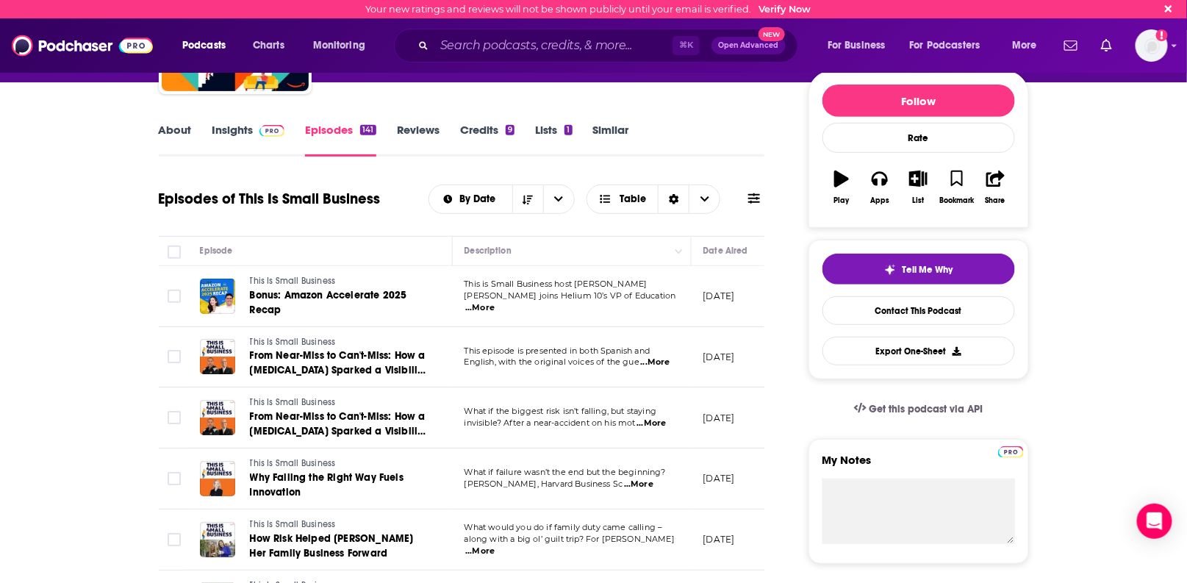
scroll to position [187, 0]
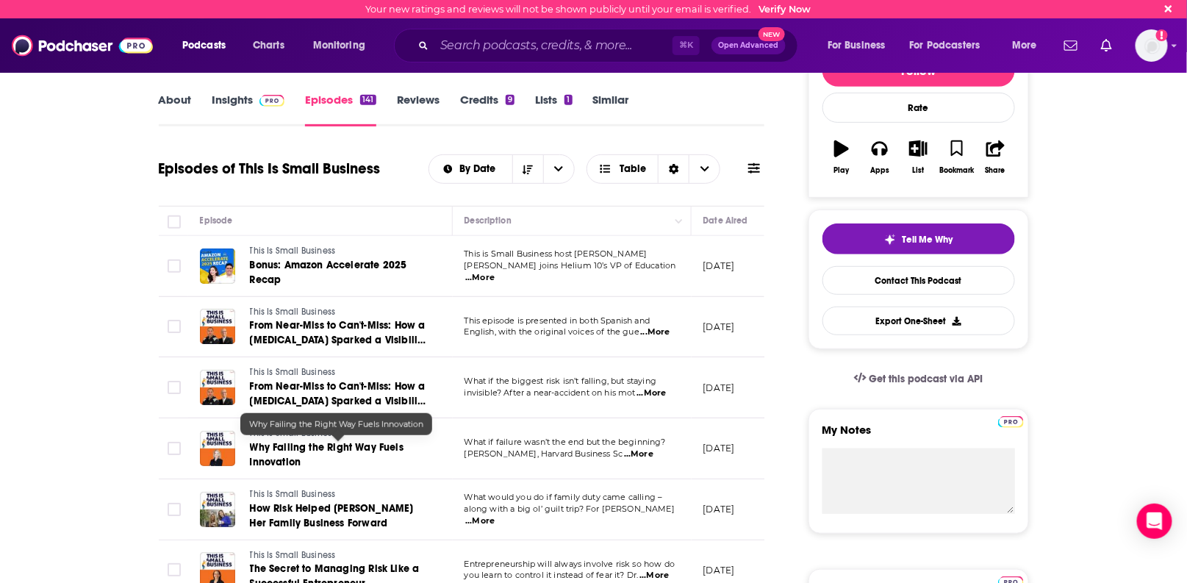
click at [304, 442] on span "Why Failing the Right Way Fuels Innovation" at bounding box center [327, 454] width 154 height 27
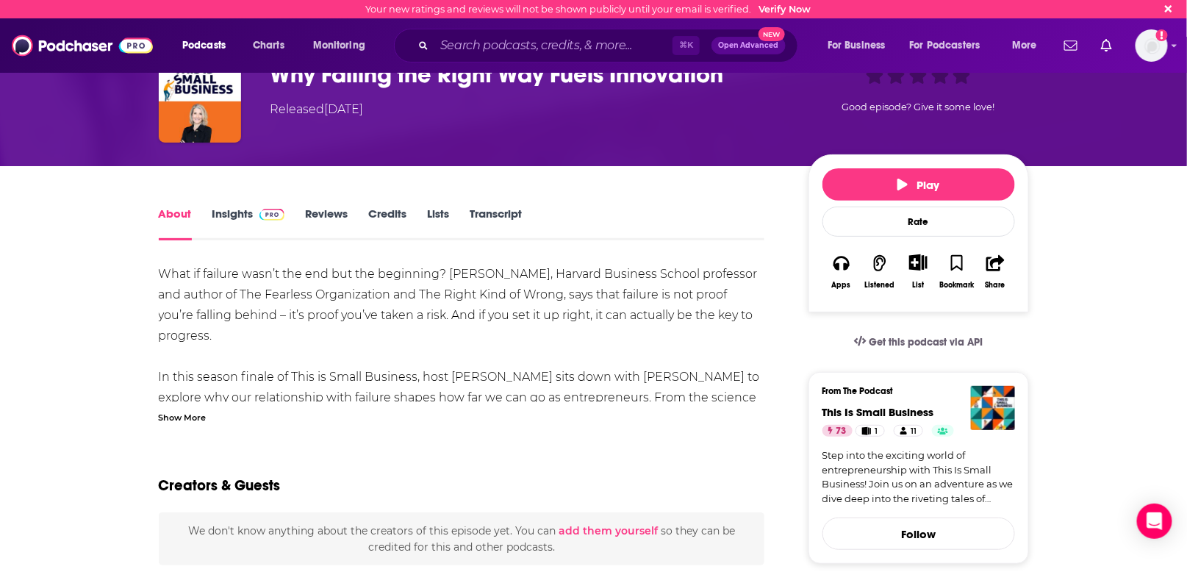
scroll to position [68, 0]
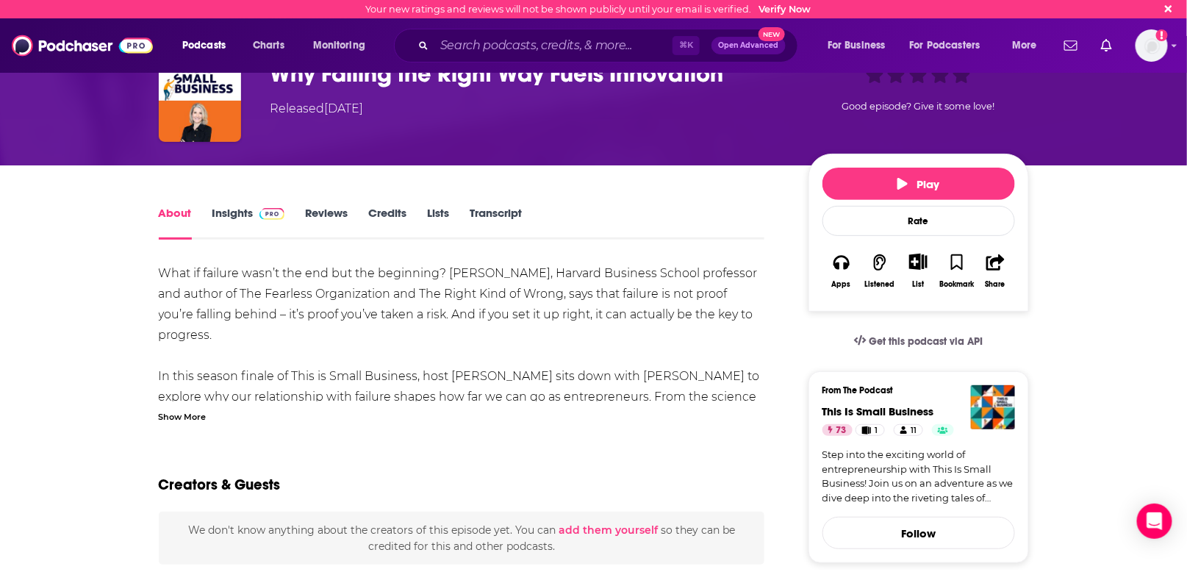
click at [235, 210] on link "Insights" at bounding box center [248, 223] width 73 height 34
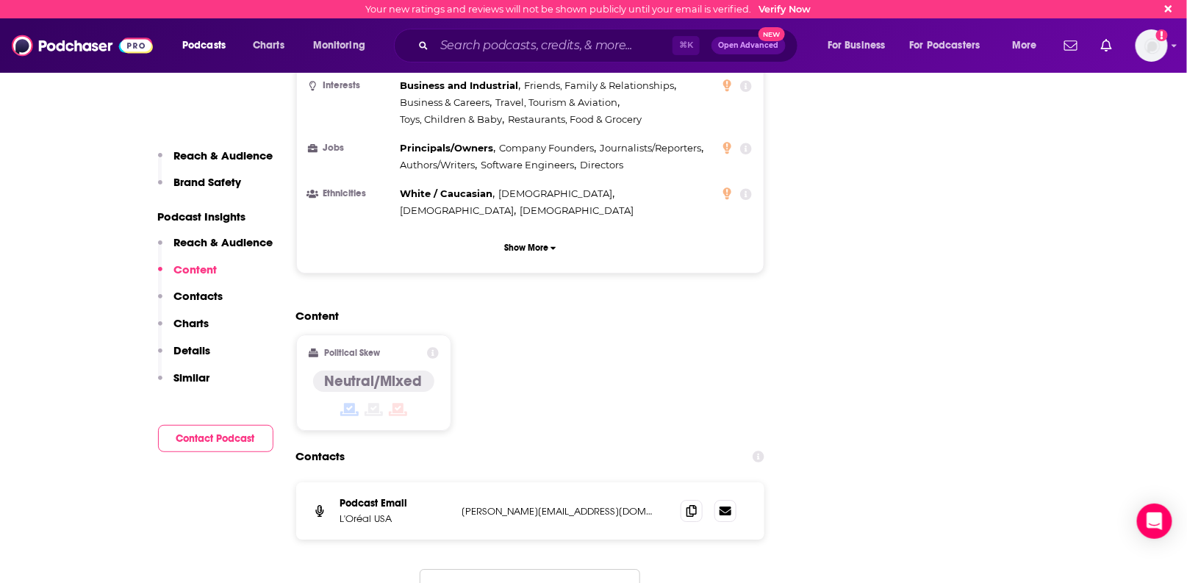
scroll to position [1610, 0]
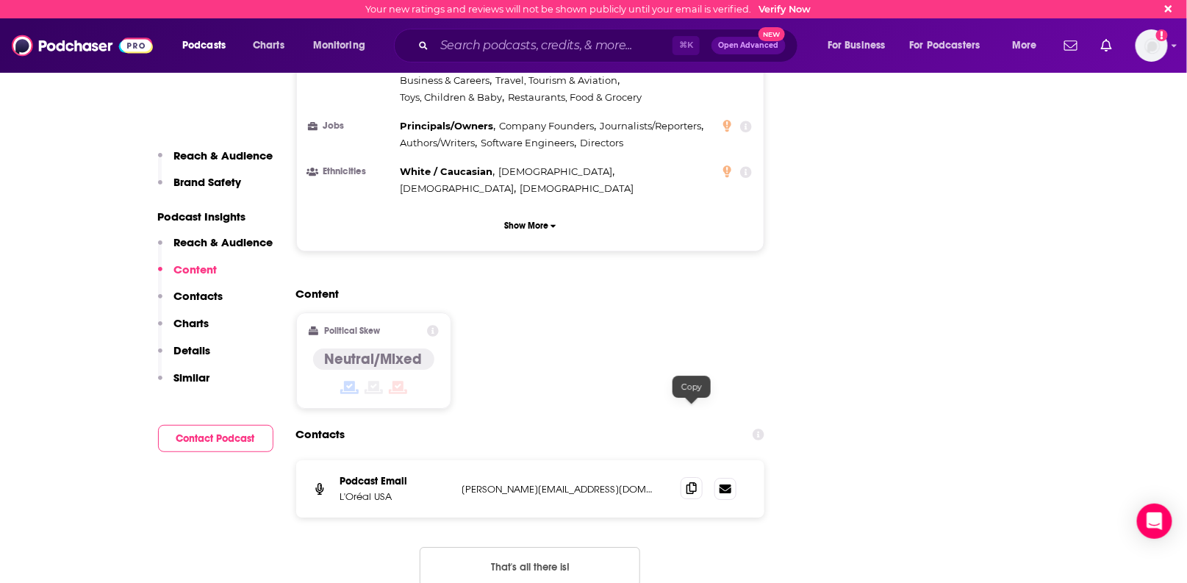
click at [690, 482] on icon at bounding box center [692, 488] width 10 height 12
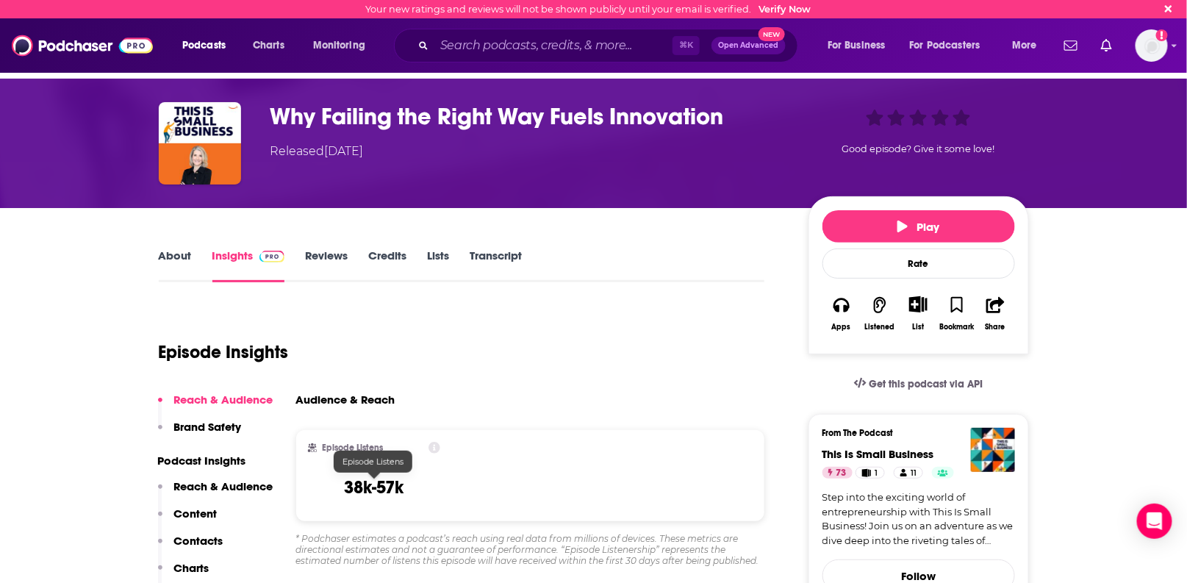
scroll to position [0, 0]
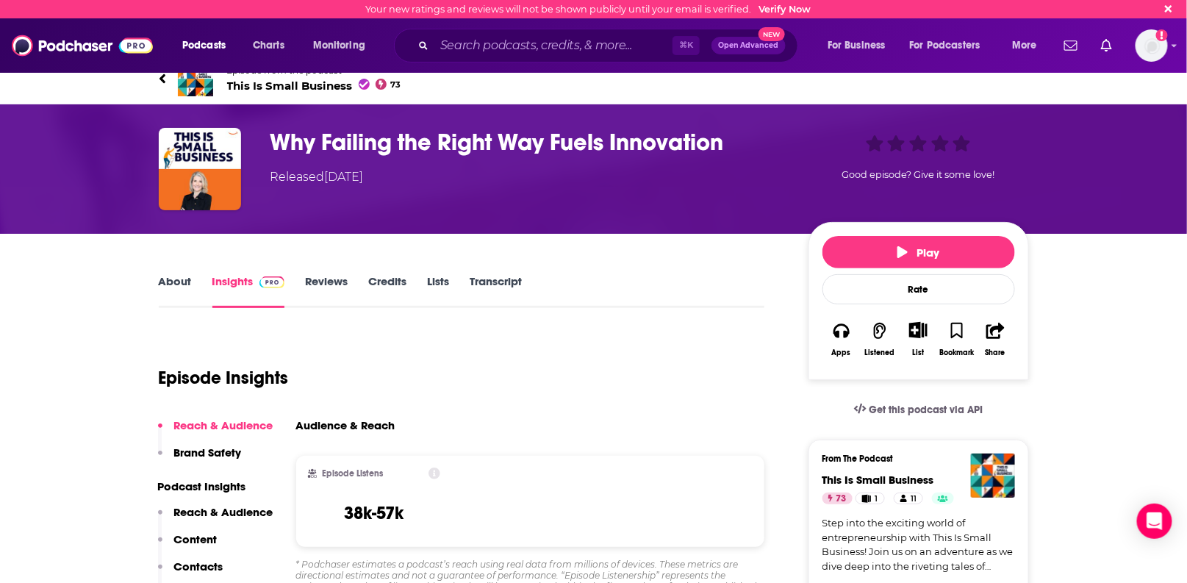
click at [171, 284] on link "About" at bounding box center [175, 291] width 33 height 34
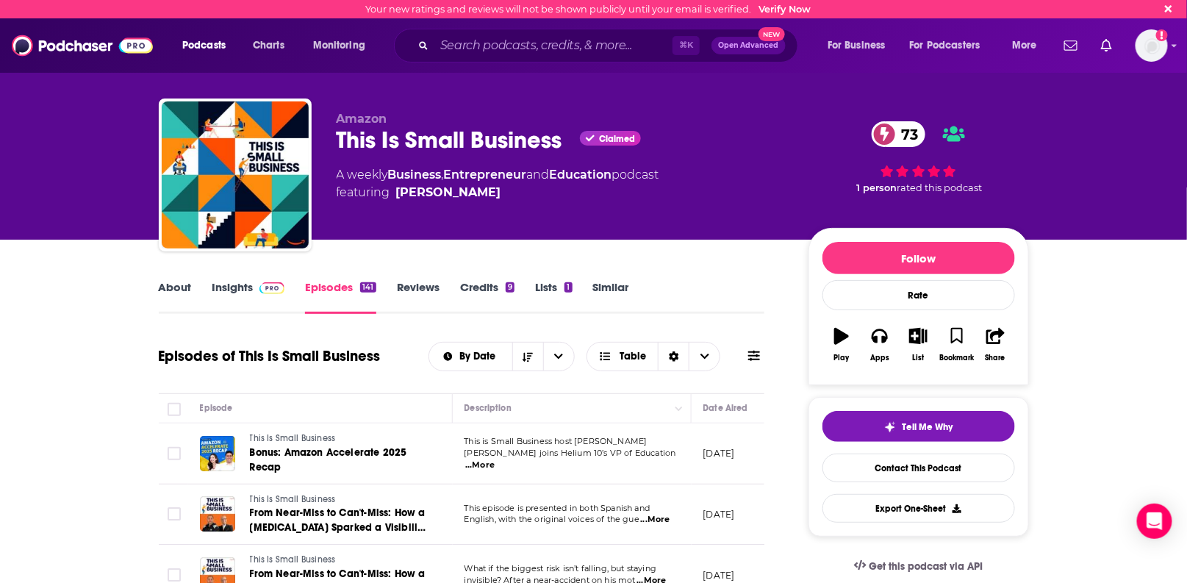
click at [169, 288] on link "About" at bounding box center [175, 297] width 33 height 34
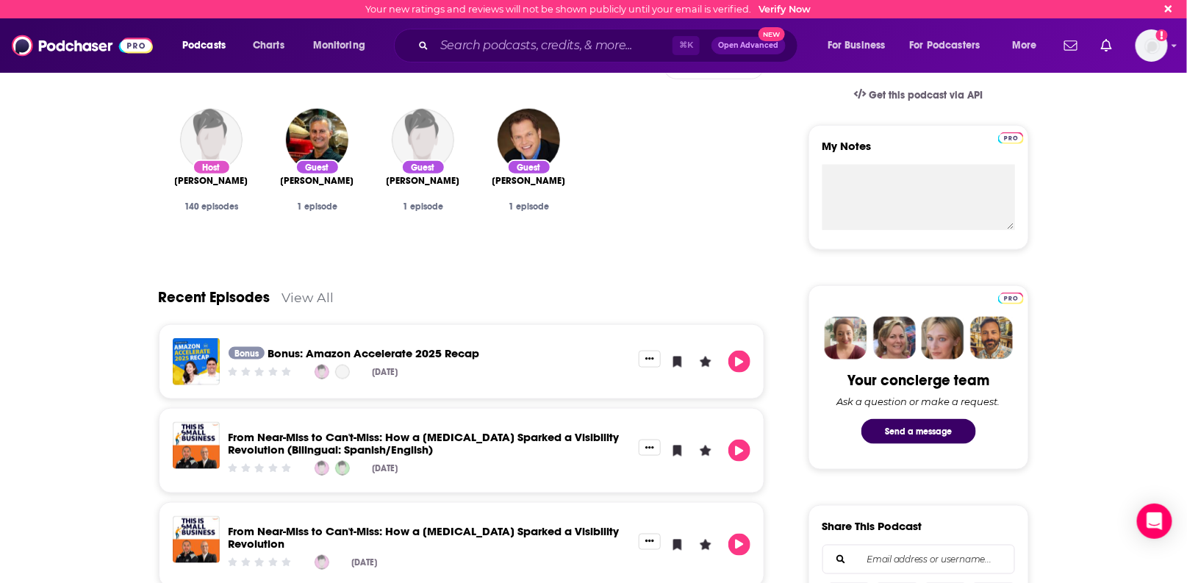
scroll to position [472, 0]
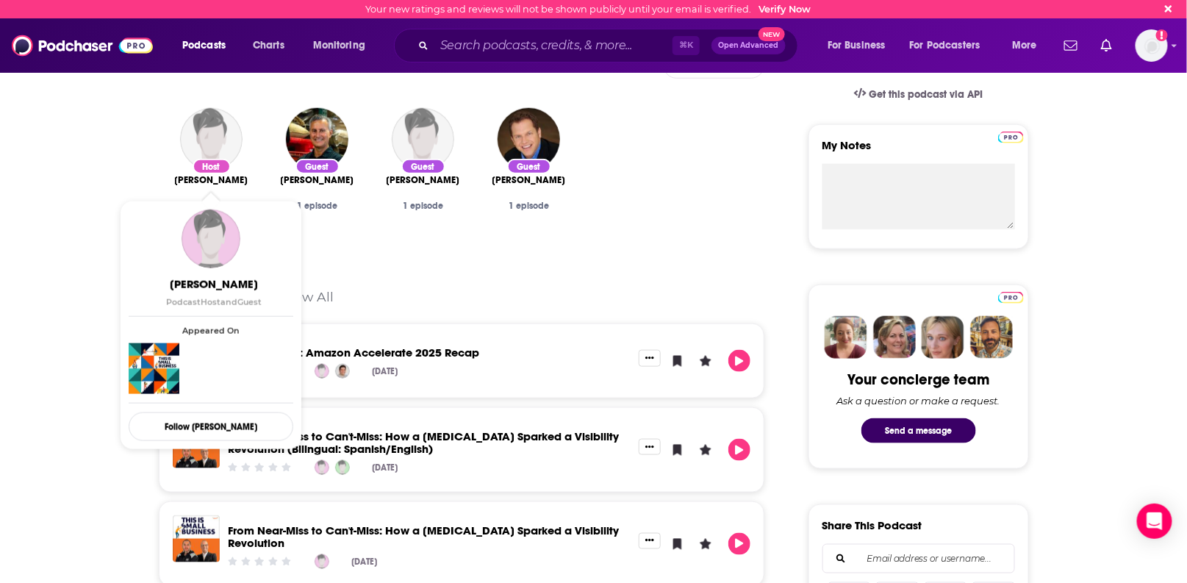
click at [217, 174] on span "Andrea Marquez" at bounding box center [212, 180] width 74 height 12
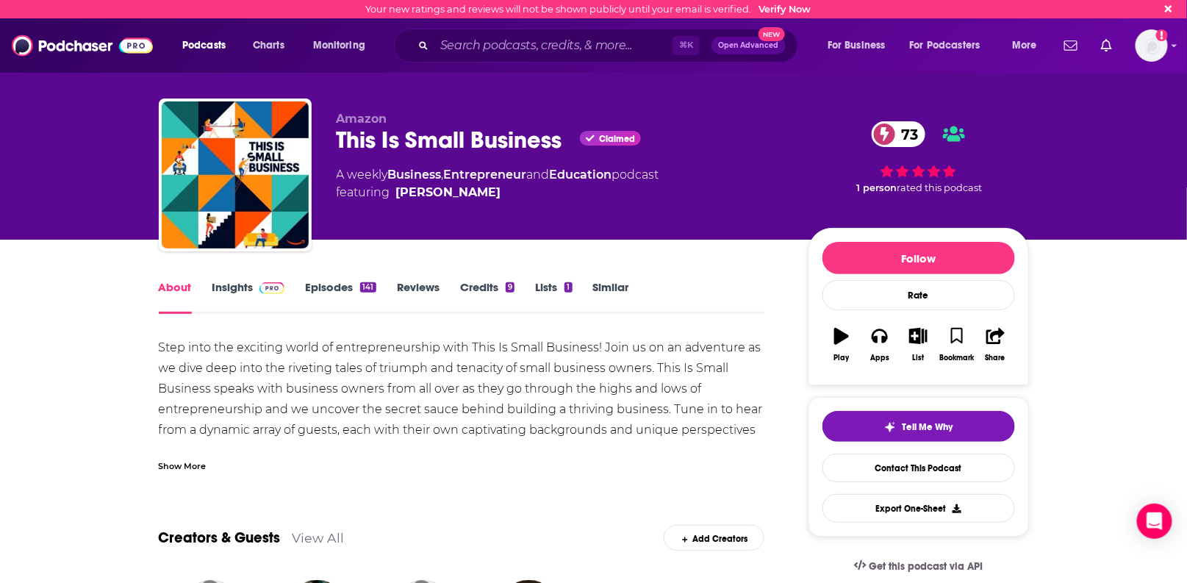
click at [236, 288] on link "Insights" at bounding box center [248, 297] width 73 height 34
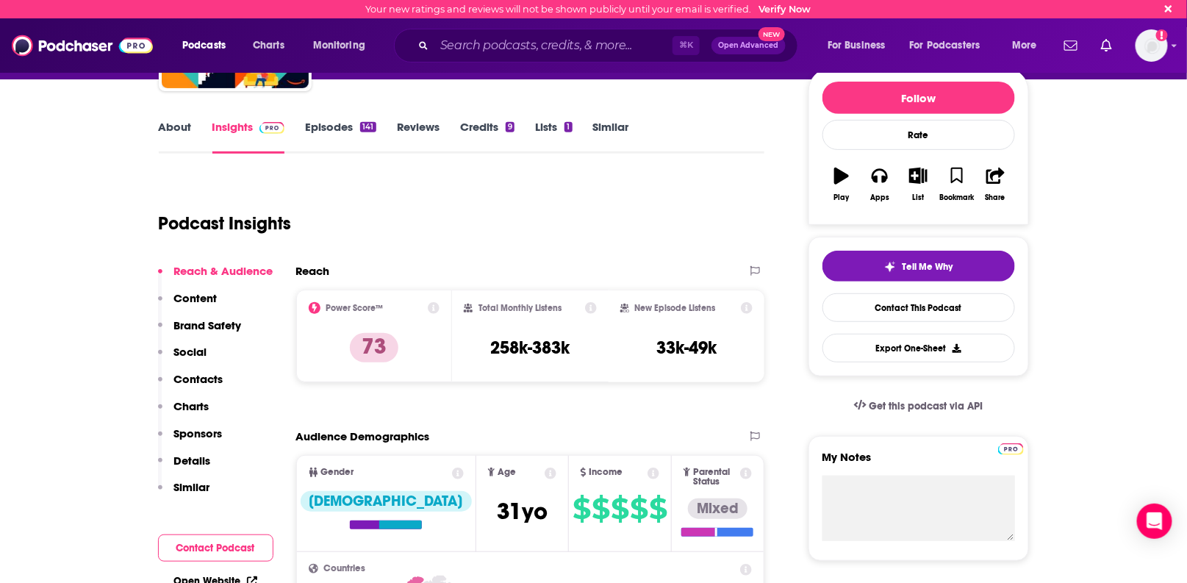
scroll to position [162, 0]
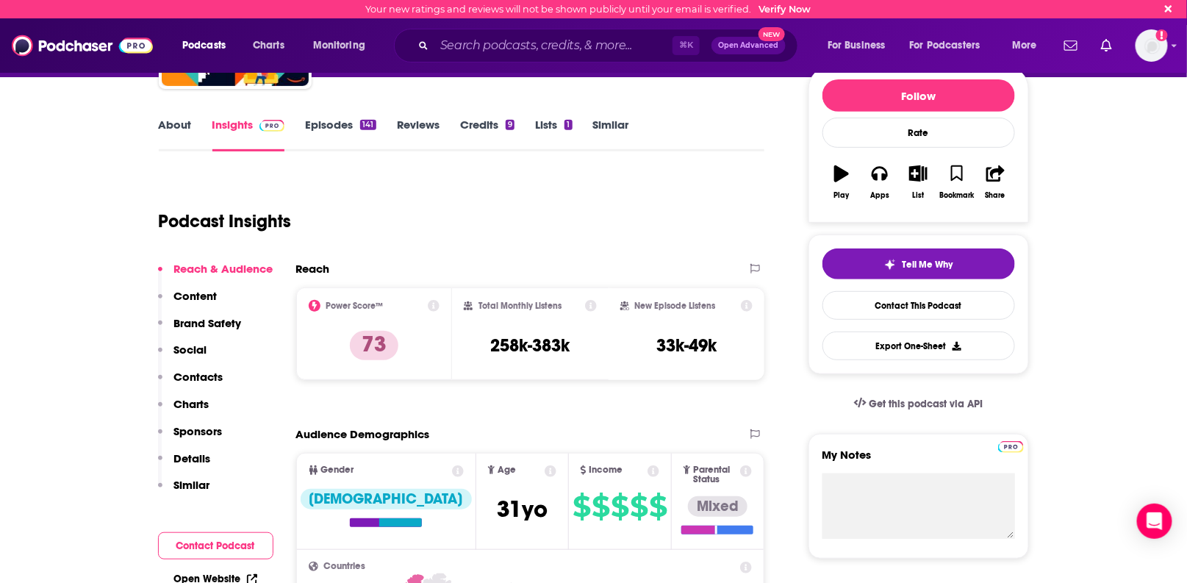
click at [201, 292] on p "Content" at bounding box center [195, 296] width 43 height 14
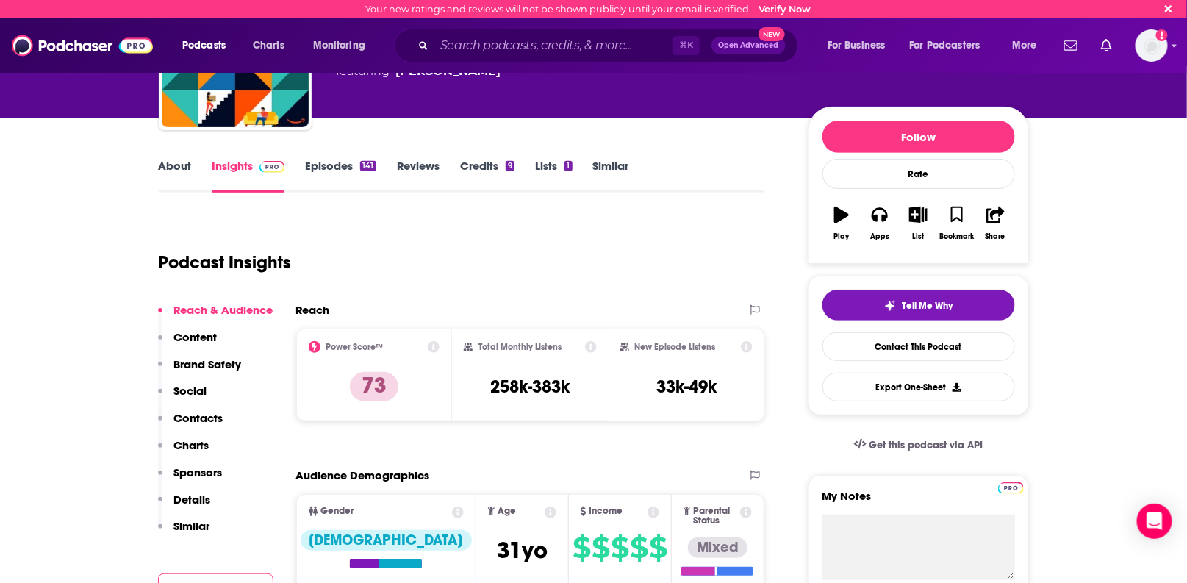
scroll to position [0, 0]
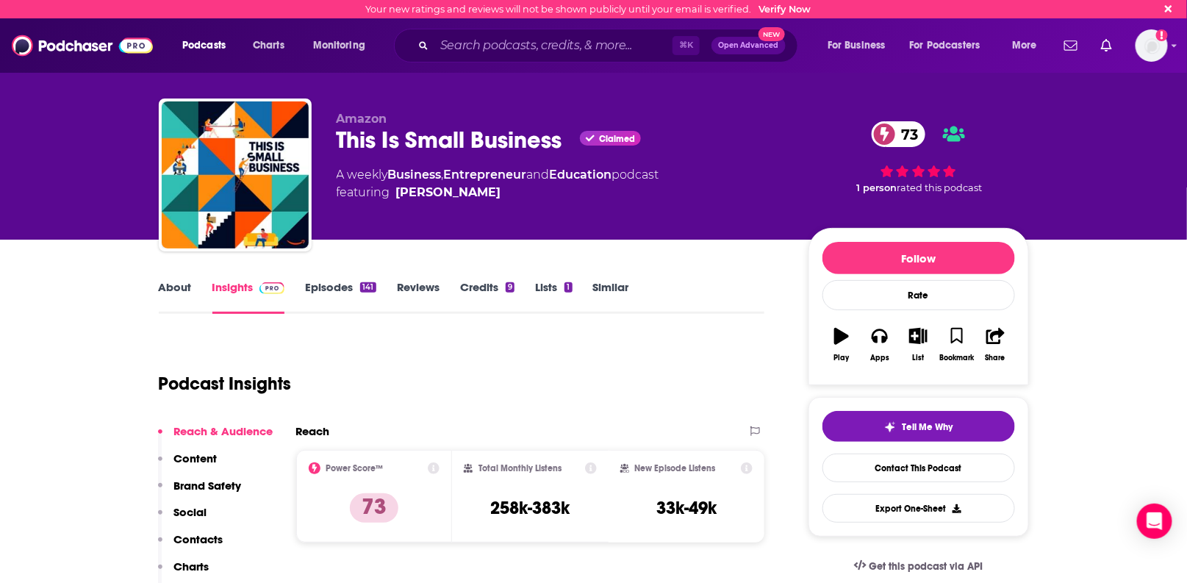
click at [332, 281] on link "Episodes 141" at bounding box center [340, 297] width 71 height 34
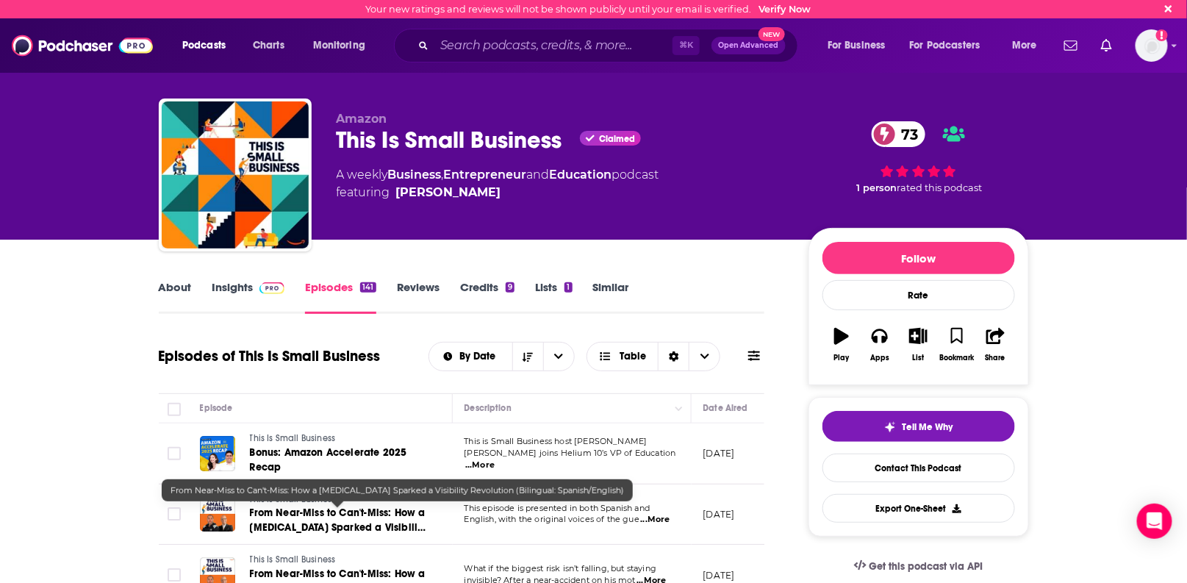
click at [307, 508] on span "From Near-Miss to Can't-Miss: How a Motorcycle Accident Sparked a Visibility Re…" at bounding box center [338, 535] width 176 height 57
